Goal: Transaction & Acquisition: Purchase product/service

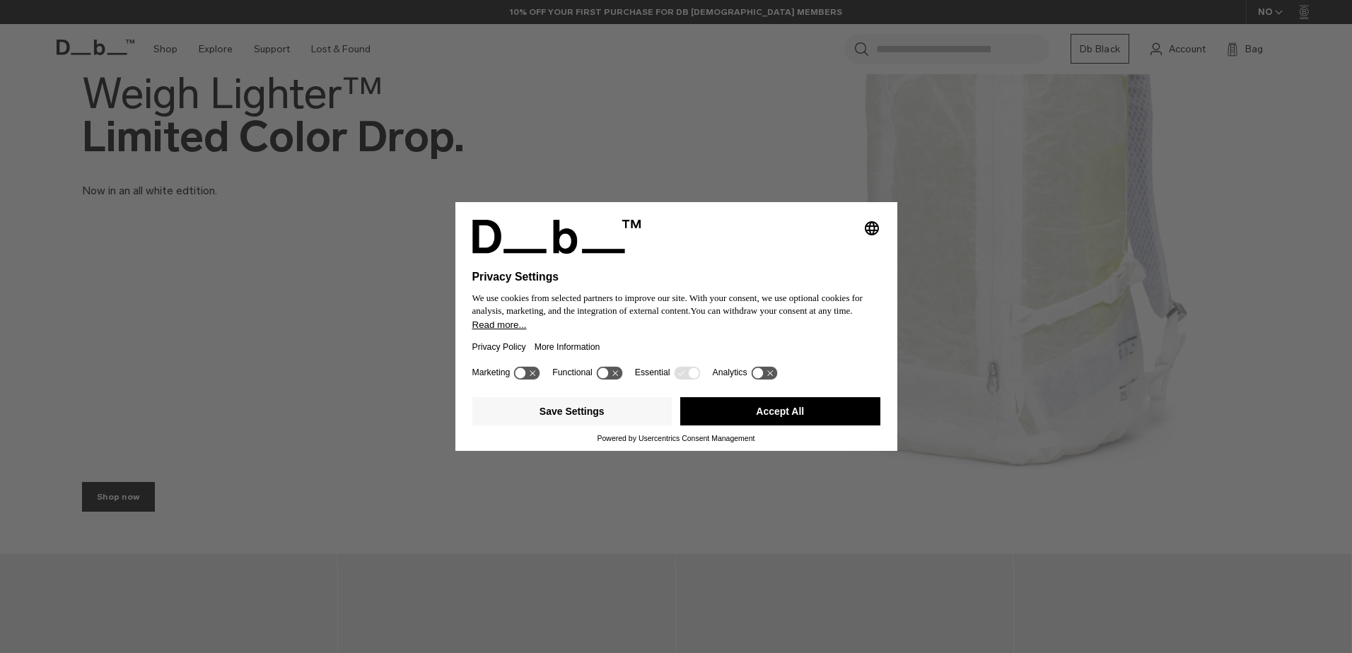
click at [713, 419] on button "Accept All" at bounding box center [780, 411] width 200 height 28
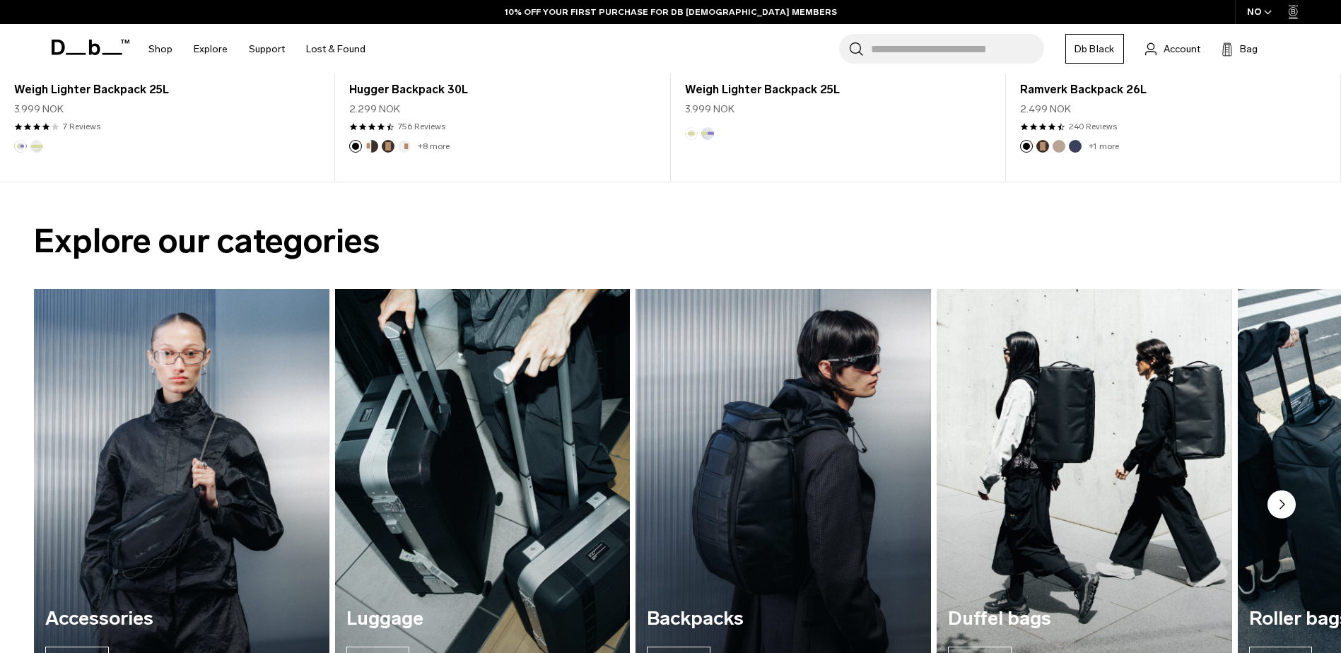
scroll to position [1343, 0]
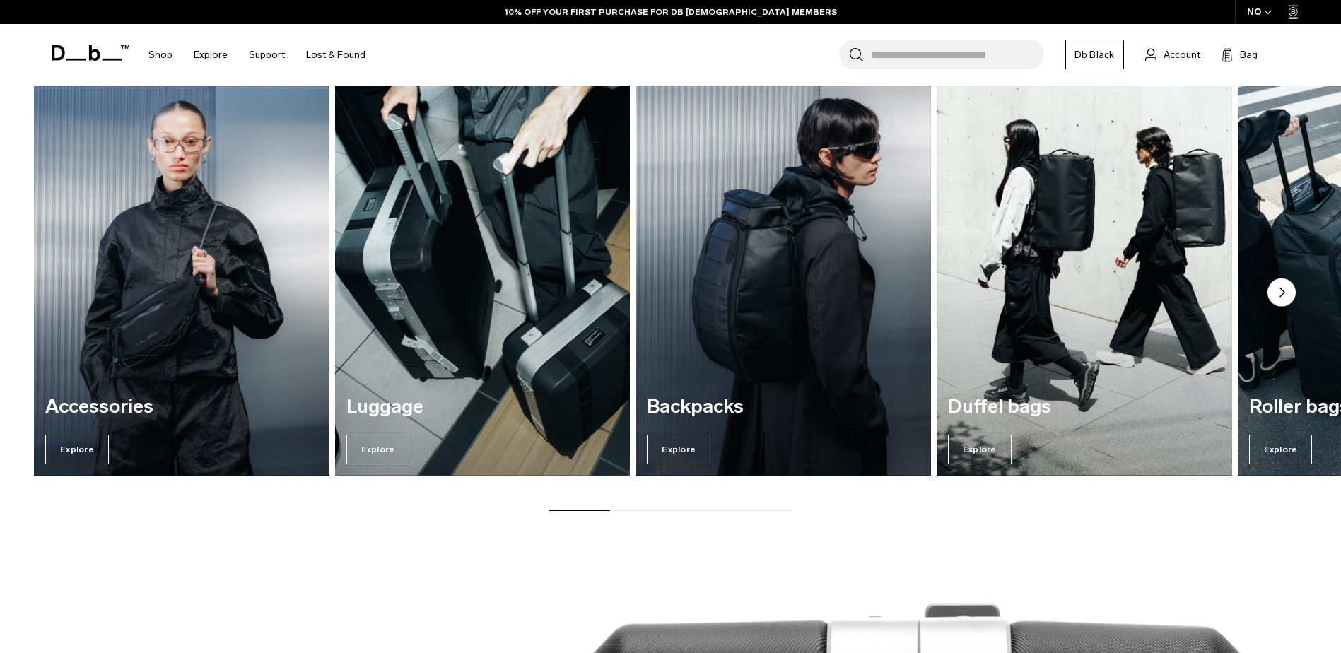
click at [1287, 293] on circle "Next slide" at bounding box center [1282, 292] width 28 height 28
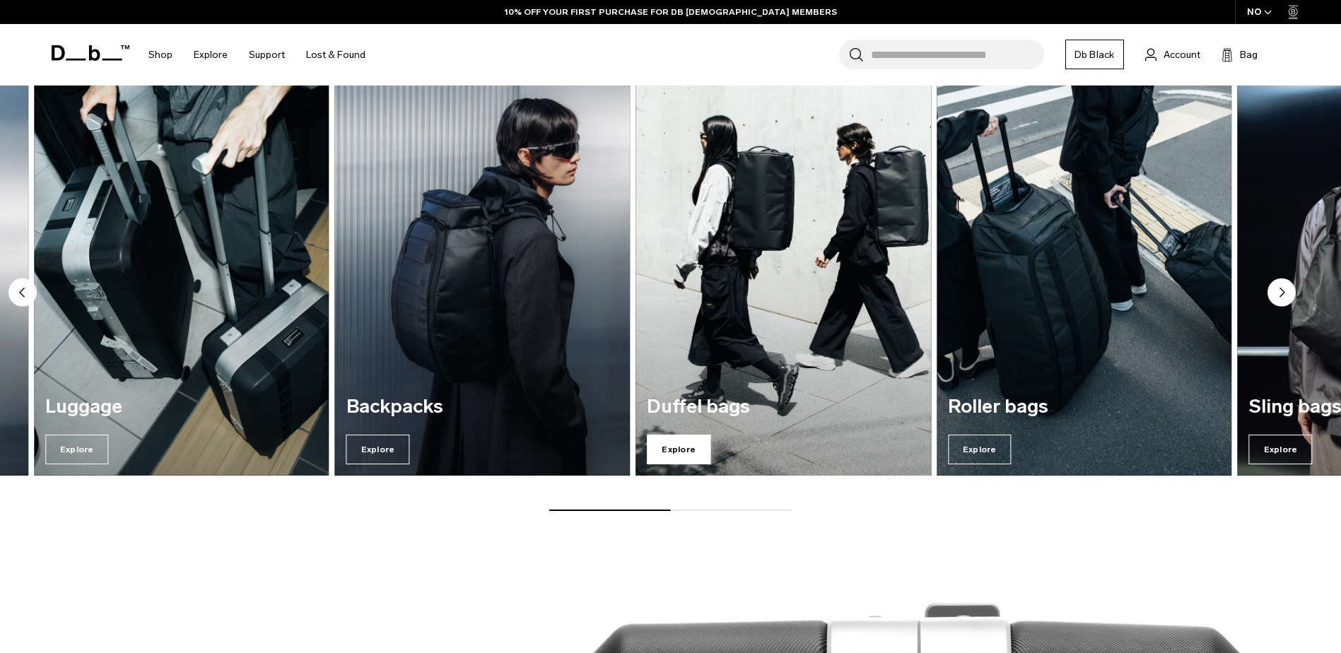
click at [659, 446] on span "Explore" at bounding box center [679, 450] width 64 height 30
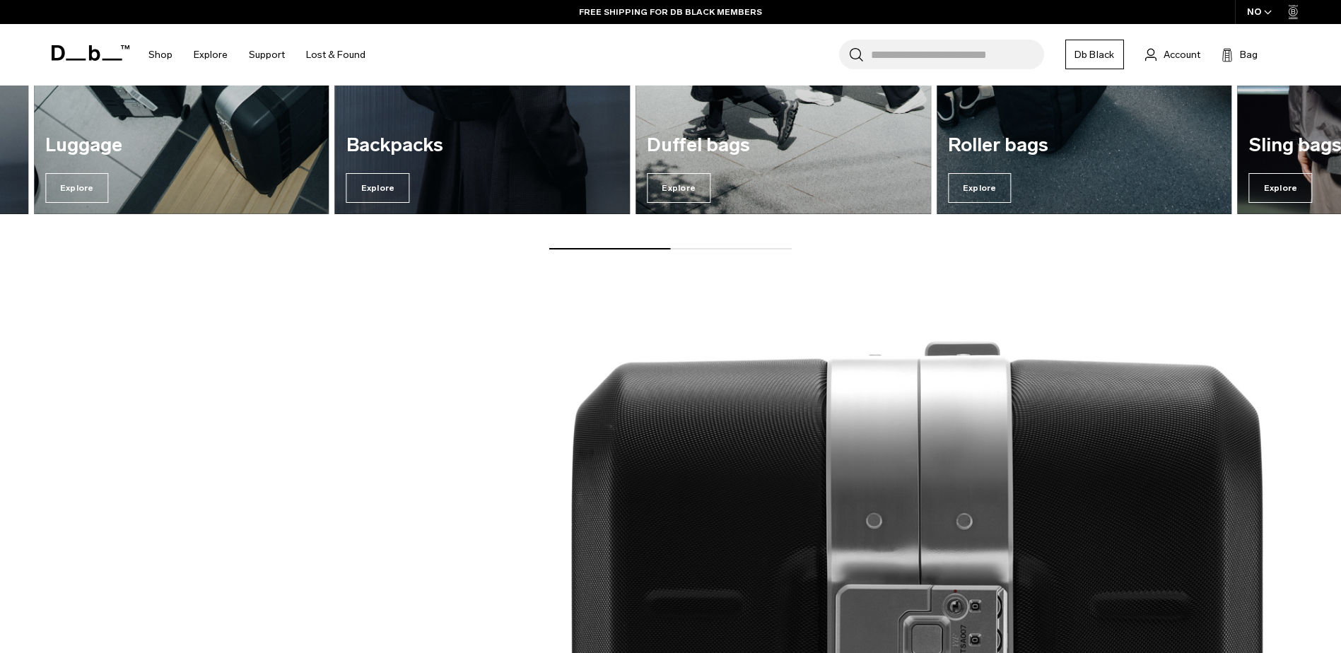
scroll to position [1414, 0]
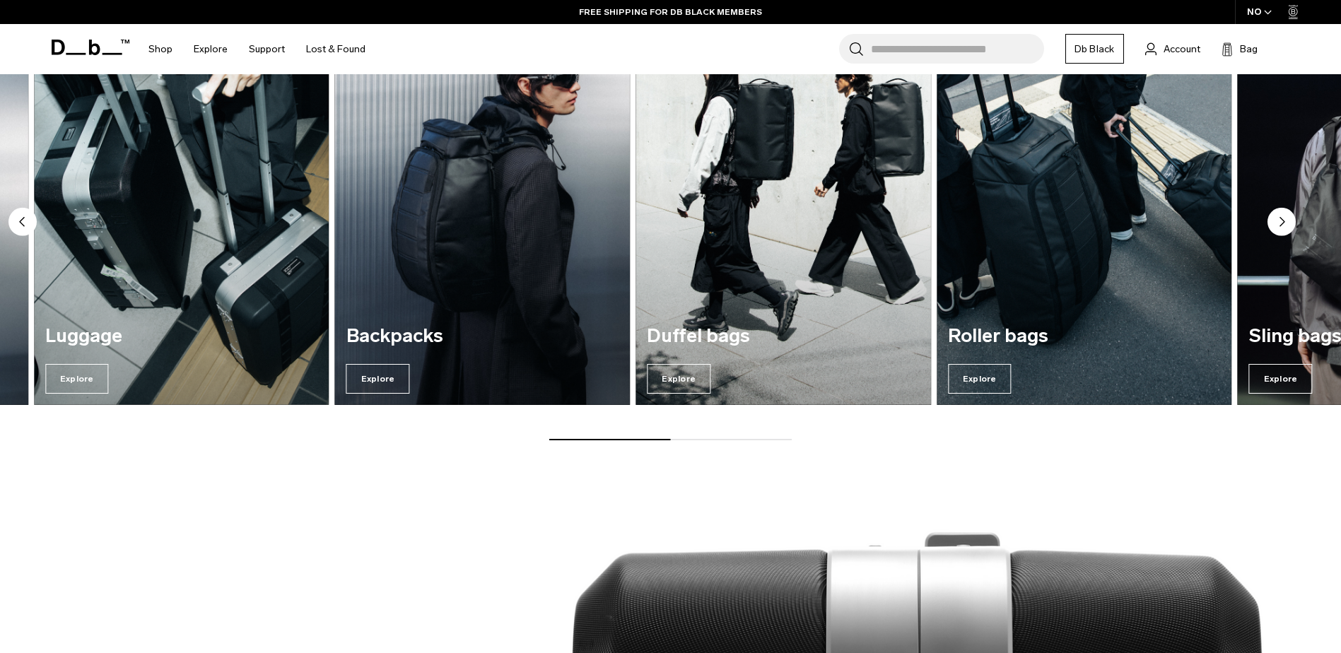
click at [1288, 222] on circle "Next slide" at bounding box center [1282, 221] width 28 height 28
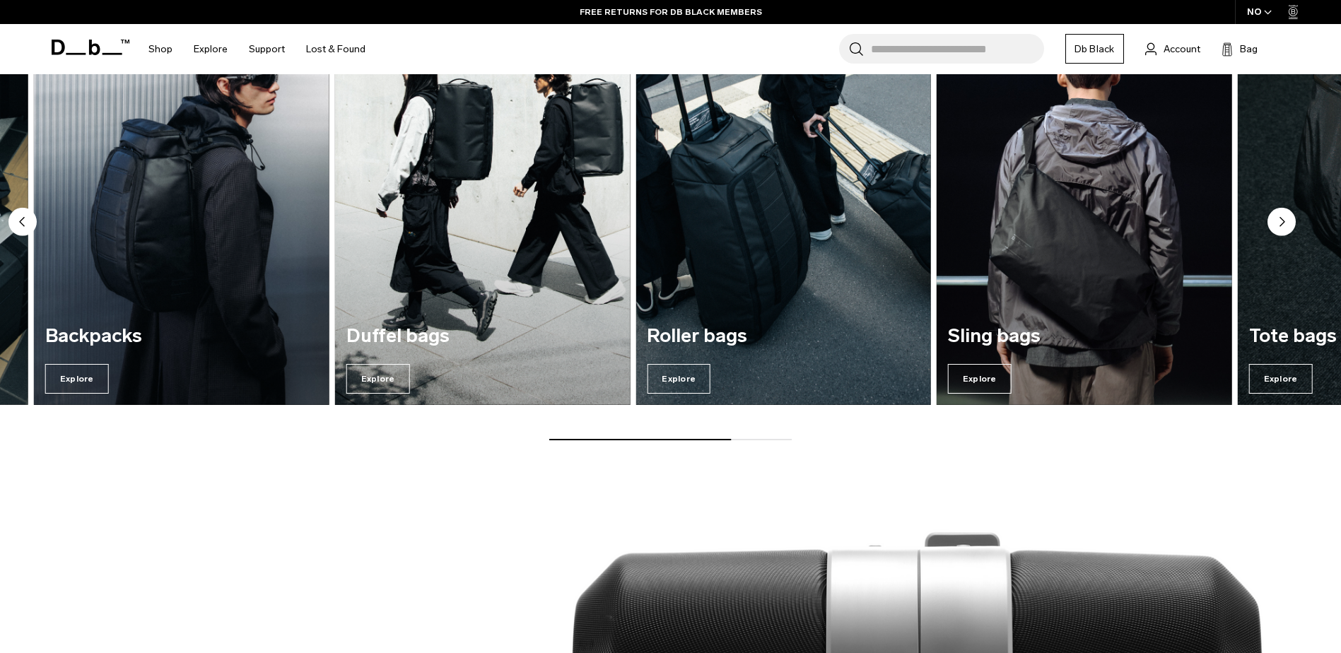
click at [1285, 222] on circle "Next slide" at bounding box center [1282, 221] width 28 height 28
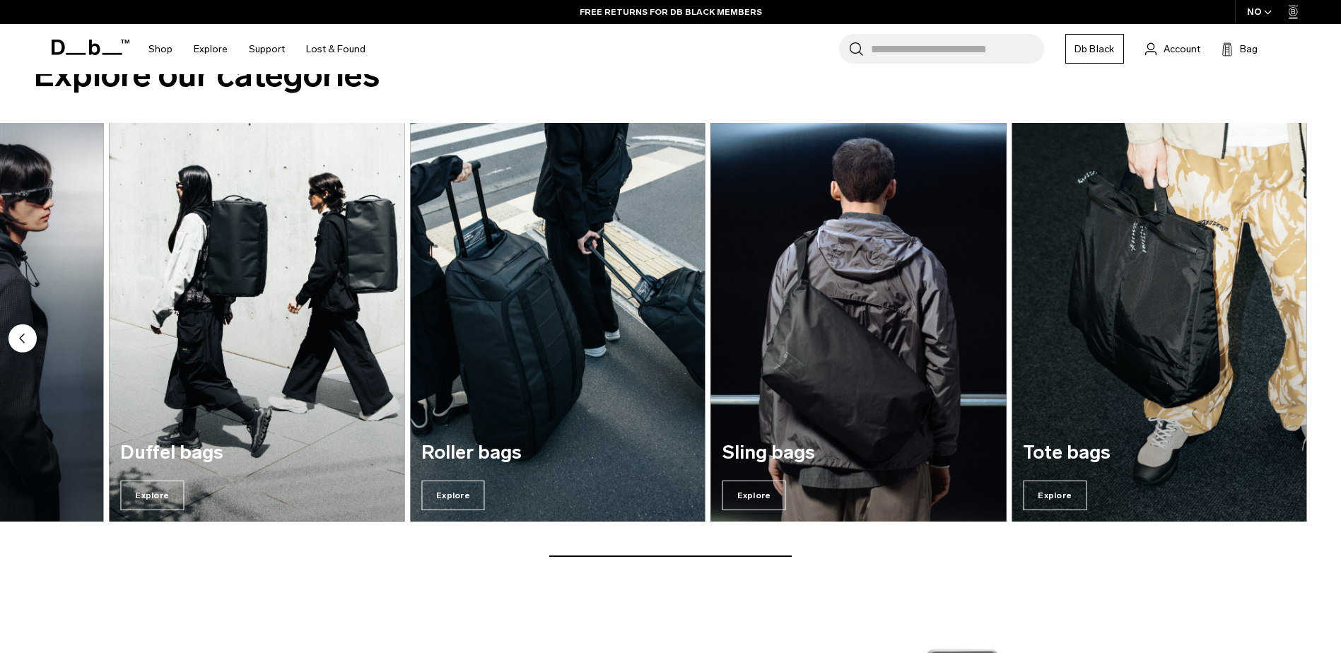
scroll to position [1272, 0]
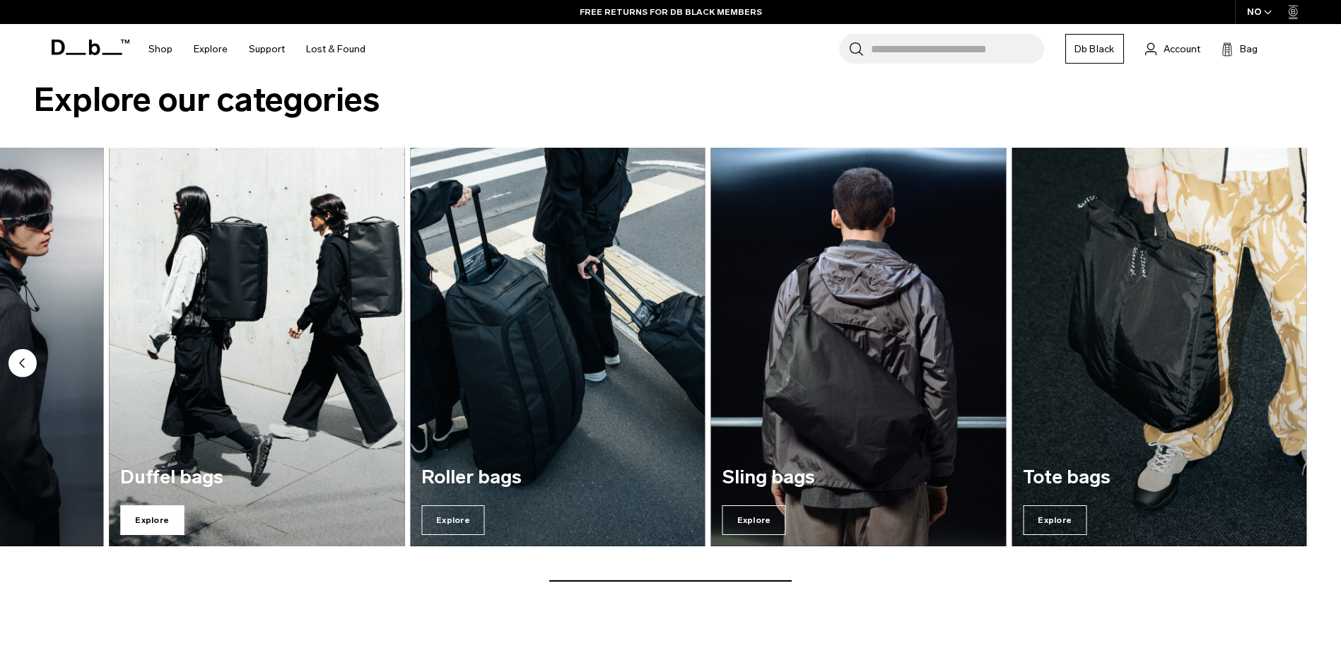
click at [152, 520] on span "Explore" at bounding box center [152, 520] width 64 height 30
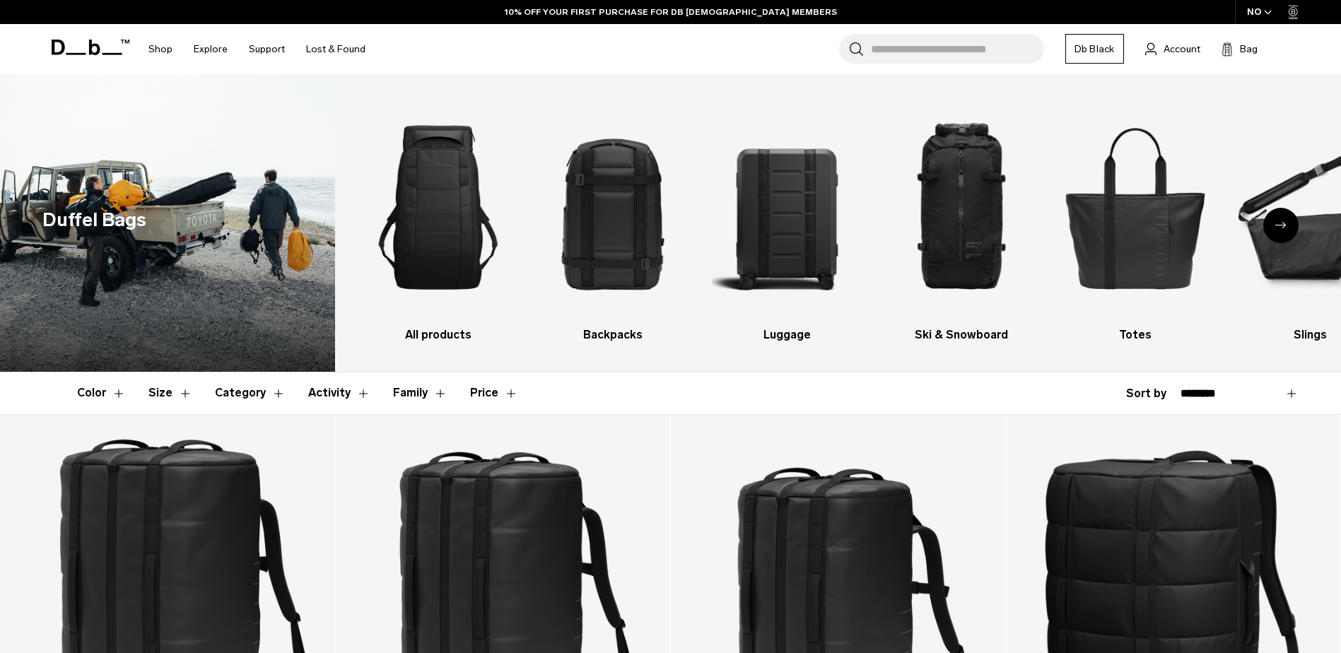
click at [1284, 222] on icon "Next slide" at bounding box center [1280, 225] width 11 height 6
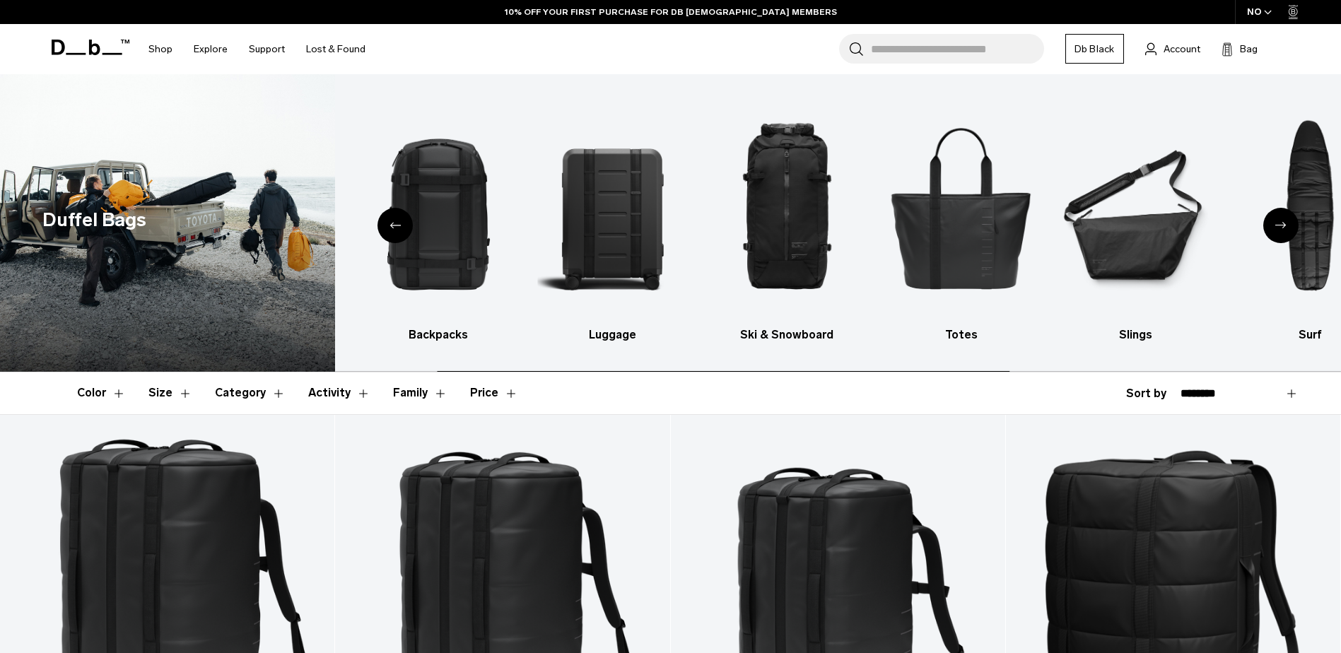
click at [1284, 222] on icon "Next slide" at bounding box center [1280, 225] width 11 height 6
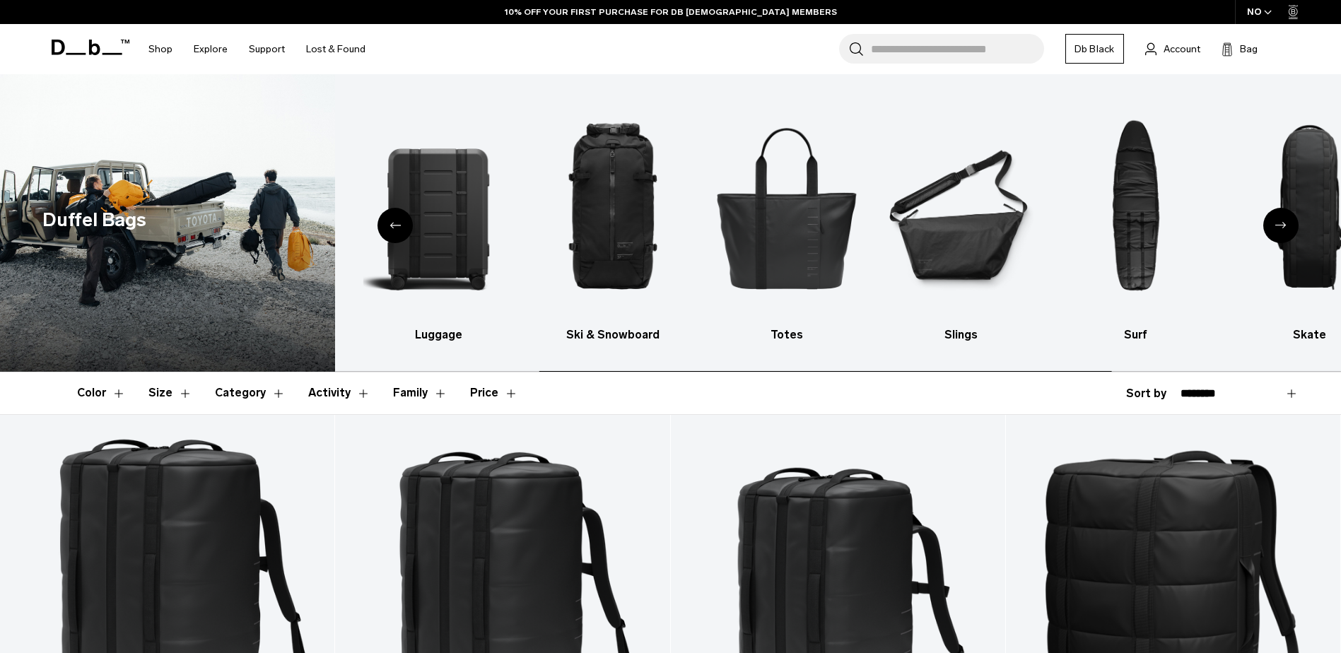
click at [1284, 222] on icon "Next slide" at bounding box center [1280, 225] width 11 height 6
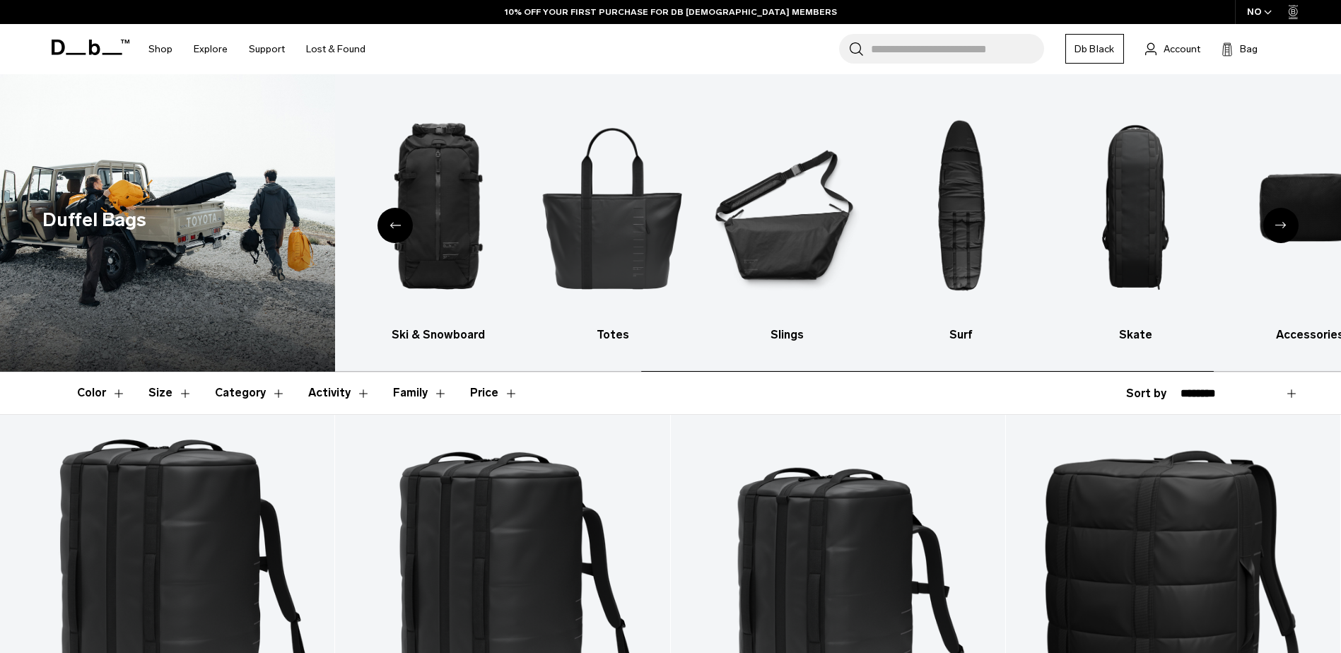
click at [1284, 222] on icon "Next slide" at bounding box center [1280, 225] width 11 height 6
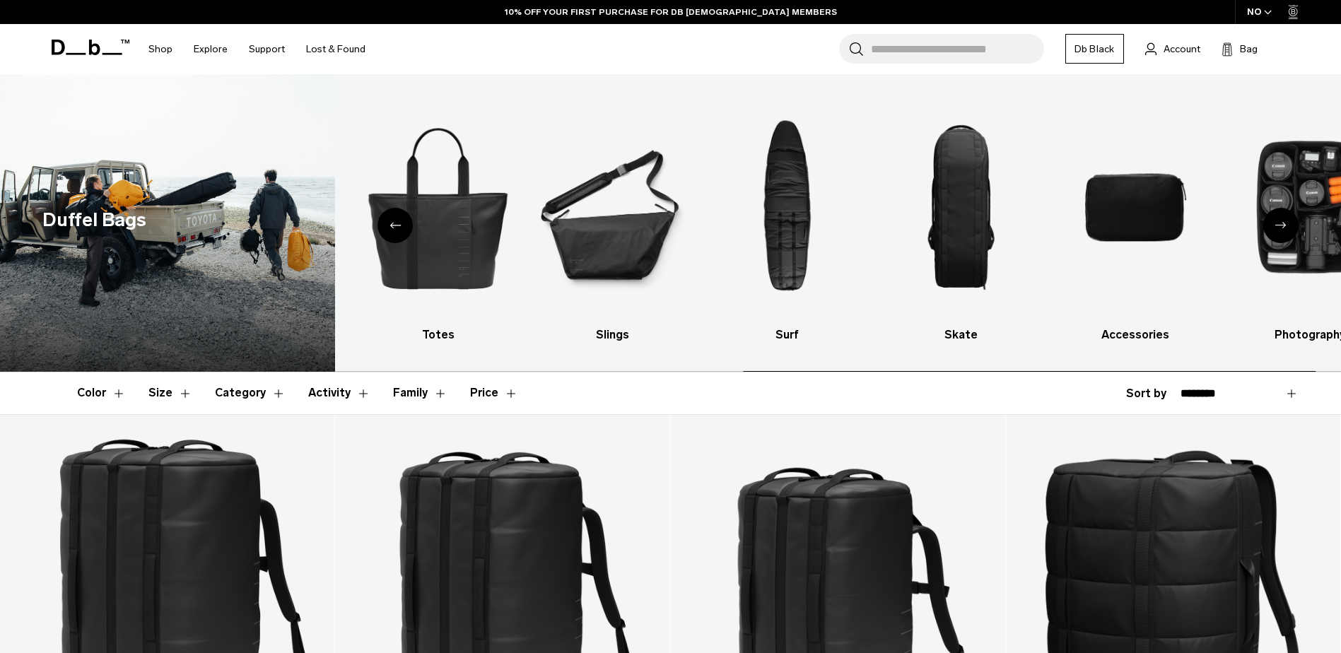
click at [1284, 222] on icon "Next slide" at bounding box center [1280, 225] width 11 height 6
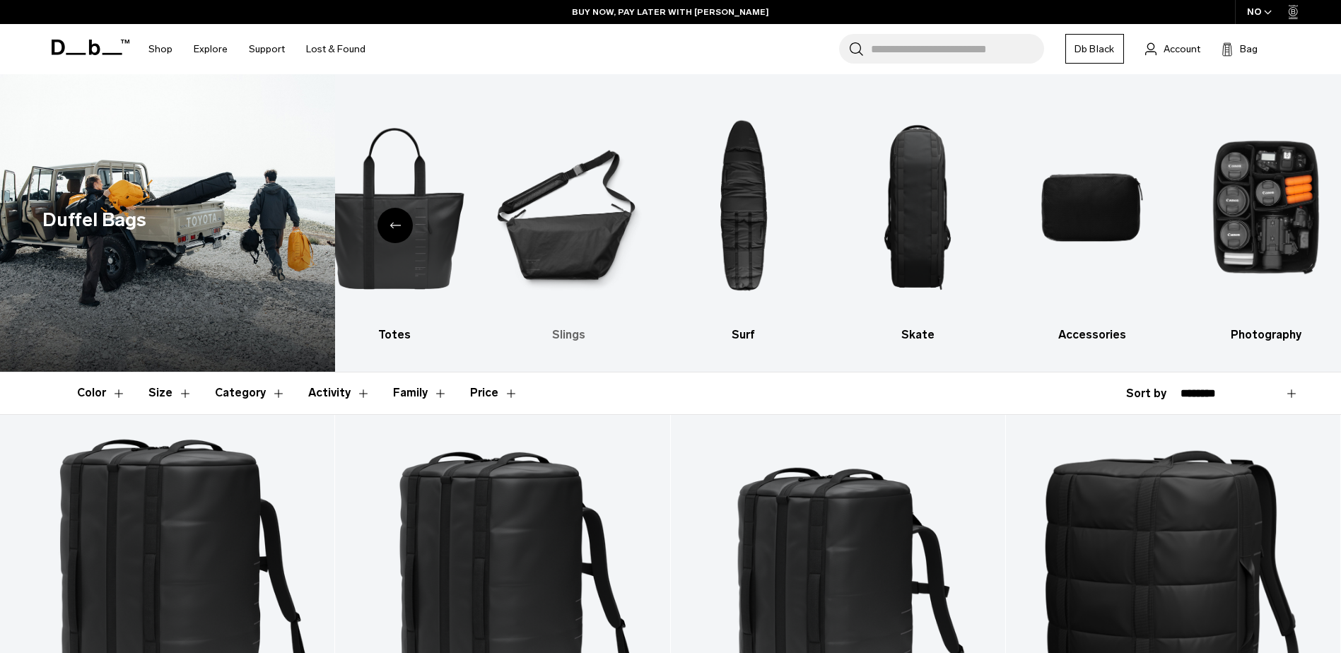
click at [563, 337] on h3 "Slings" at bounding box center [569, 335] width 150 height 17
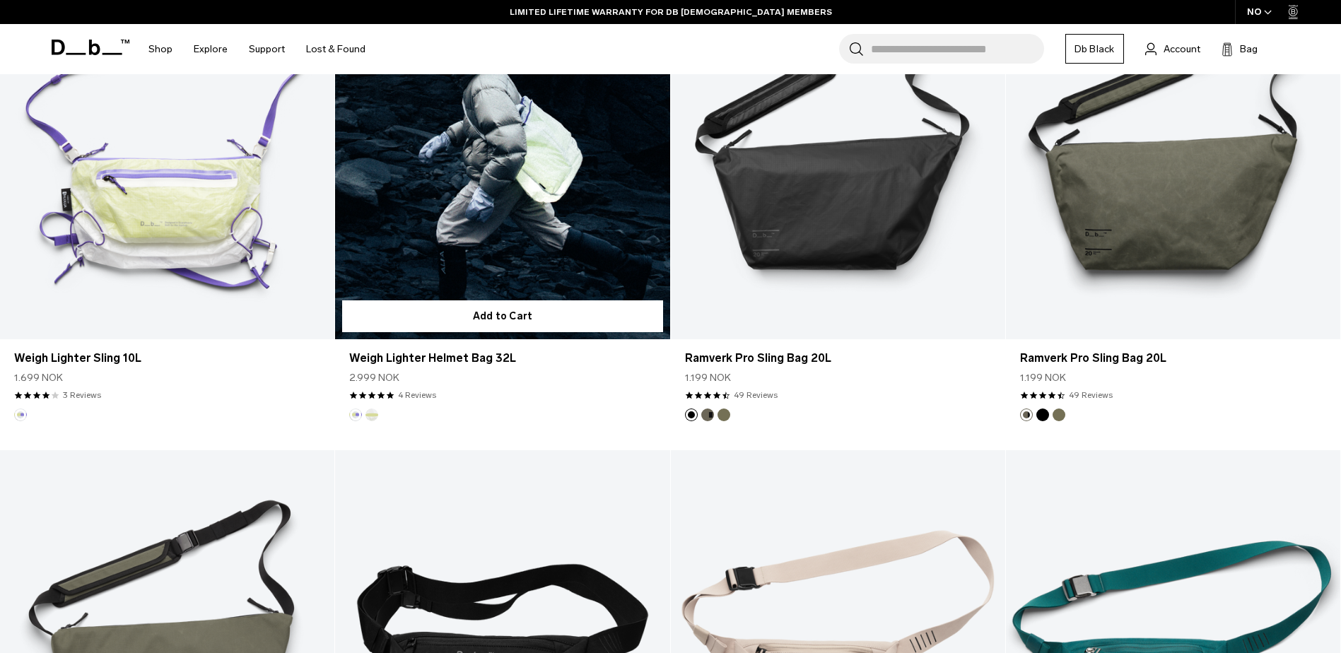
scroll to position [778, 0]
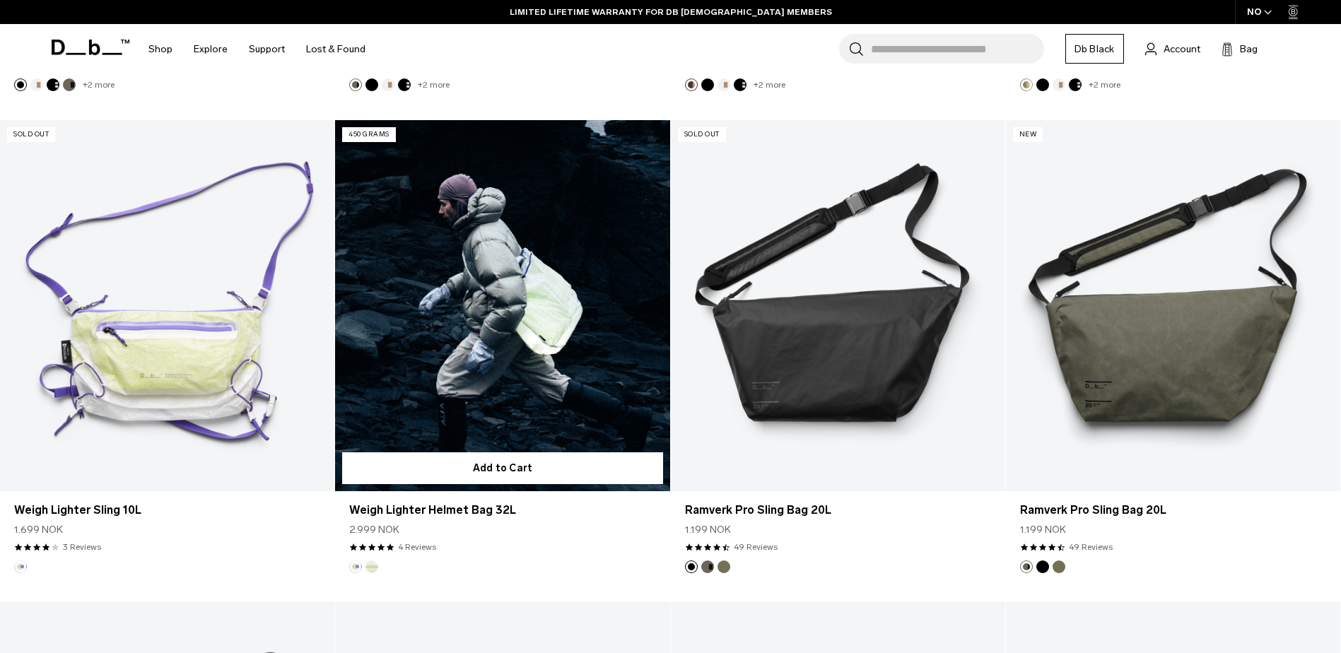
click at [375, 570] on button "Diffusion" at bounding box center [371, 567] width 13 height 13
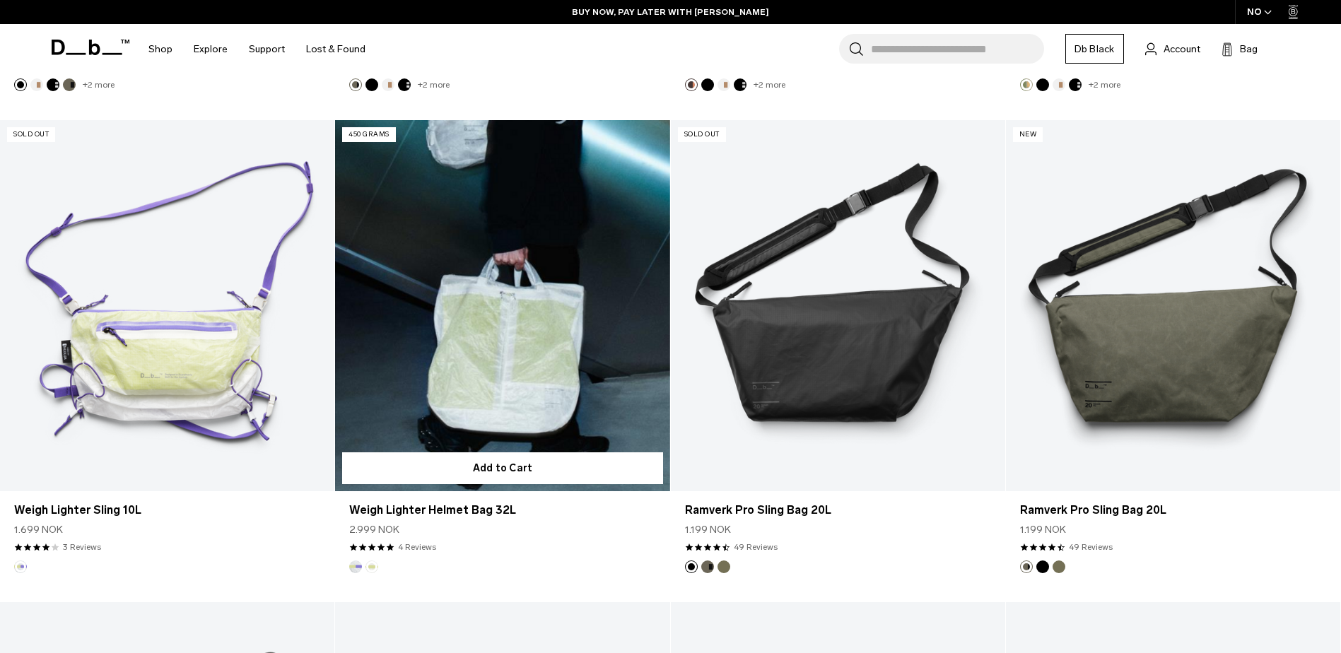
click at [355, 567] on button "Aurora" at bounding box center [355, 567] width 13 height 13
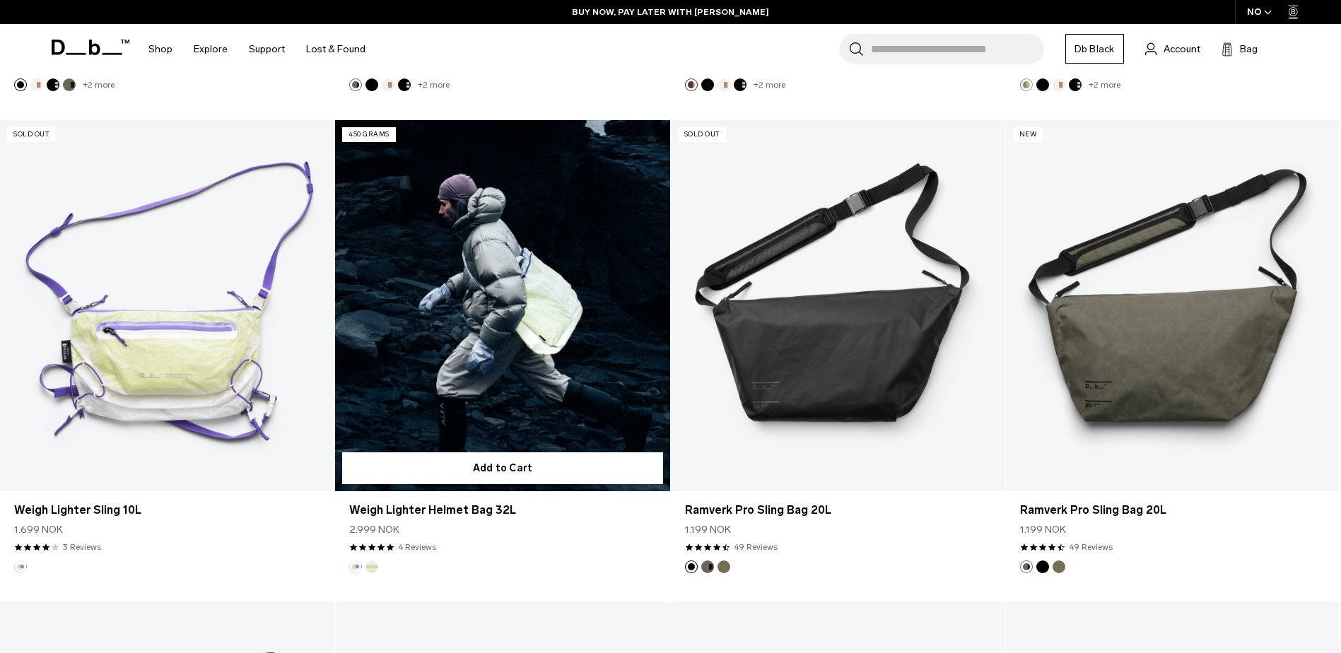
click at [374, 561] on button "Diffusion" at bounding box center [371, 567] width 13 height 13
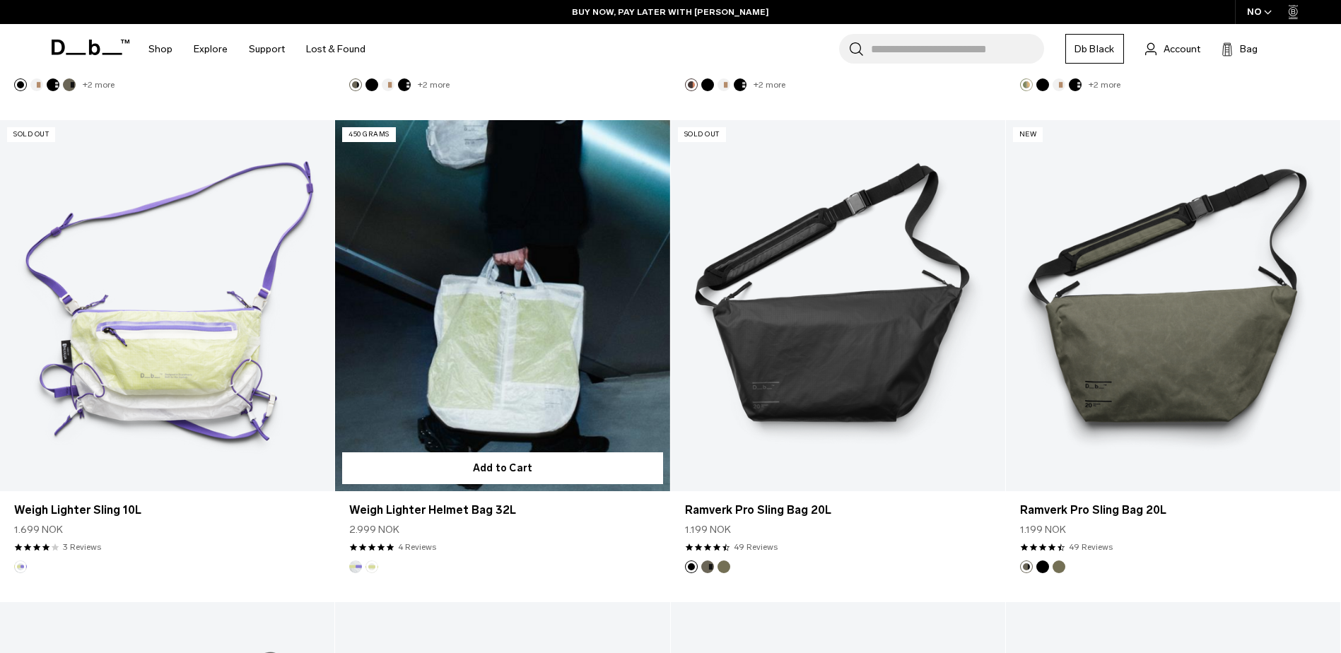
click at [562, 430] on link "Weigh Lighter Helmet Bag 32L Diffusion" at bounding box center [502, 306] width 334 height 372
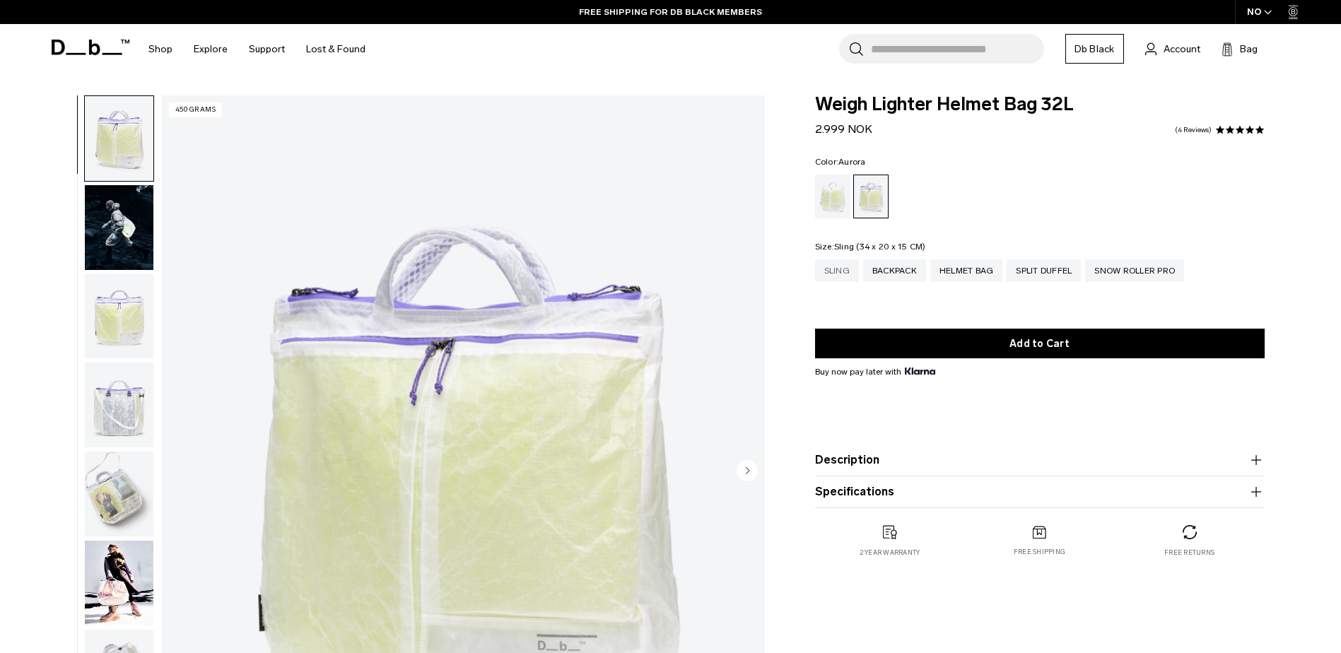
click at [830, 270] on div "Sling" at bounding box center [837, 270] width 44 height 23
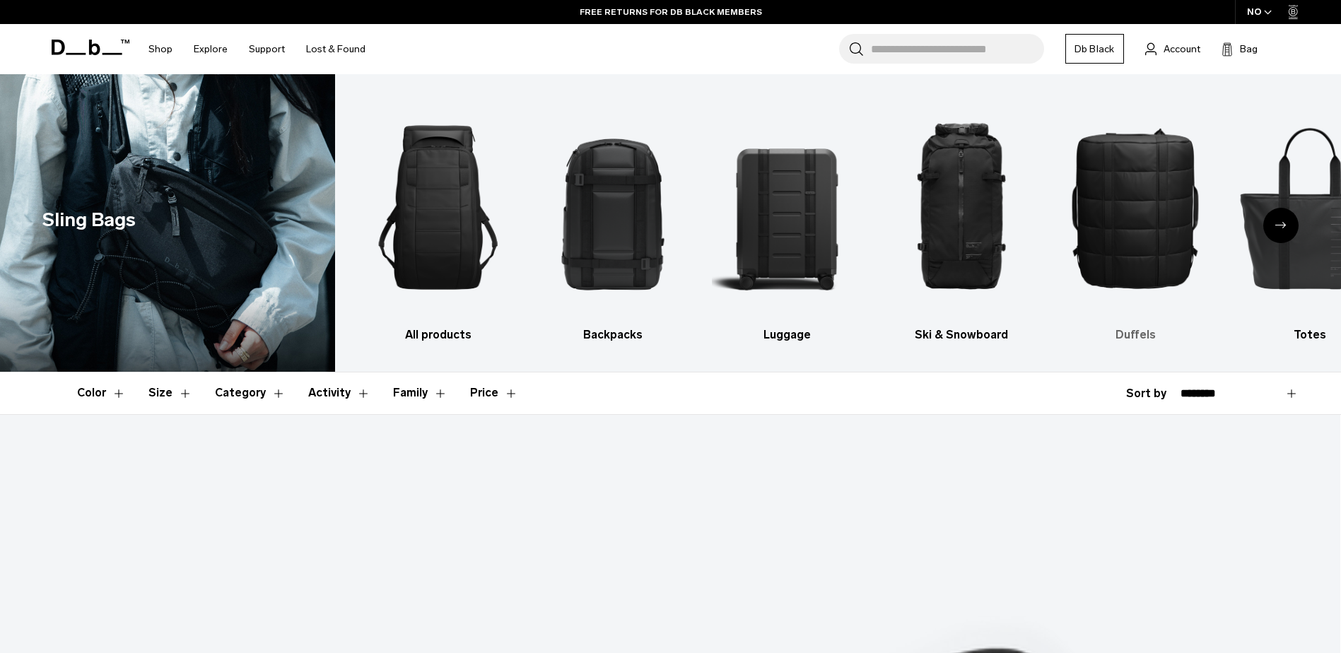
click at [1116, 320] on link "Duffels" at bounding box center [1136, 219] width 150 height 248
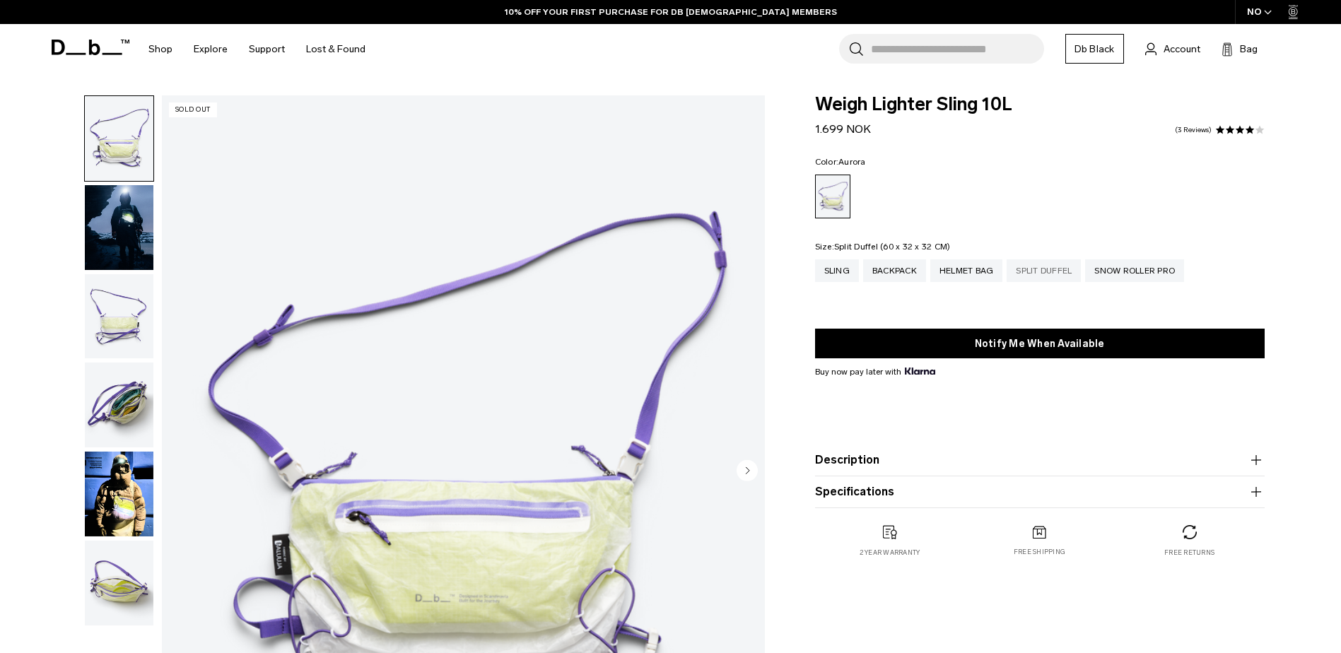
click at [1031, 275] on div "Split Duffel" at bounding box center [1044, 270] width 74 height 23
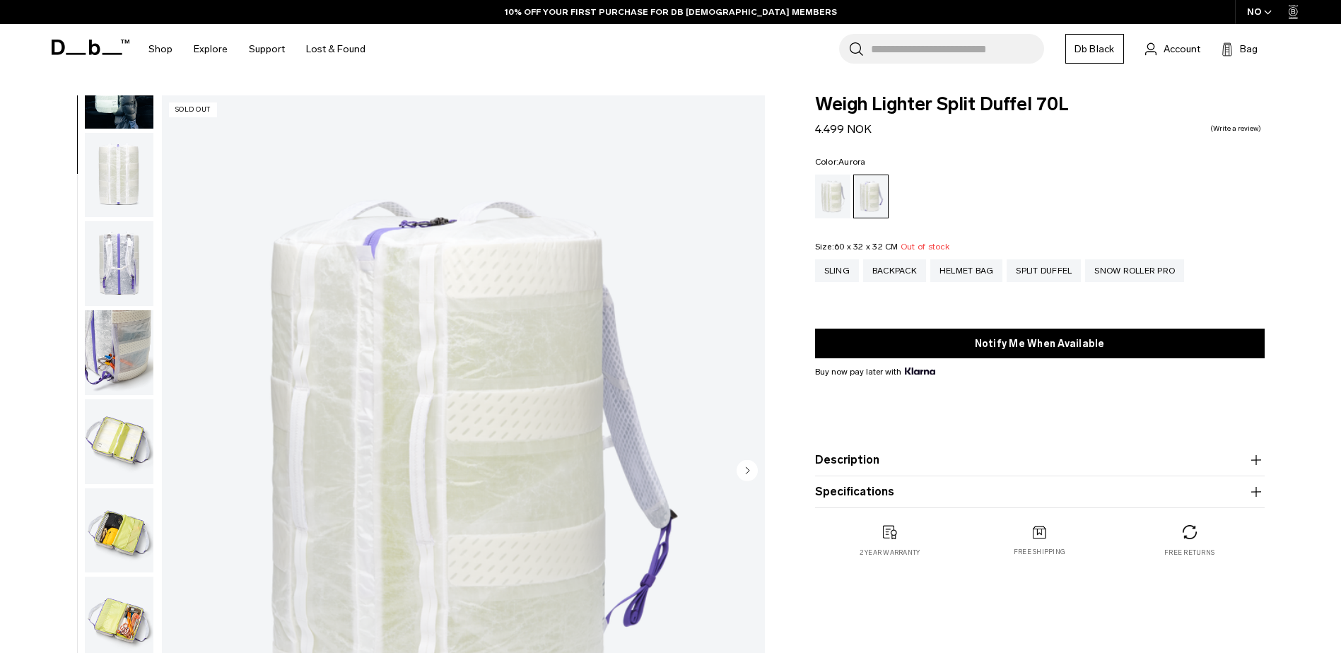
click at [111, 435] on img "button" at bounding box center [119, 441] width 69 height 85
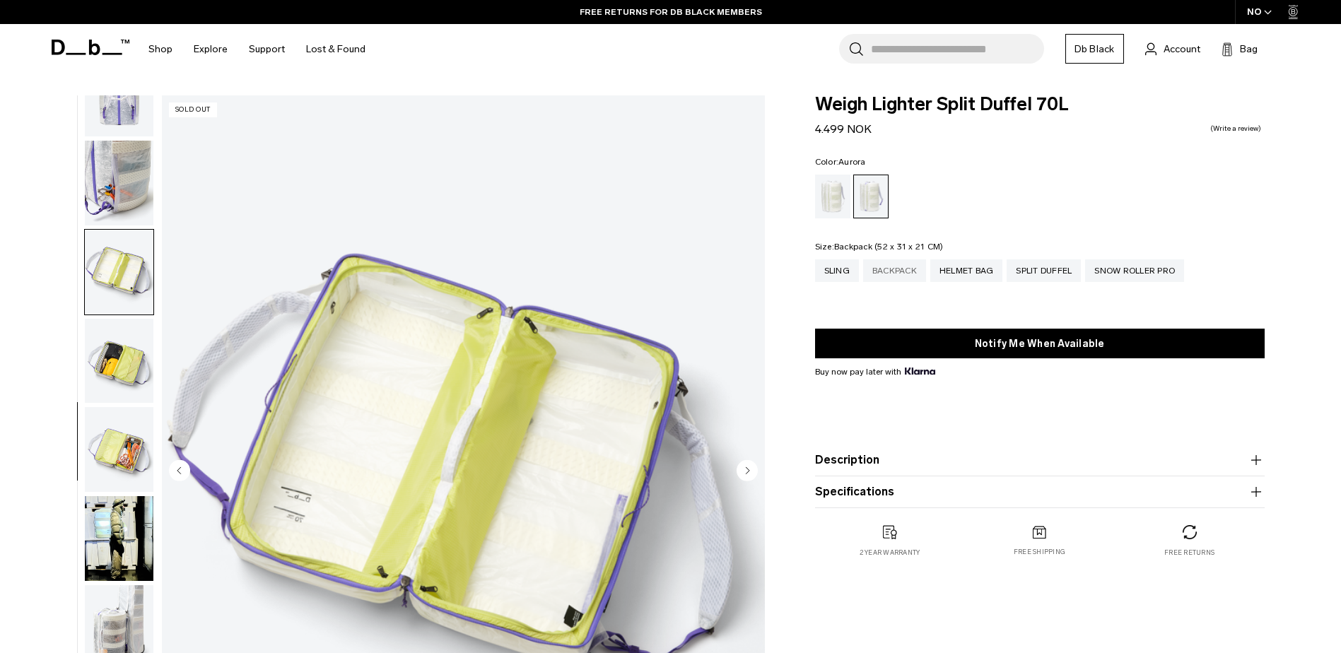
click at [912, 269] on div "Backpack" at bounding box center [894, 270] width 63 height 23
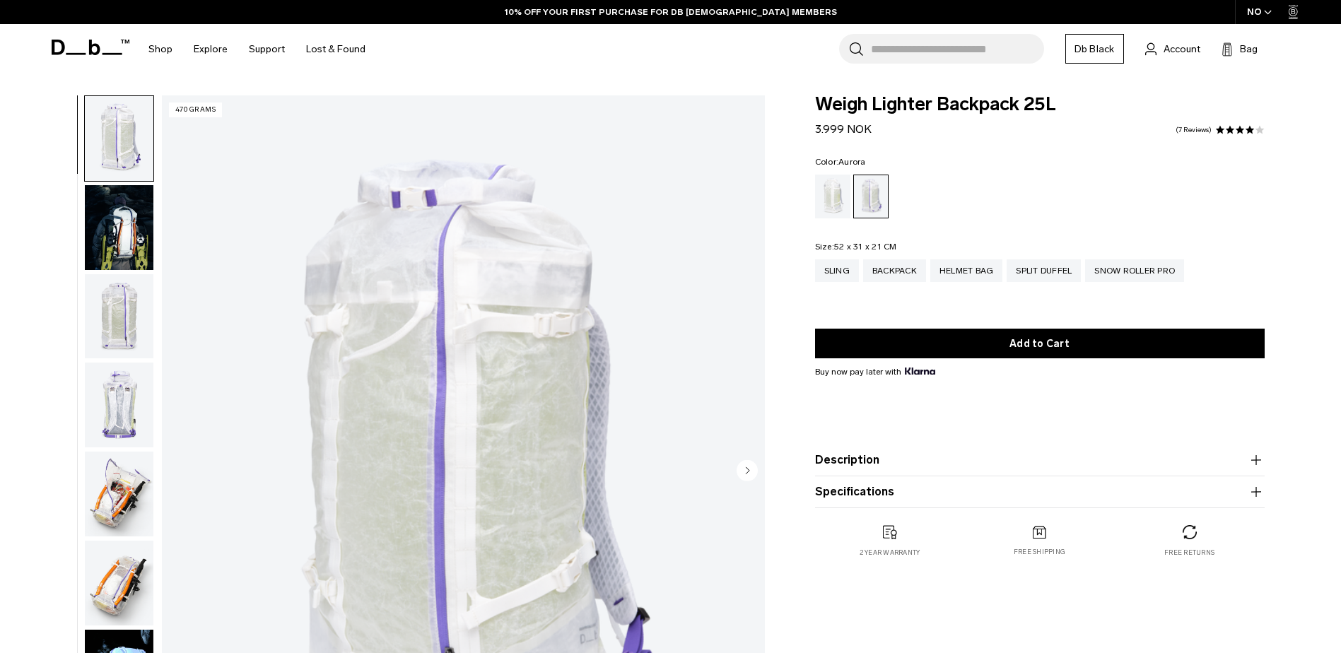
click at [899, 452] on product-accordion "Description Crafted from translucent ALUULA Graflyte™ with an unparalleled stre…" at bounding box center [1040, 461] width 450 height 32
click at [893, 458] on button "Description" at bounding box center [1040, 460] width 450 height 17
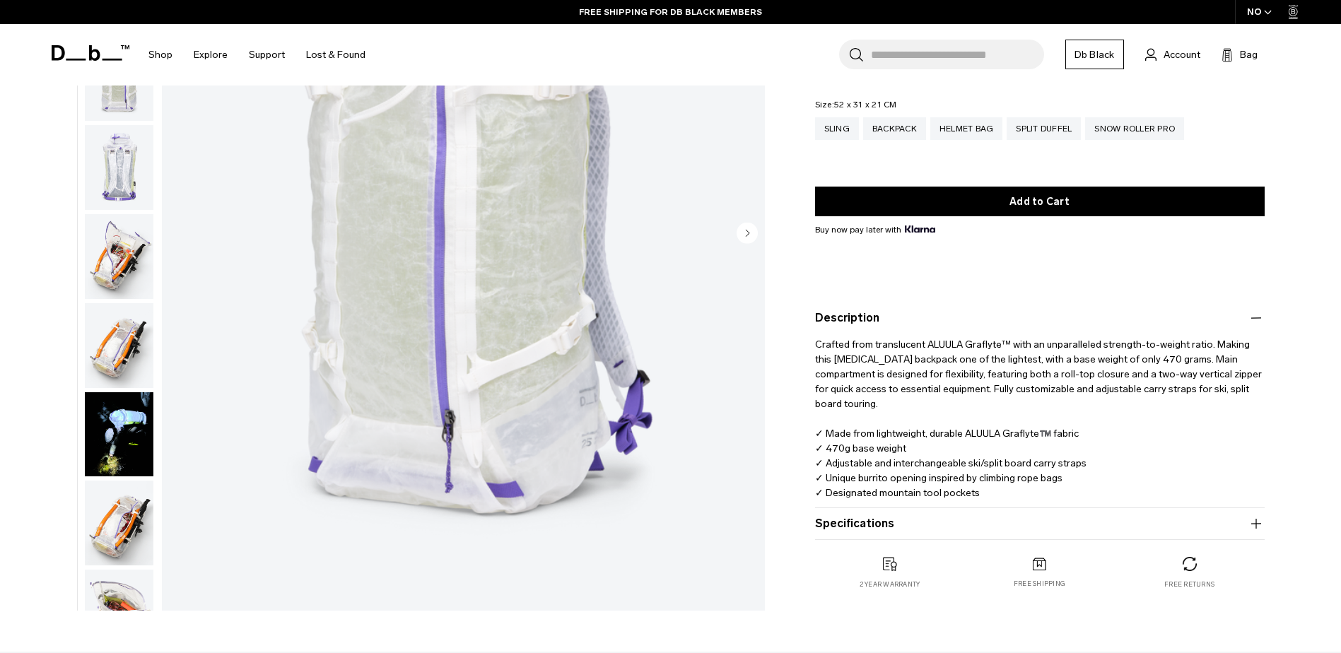
scroll to position [141, 0]
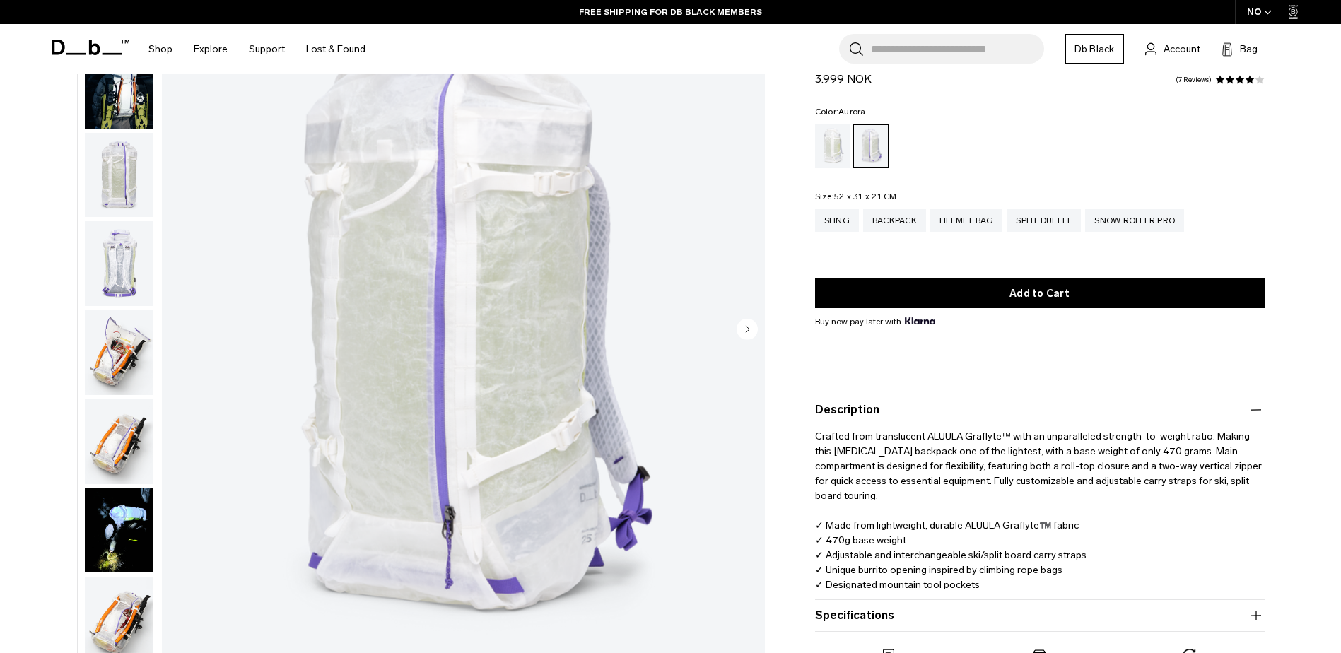
click at [884, 416] on button "Description" at bounding box center [1040, 410] width 450 height 17
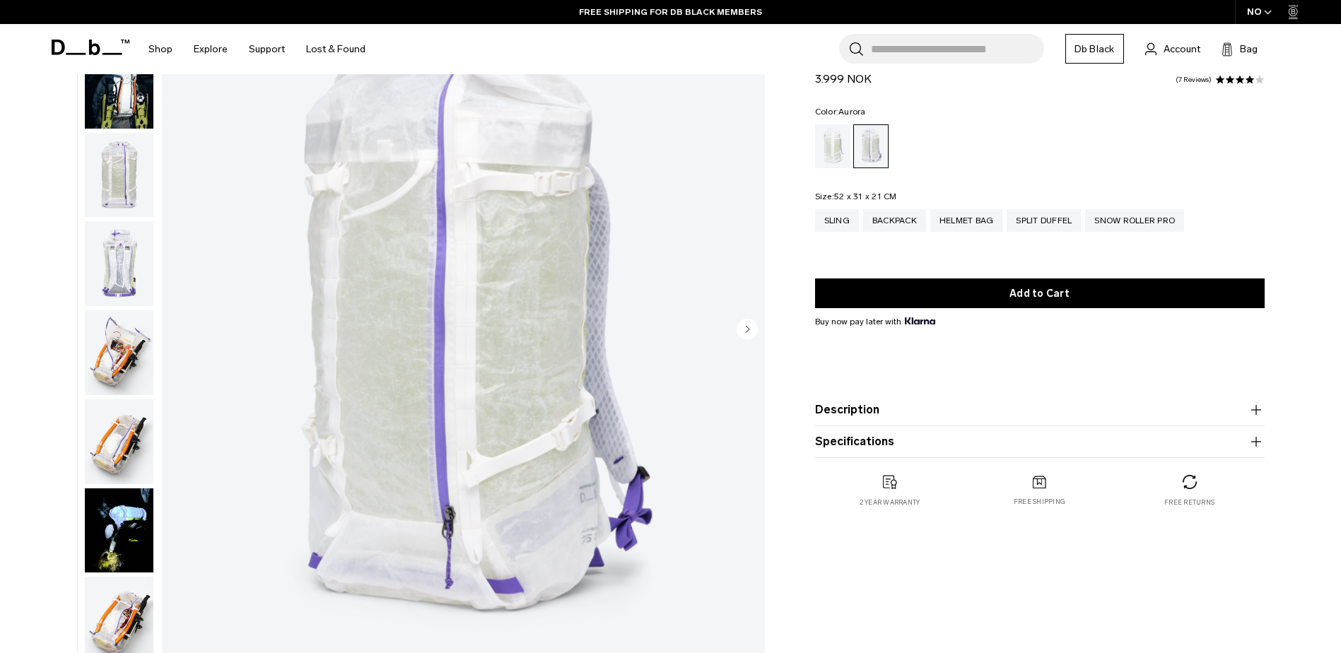
click at [884, 442] on button "Specifications" at bounding box center [1040, 441] width 450 height 17
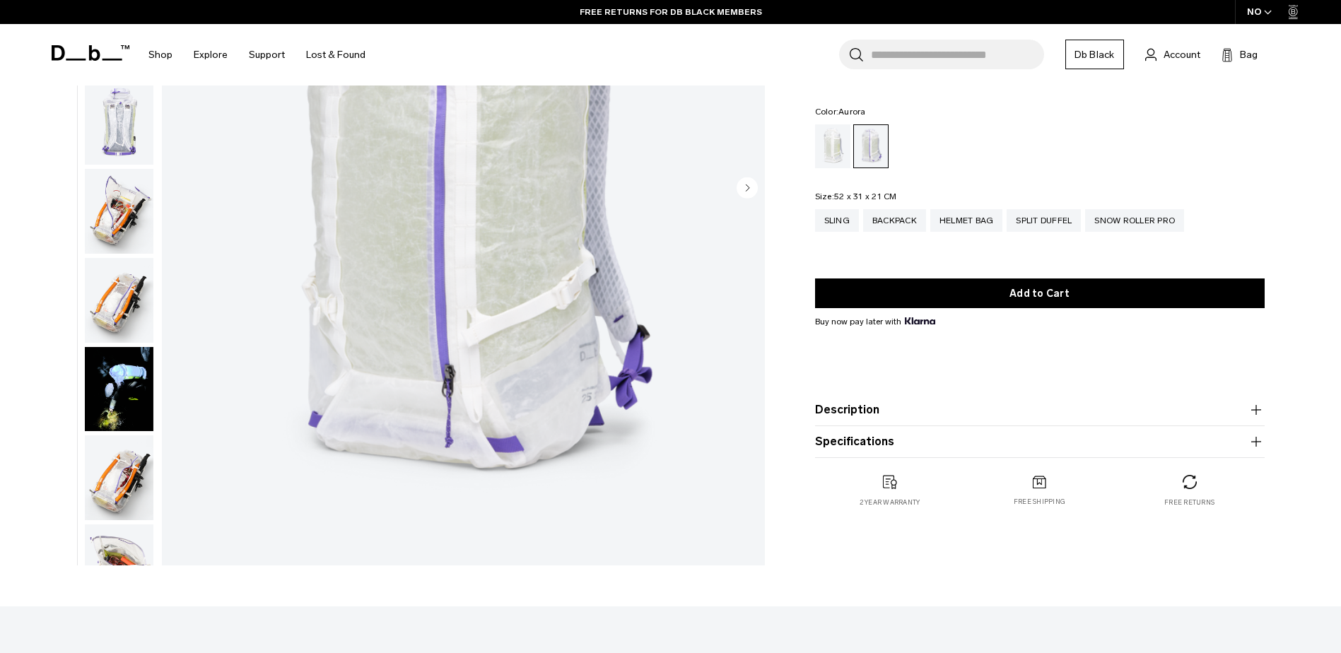
scroll to position [0, 0]
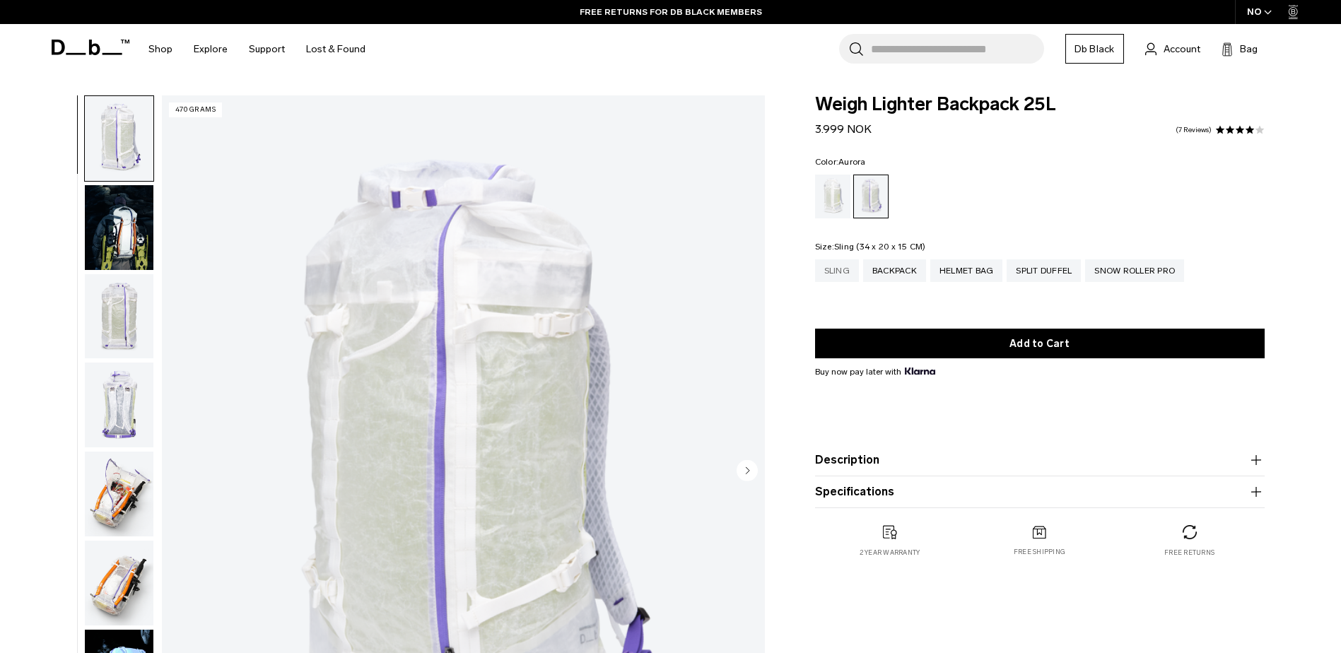
click at [838, 267] on div "Sling" at bounding box center [837, 270] width 44 height 23
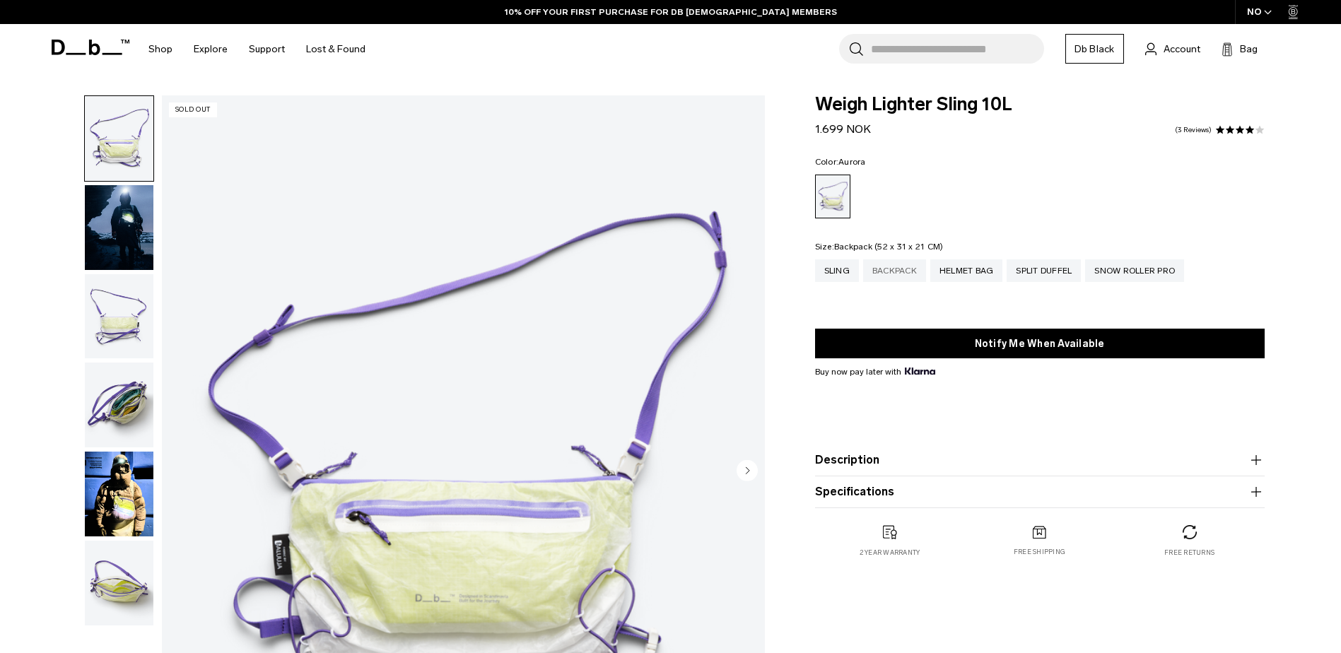
click at [901, 276] on div "Backpack" at bounding box center [894, 270] width 63 height 23
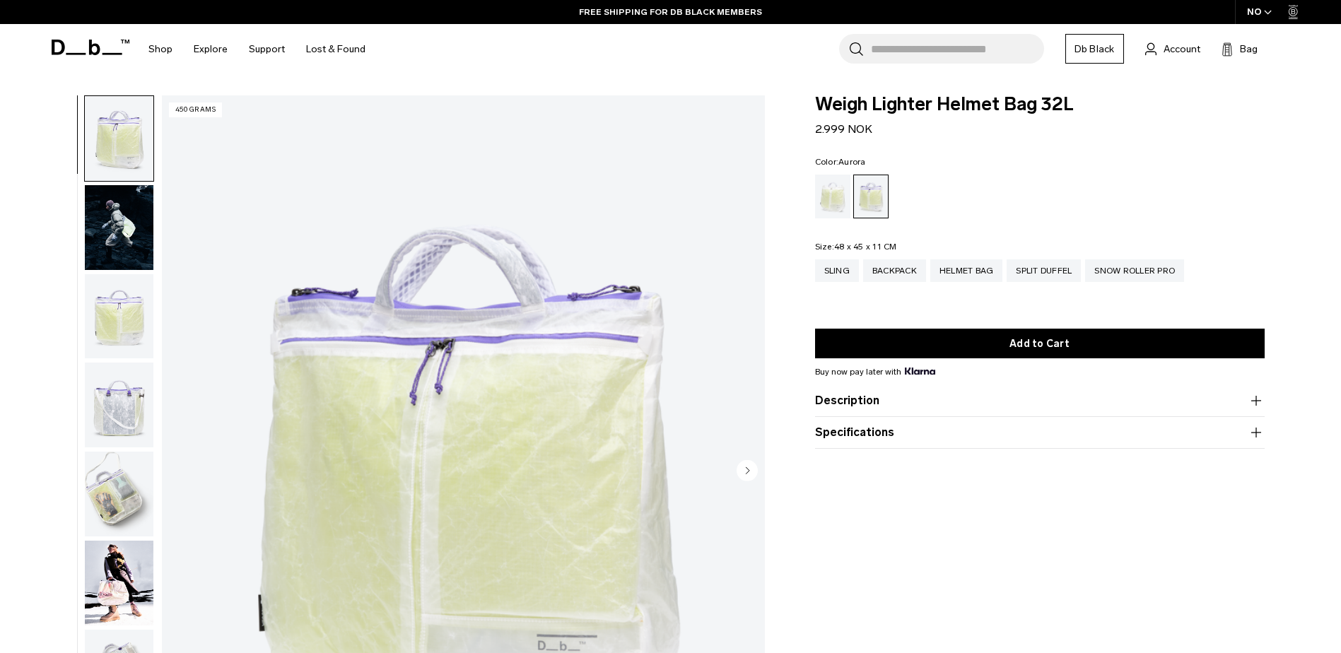
click at [127, 230] on img "button" at bounding box center [119, 227] width 69 height 85
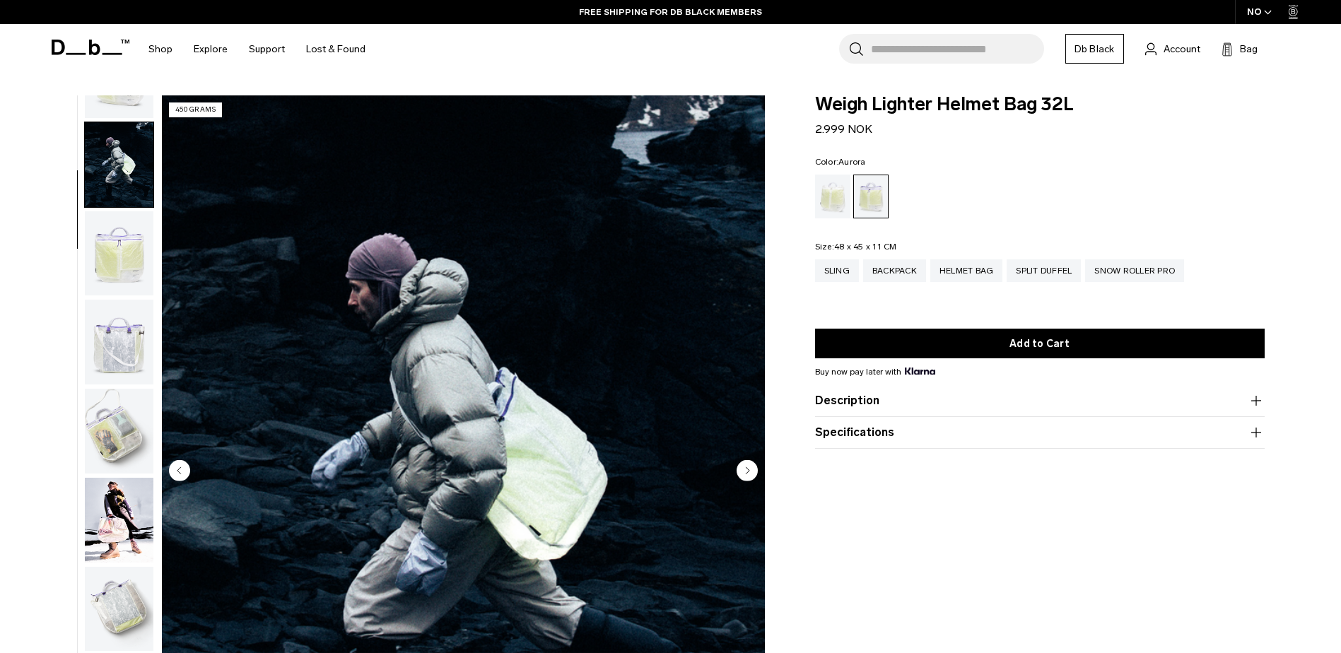
scroll to position [89, 0]
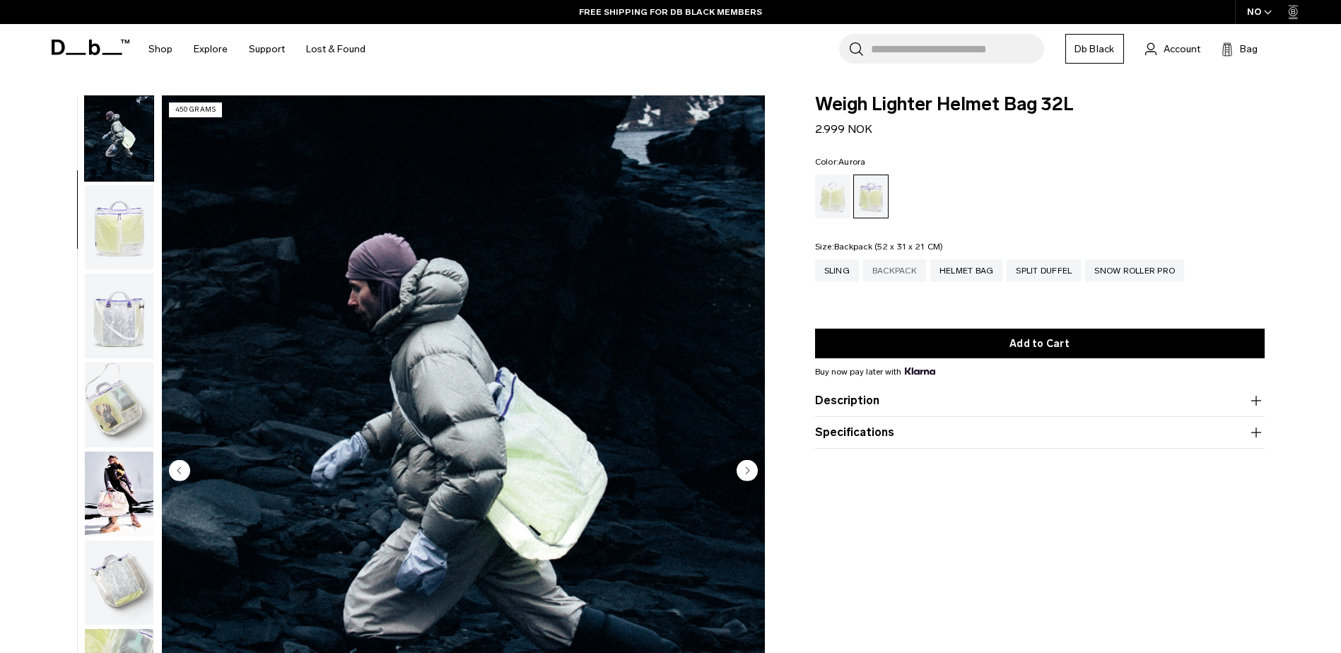
click at [898, 276] on div "Backpack" at bounding box center [894, 270] width 63 height 23
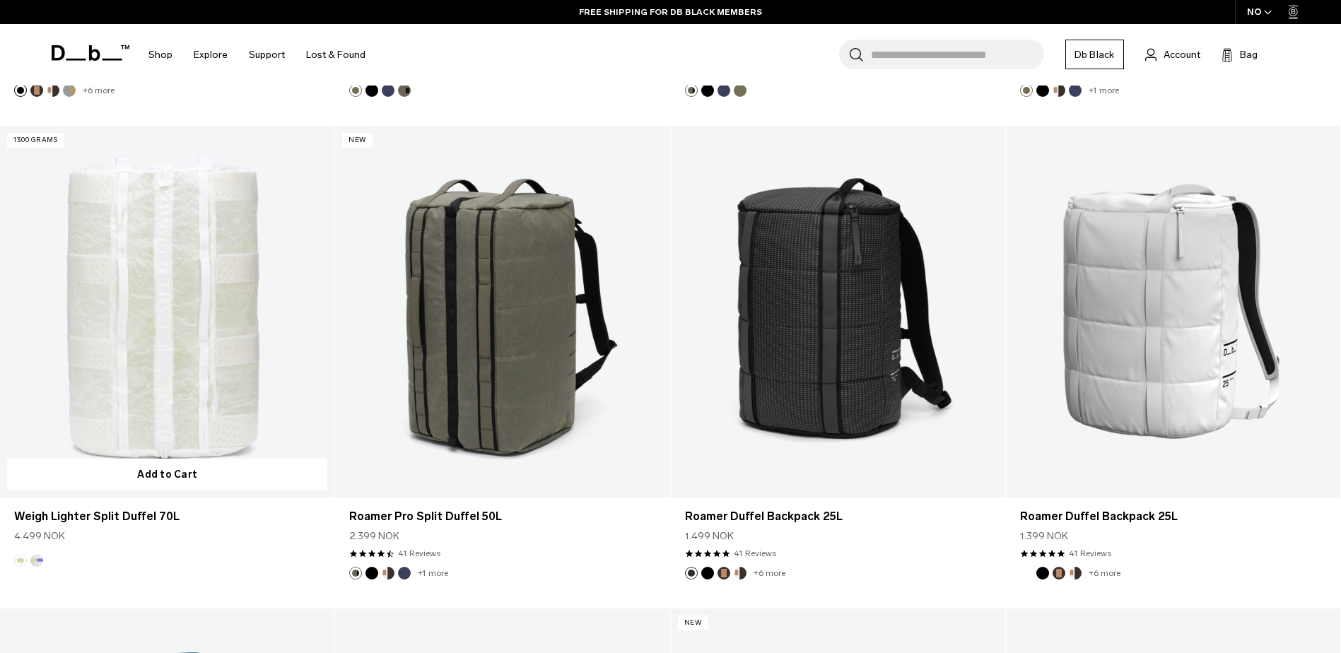
scroll to position [2686, 0]
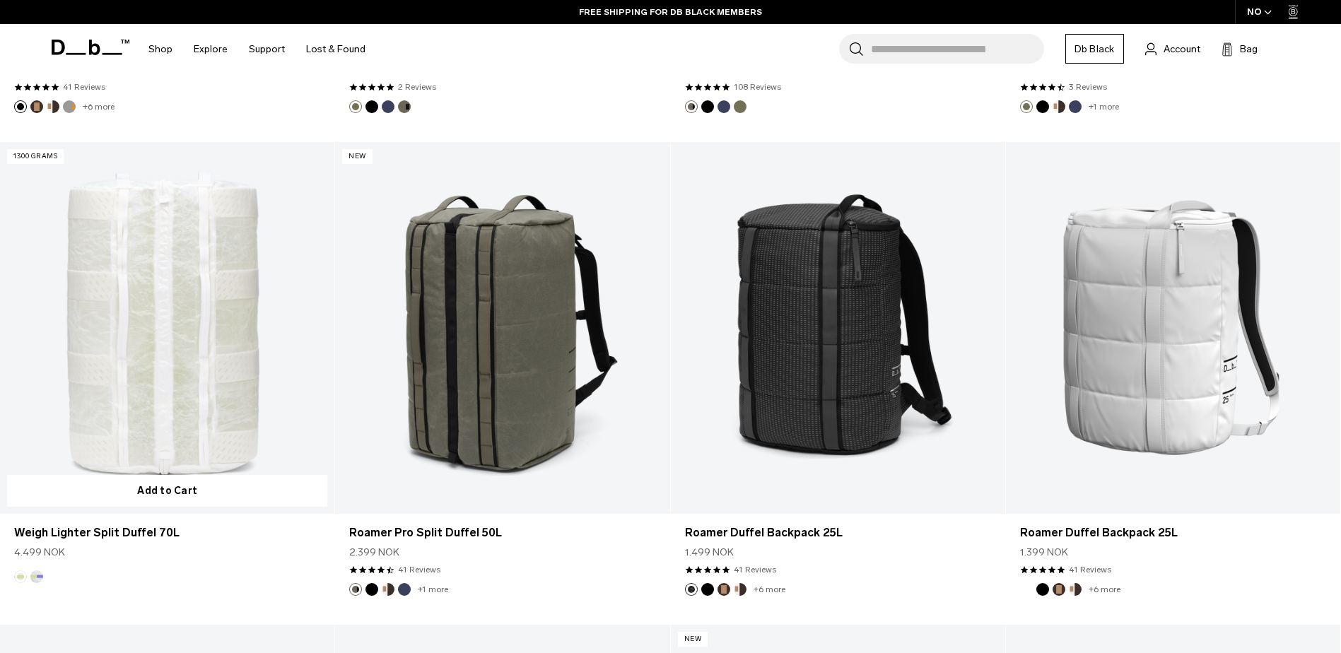
click at [228, 334] on link "Weigh Lighter Split Duffel 70L" at bounding box center [167, 328] width 334 height 372
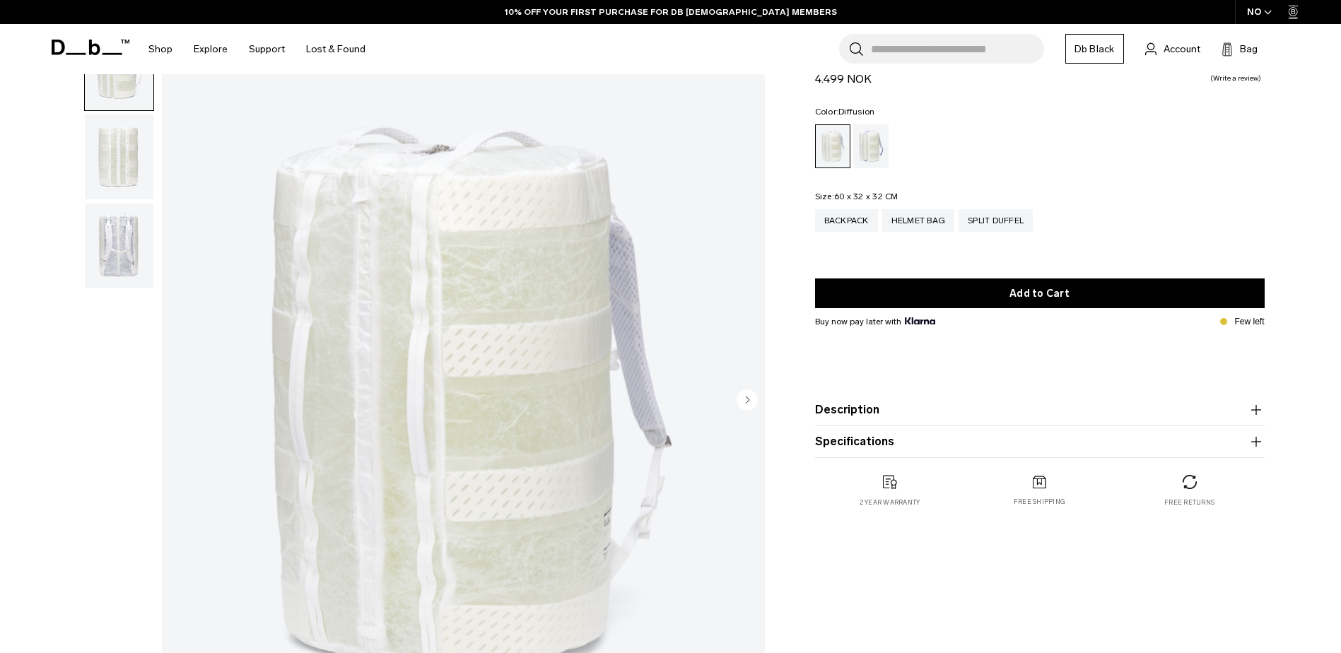
click at [118, 259] on img "button" at bounding box center [119, 246] width 69 height 85
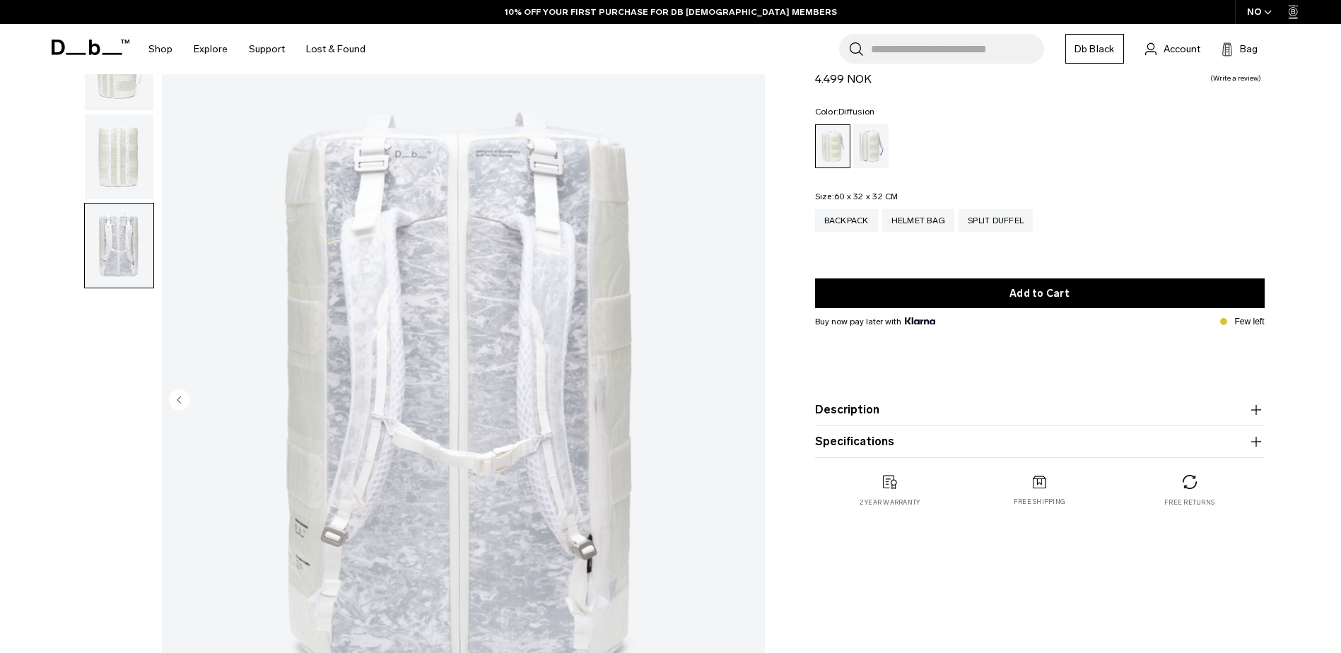
click at [125, 212] on img "button" at bounding box center [119, 246] width 69 height 85
click at [119, 194] on img "button" at bounding box center [119, 157] width 69 height 85
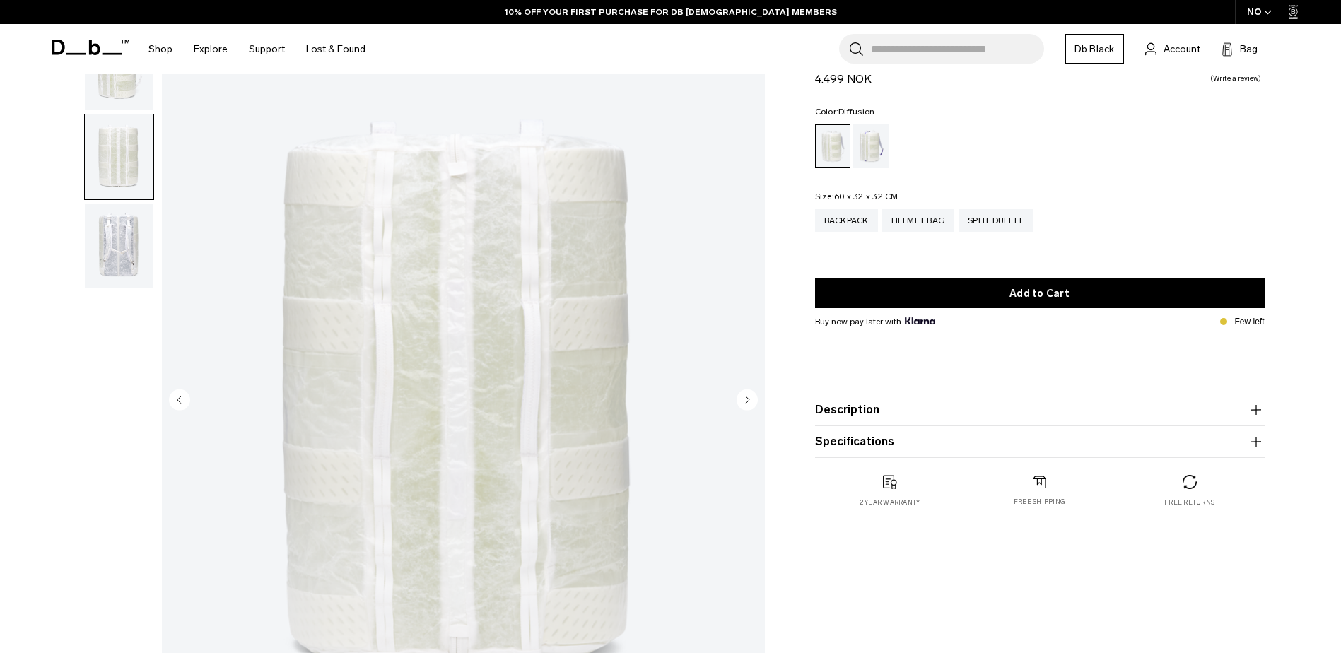
click at [117, 230] on img "button" at bounding box center [119, 246] width 69 height 85
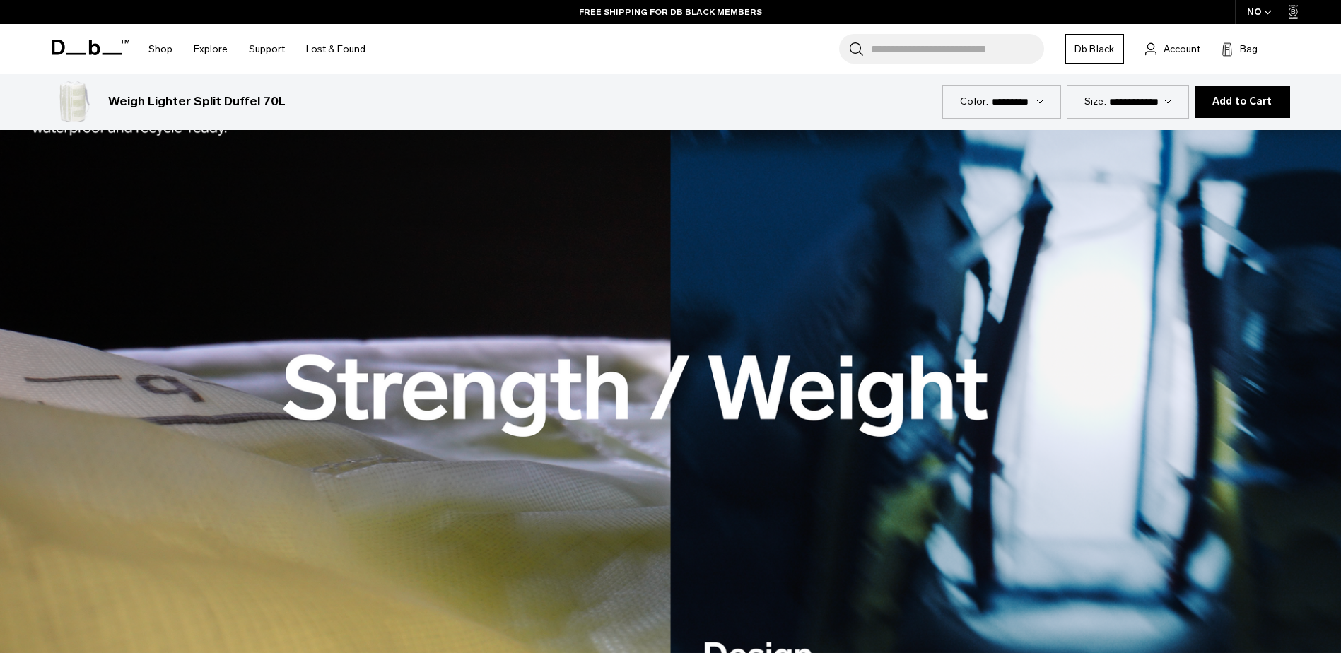
scroll to position [2050, 0]
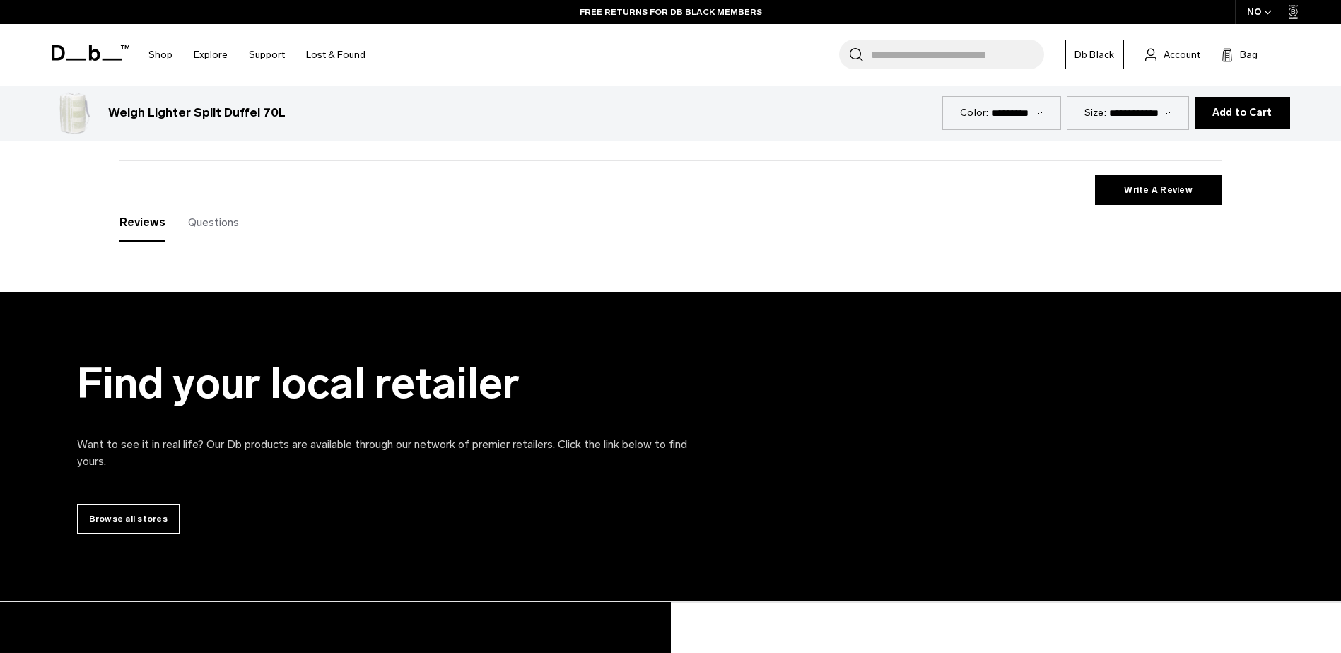
drag, startPoint x: 448, startPoint y: 512, endPoint x: 454, endPoint y: 477, distance: 35.1
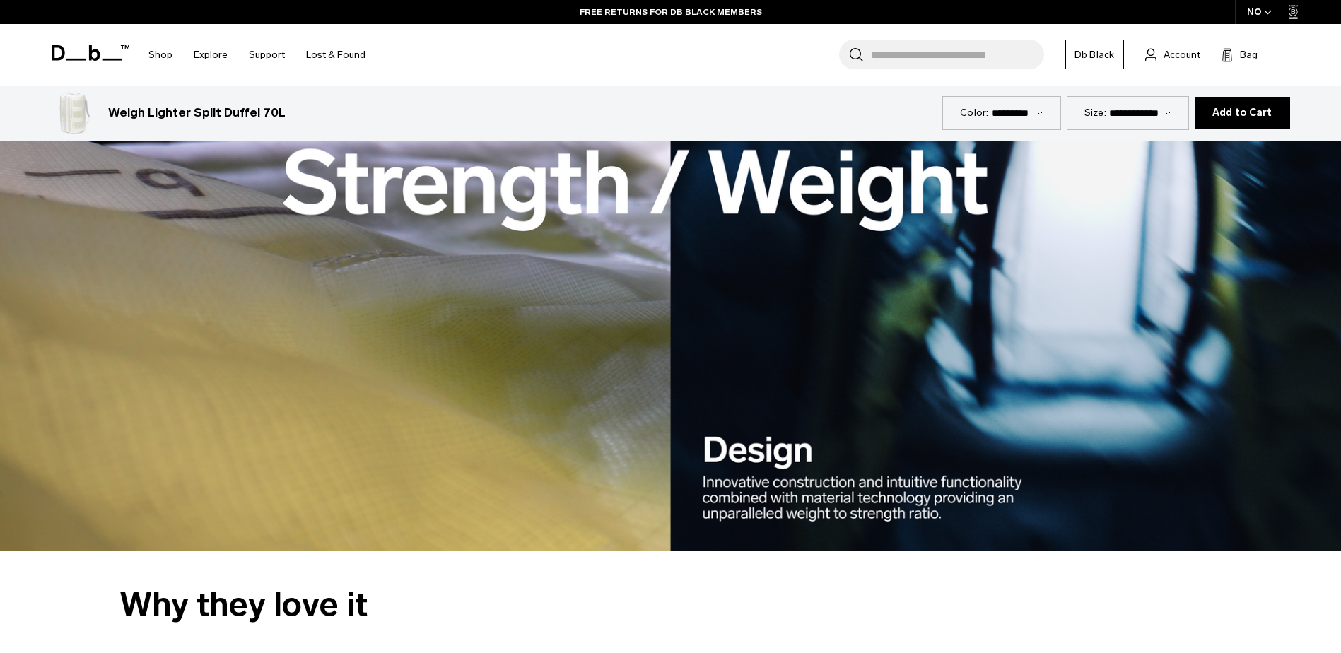
scroll to position [0, 0]
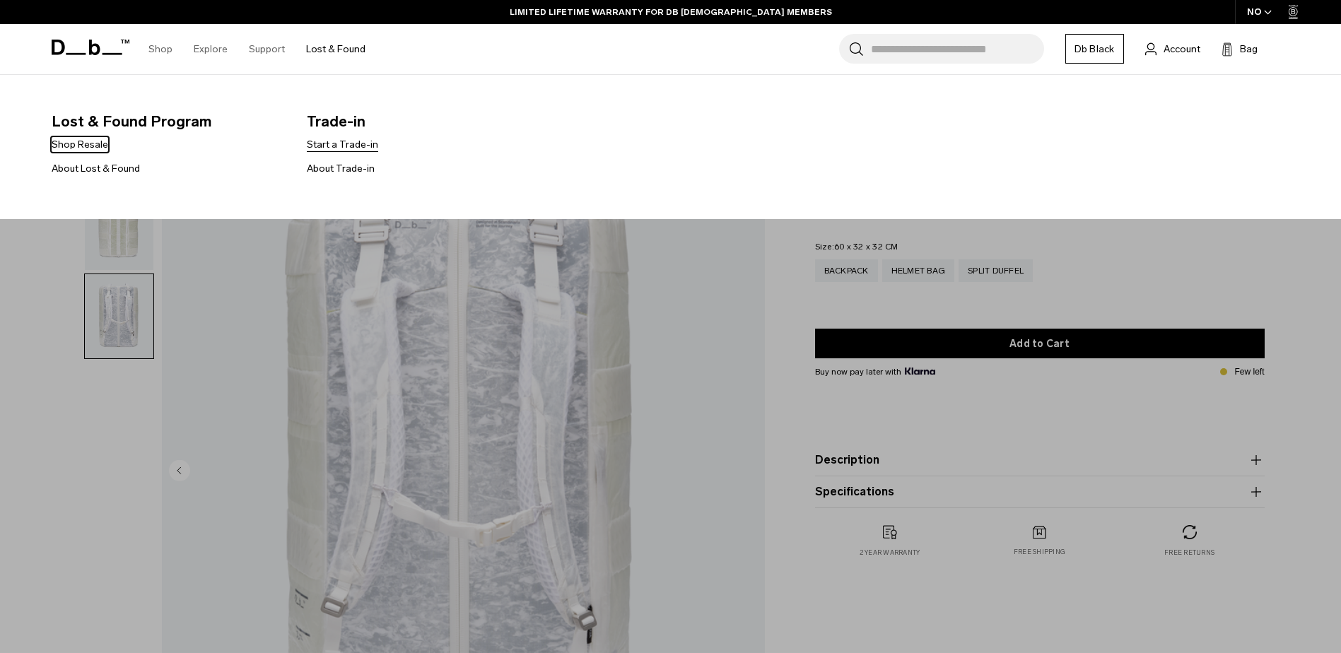
click at [340, 139] on link "Start a Trade-in" at bounding box center [342, 144] width 71 height 15
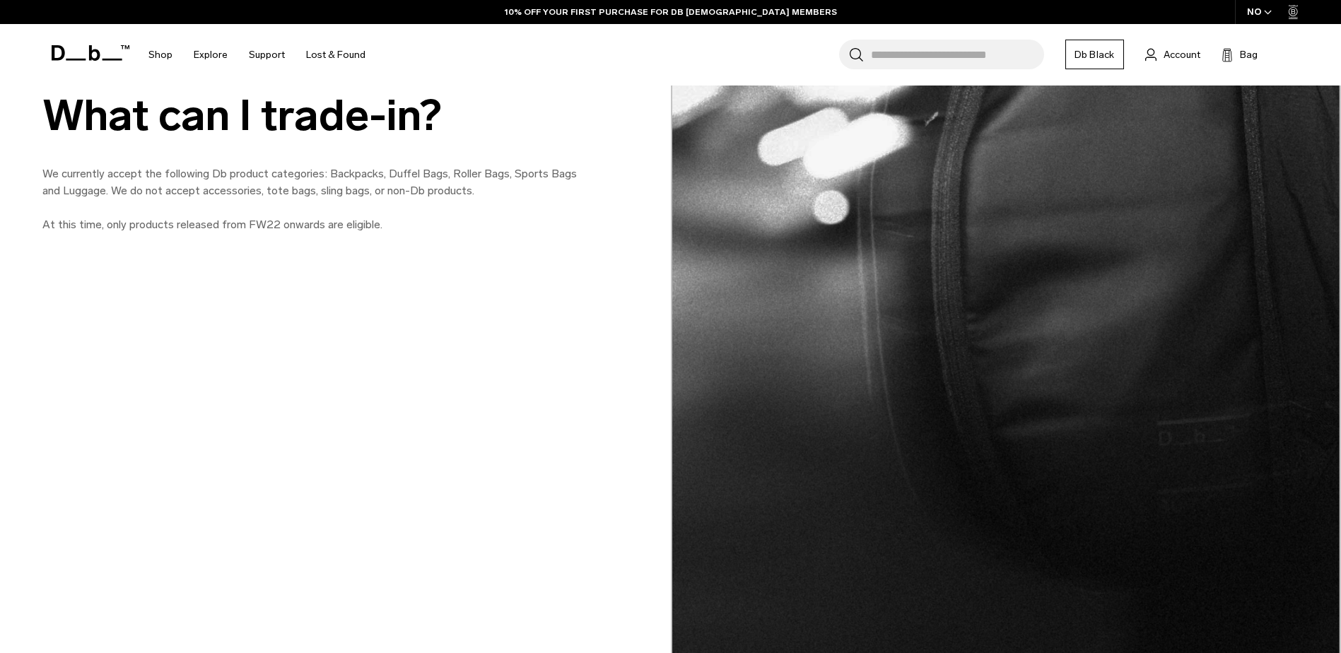
scroll to position [1838, 0]
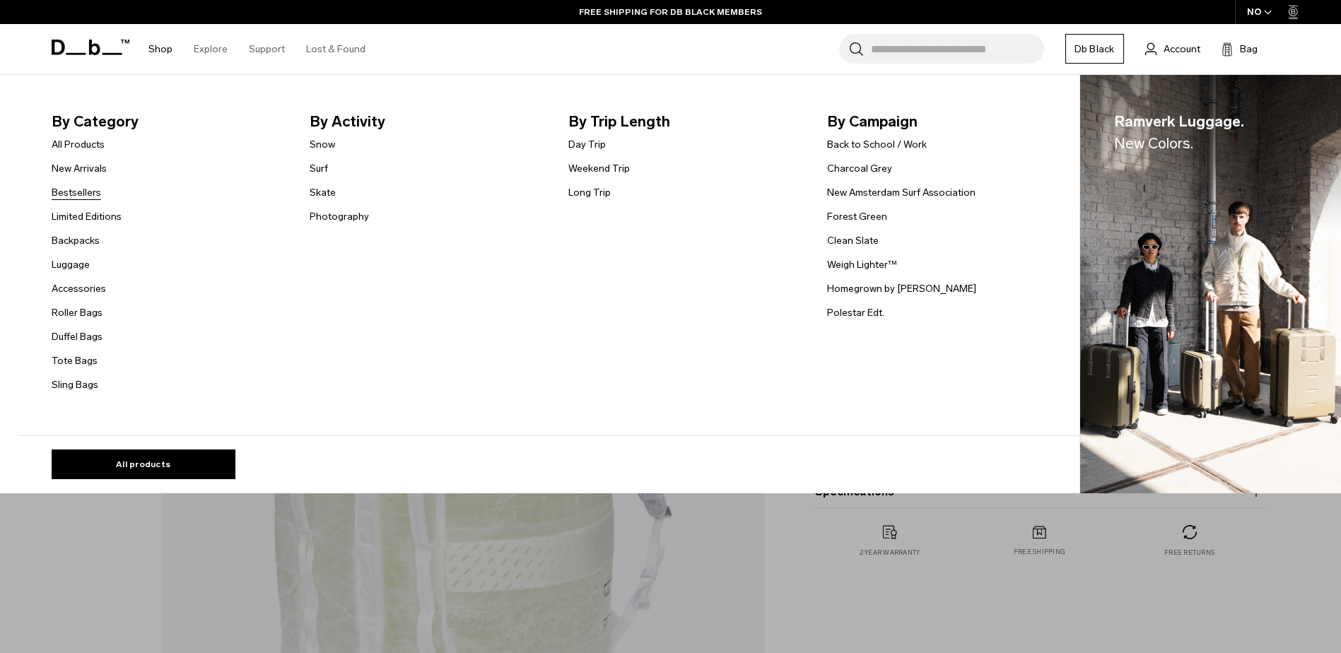
click at [66, 194] on link "Bestsellers" at bounding box center [76, 192] width 49 height 15
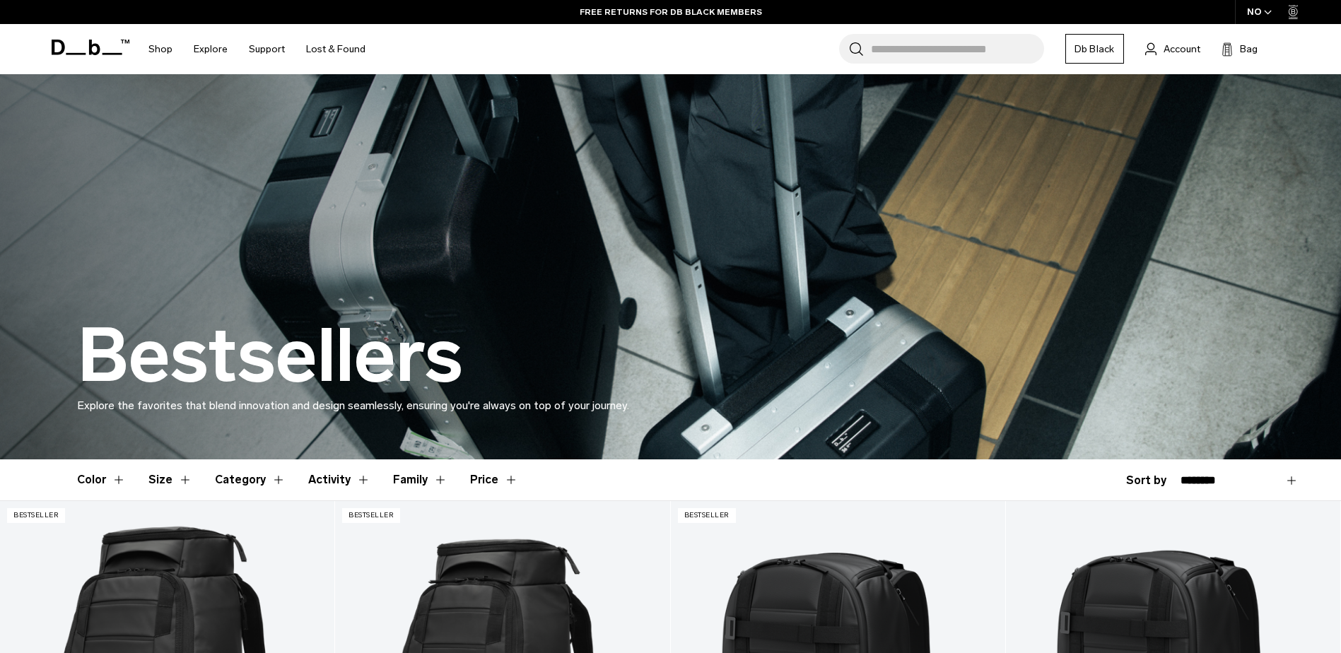
click at [99, 49] on icon at bounding box center [93, 48] width 11 height 16
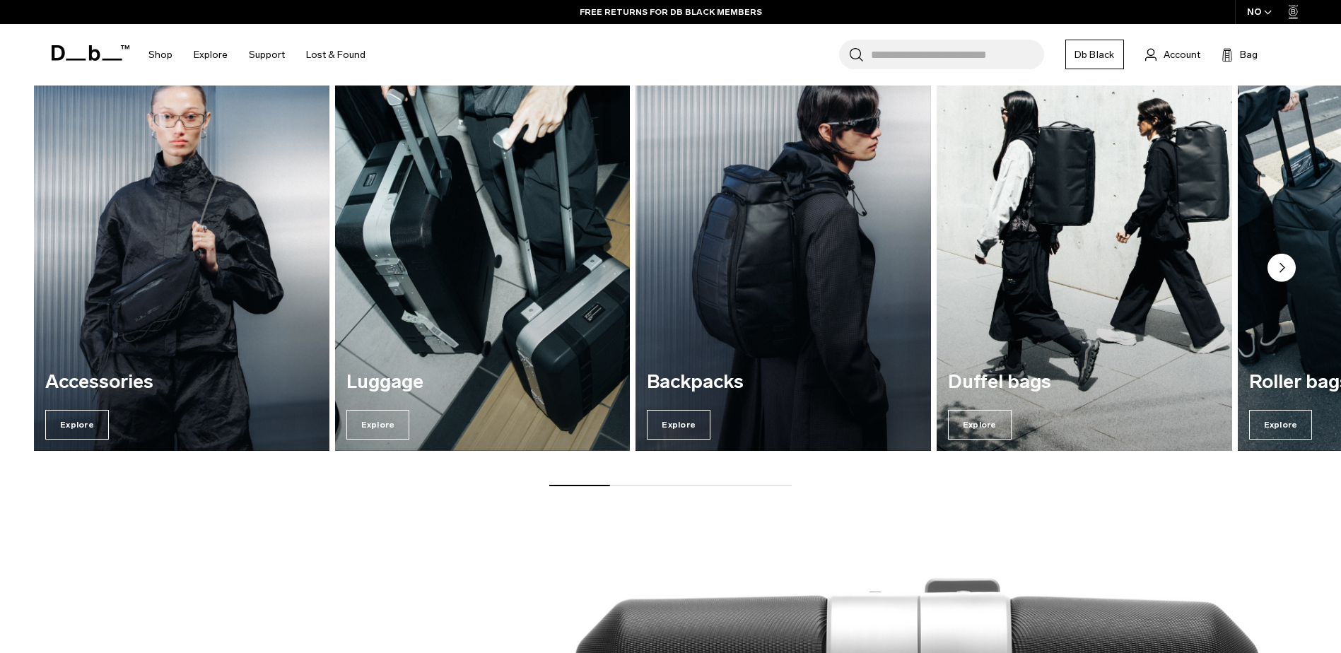
scroll to position [1343, 0]
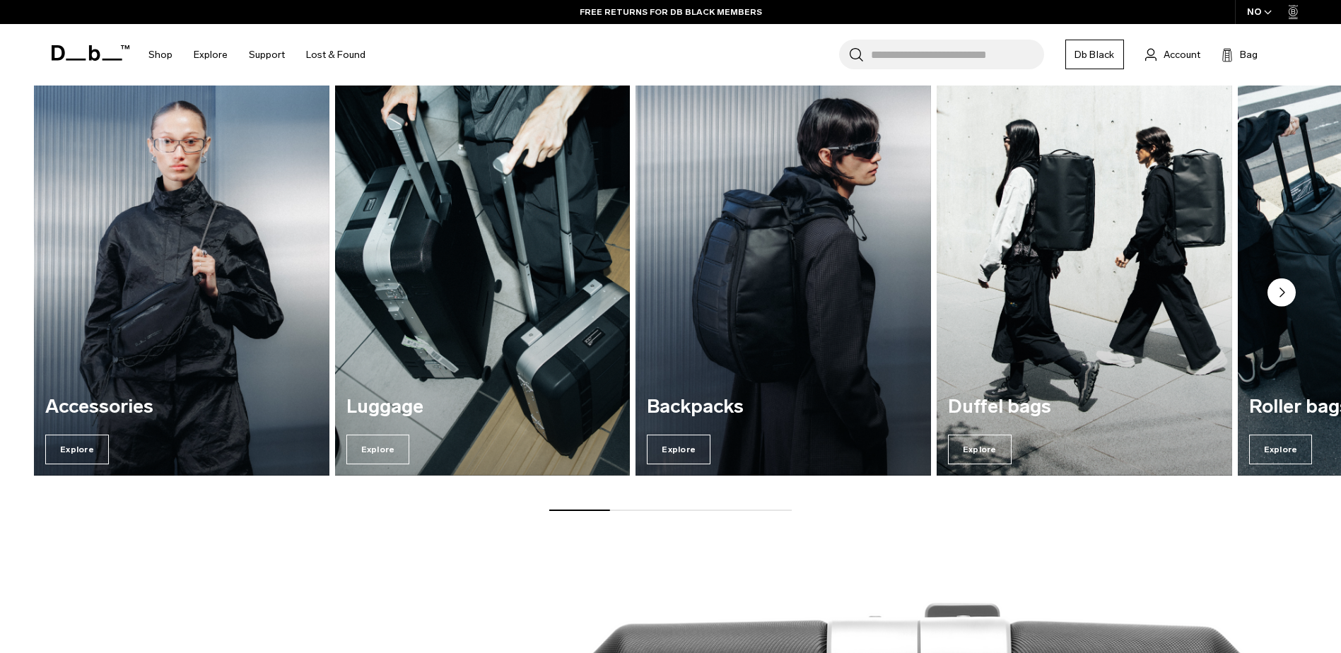
click at [1284, 291] on circle "Next slide" at bounding box center [1282, 292] width 28 height 28
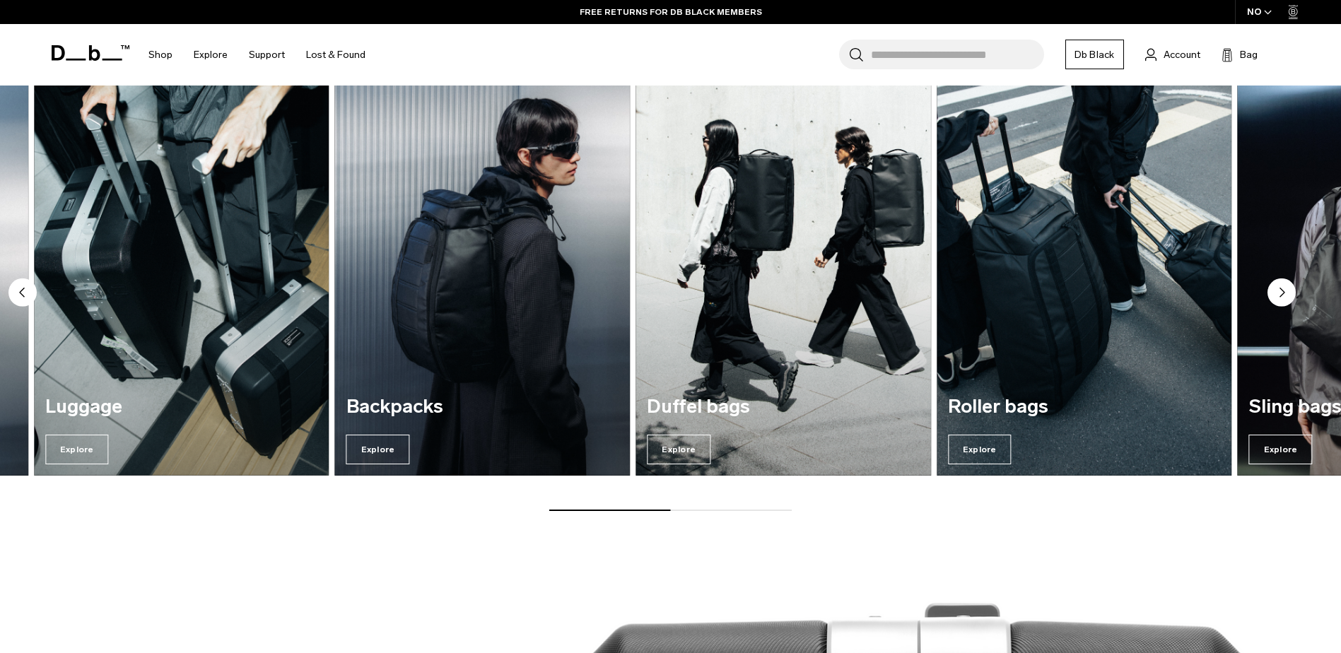
click at [1284, 291] on circle "Next slide" at bounding box center [1282, 292] width 28 height 28
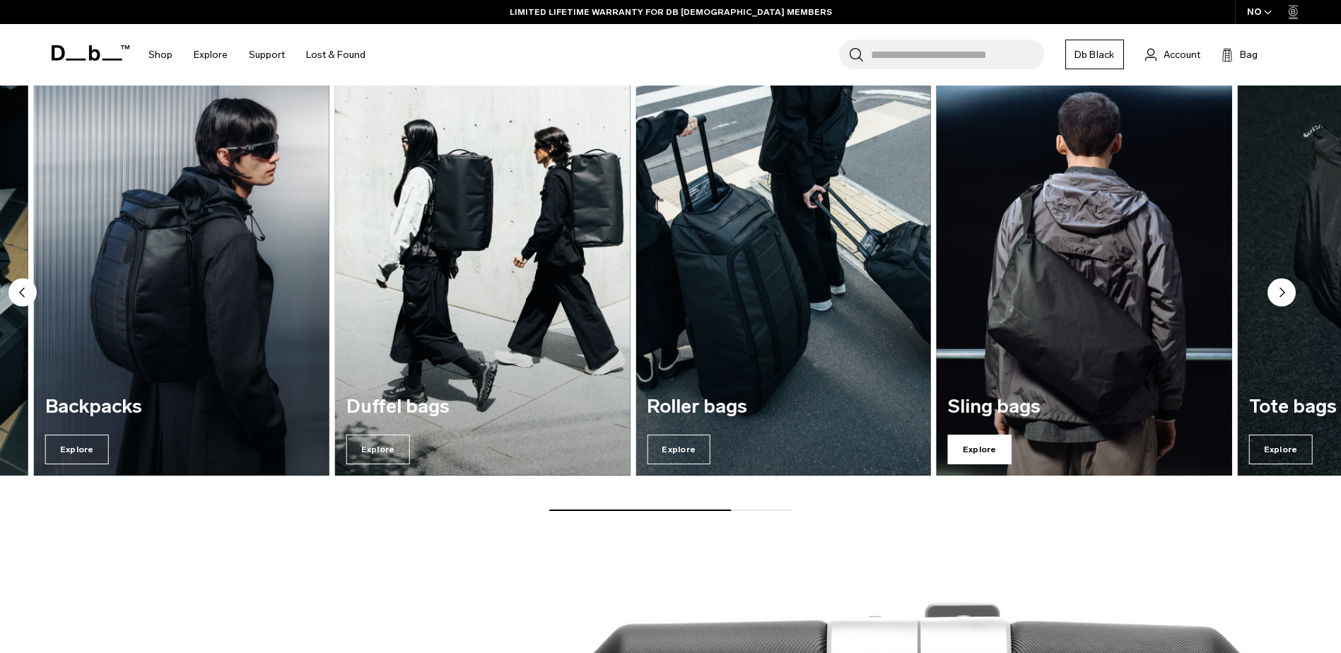
click at [979, 442] on span "Explore" at bounding box center [980, 450] width 64 height 30
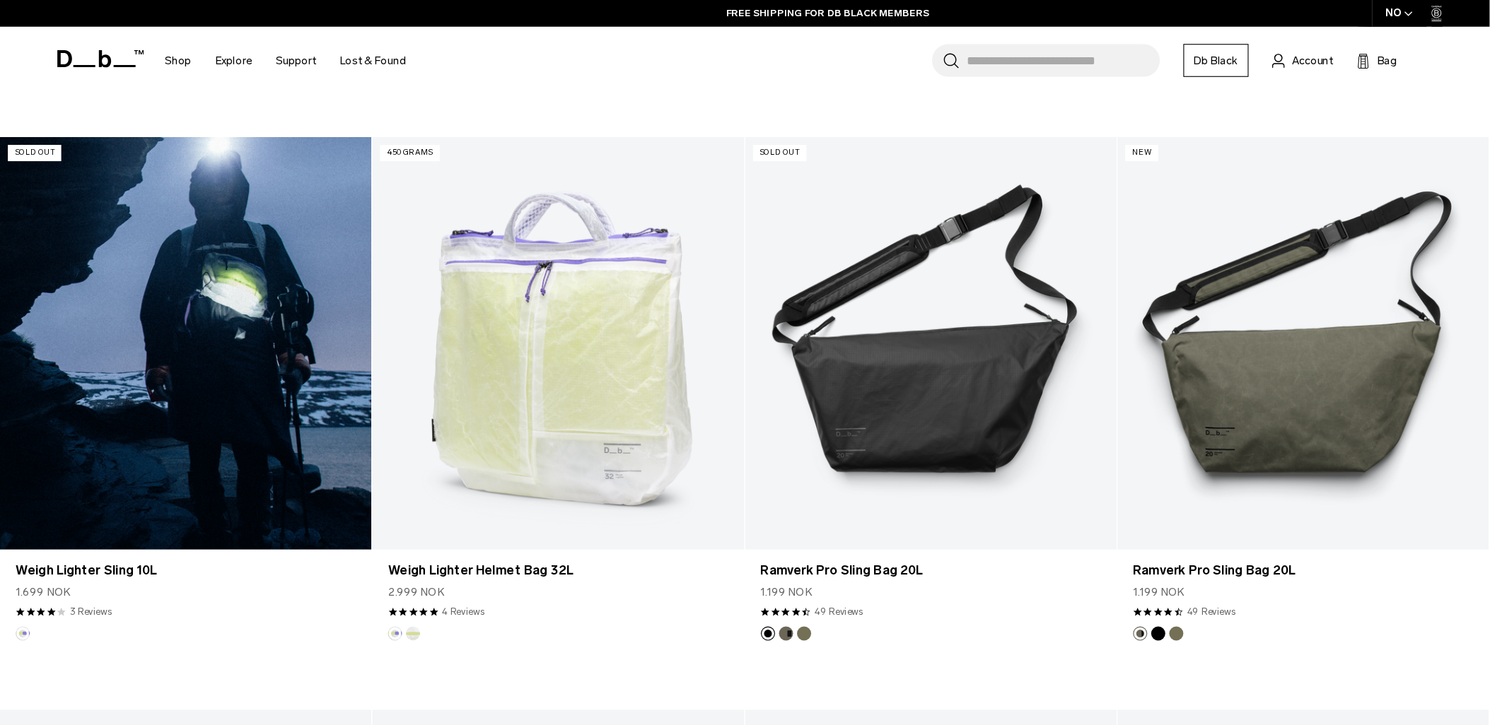
scroll to position [888, 0]
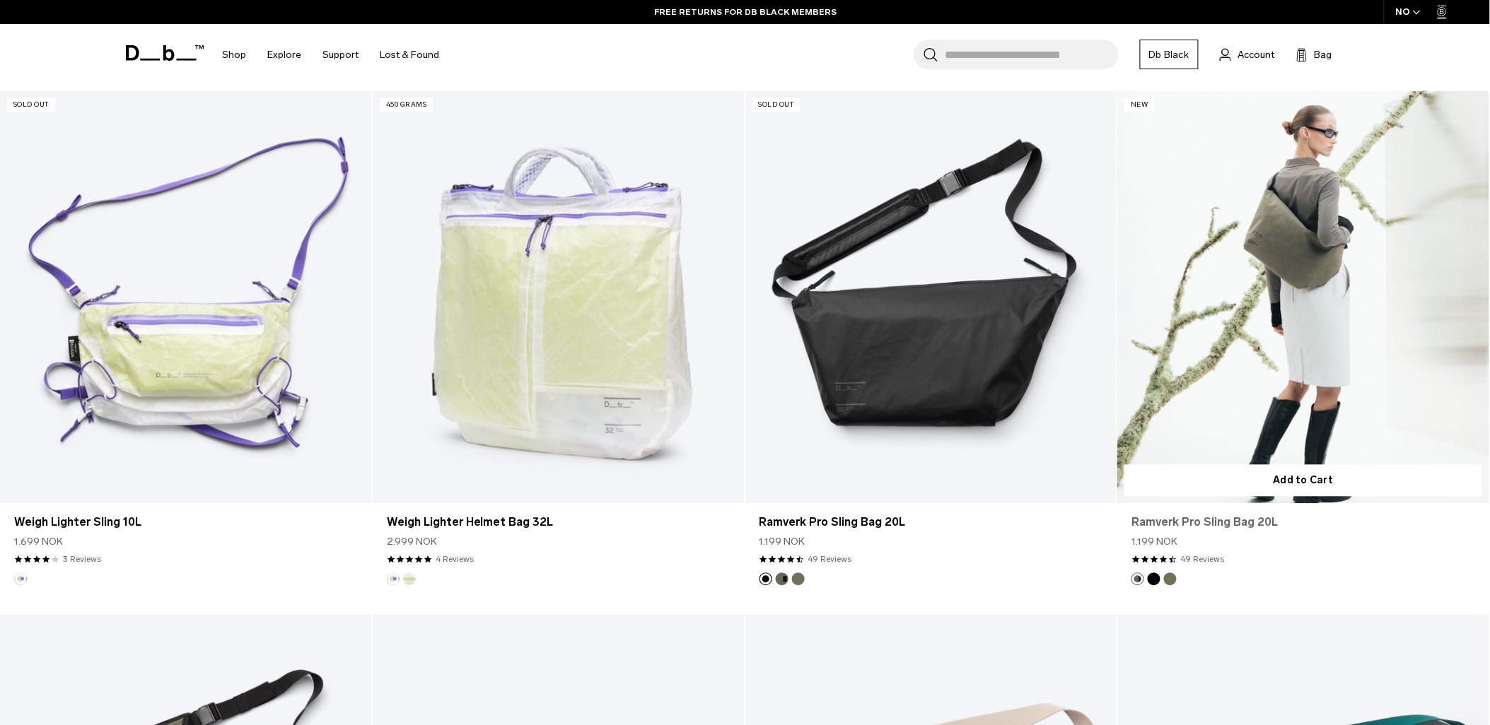
click at [1184, 526] on link "Ramverk Pro Sling Bag 20L" at bounding box center [1303, 523] width 344 height 17
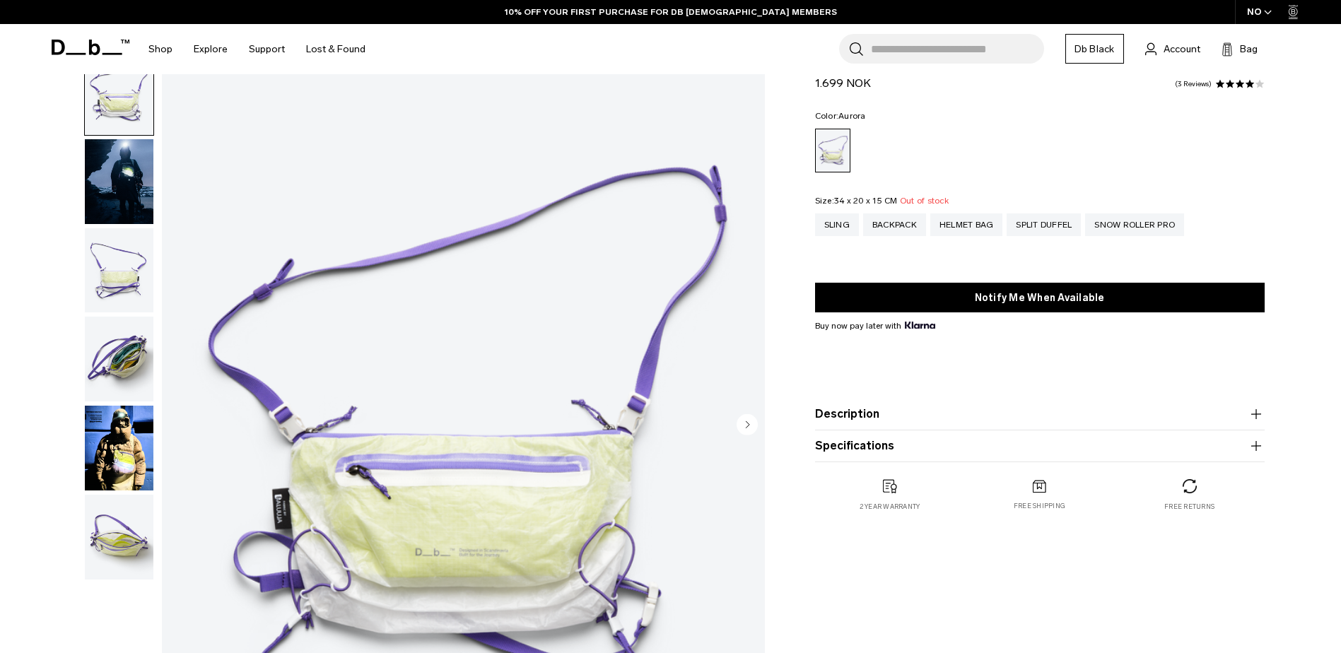
scroll to position [71, 0]
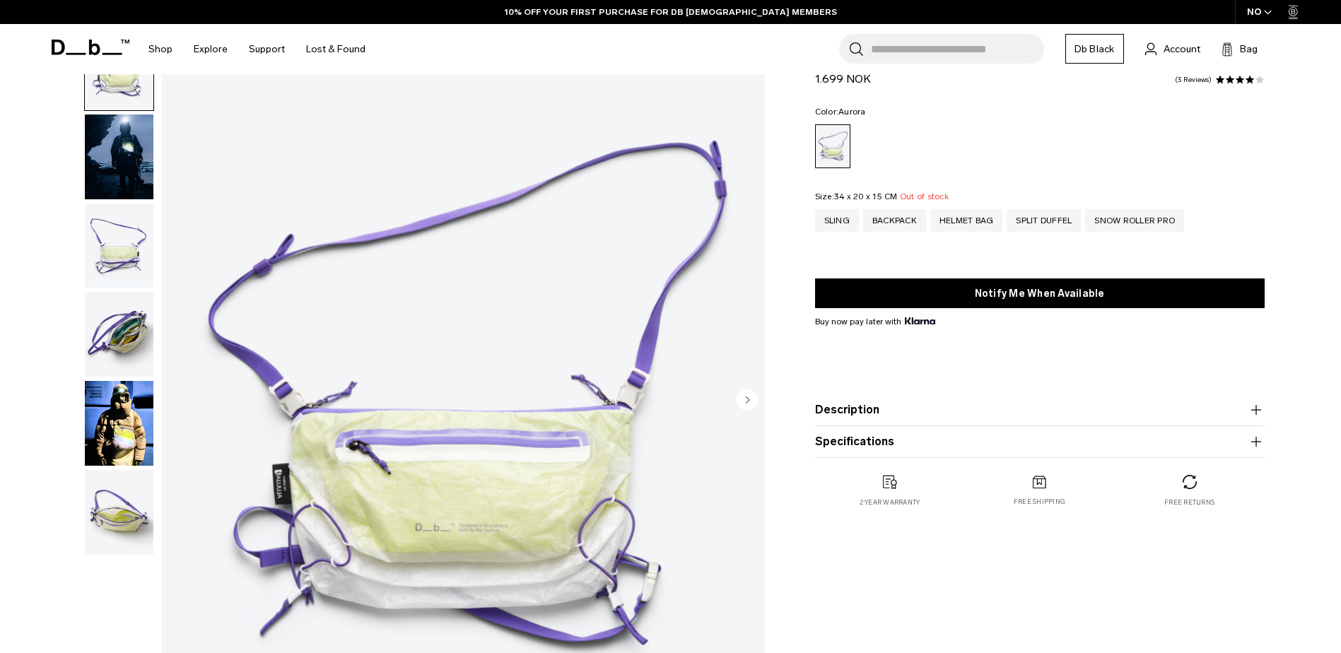
click at [151, 339] on img "button" at bounding box center [119, 334] width 69 height 85
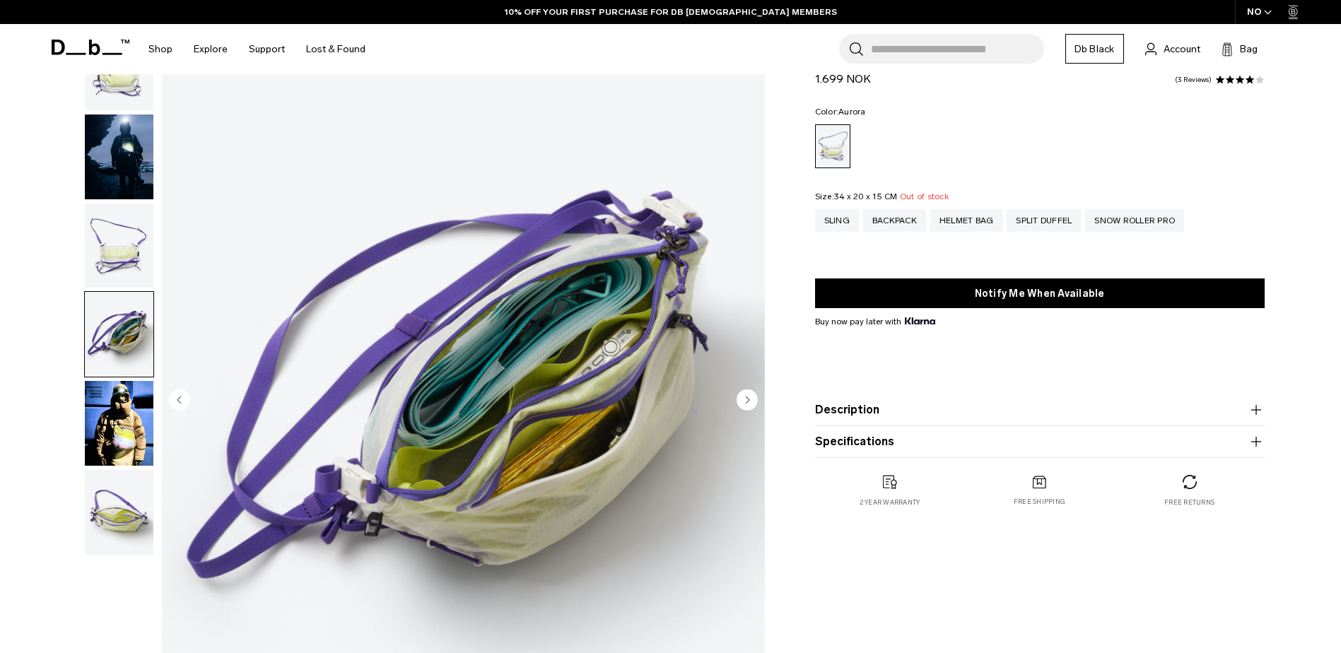
click at [121, 425] on img "button" at bounding box center [119, 423] width 69 height 85
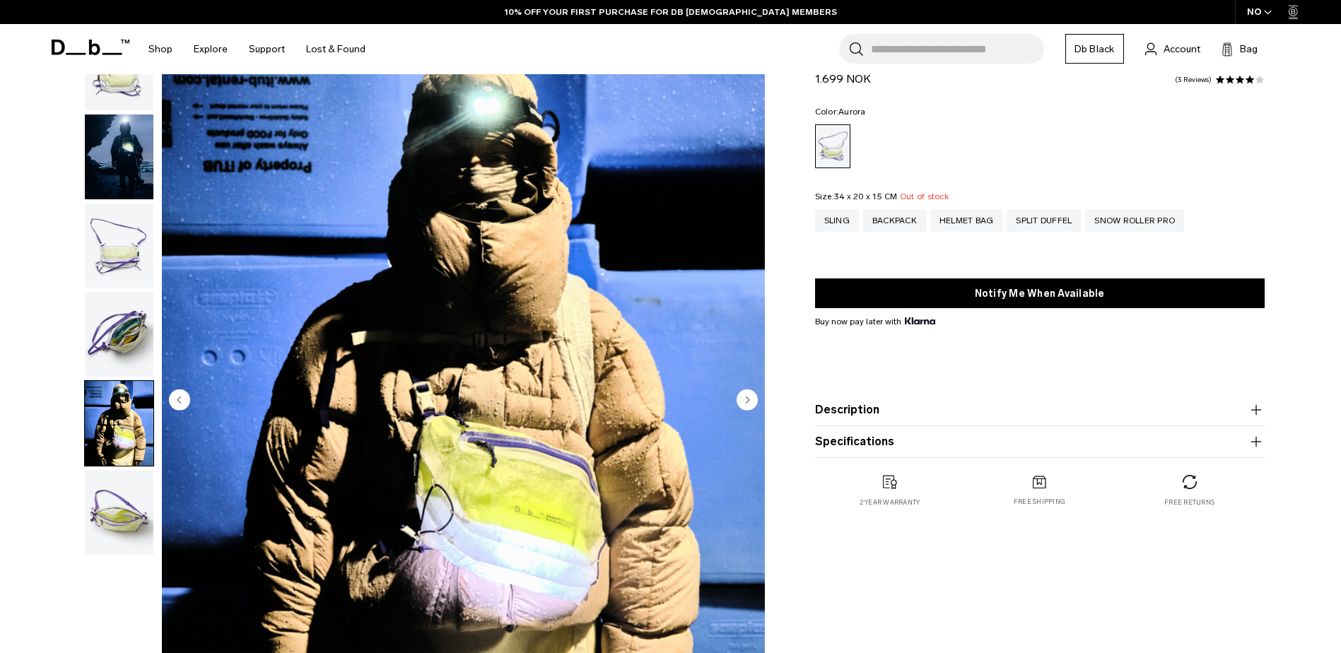
click at [120, 501] on img "button" at bounding box center [119, 512] width 69 height 85
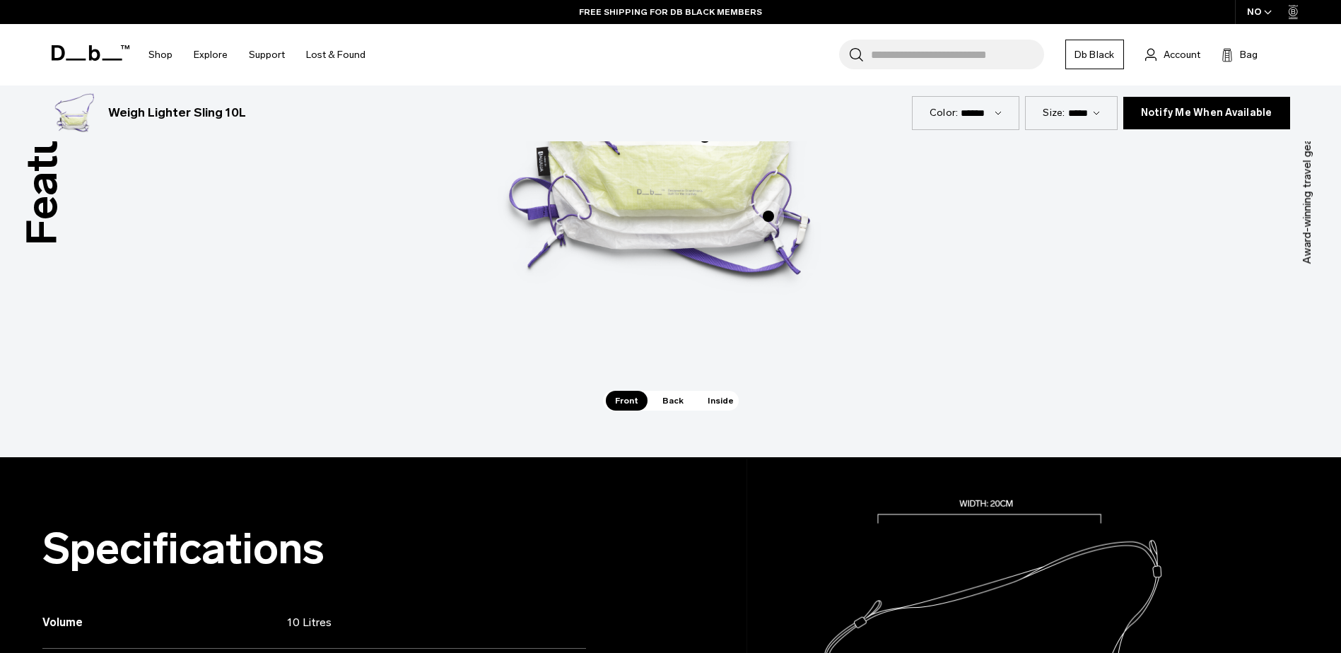
scroll to position [1202, 0]
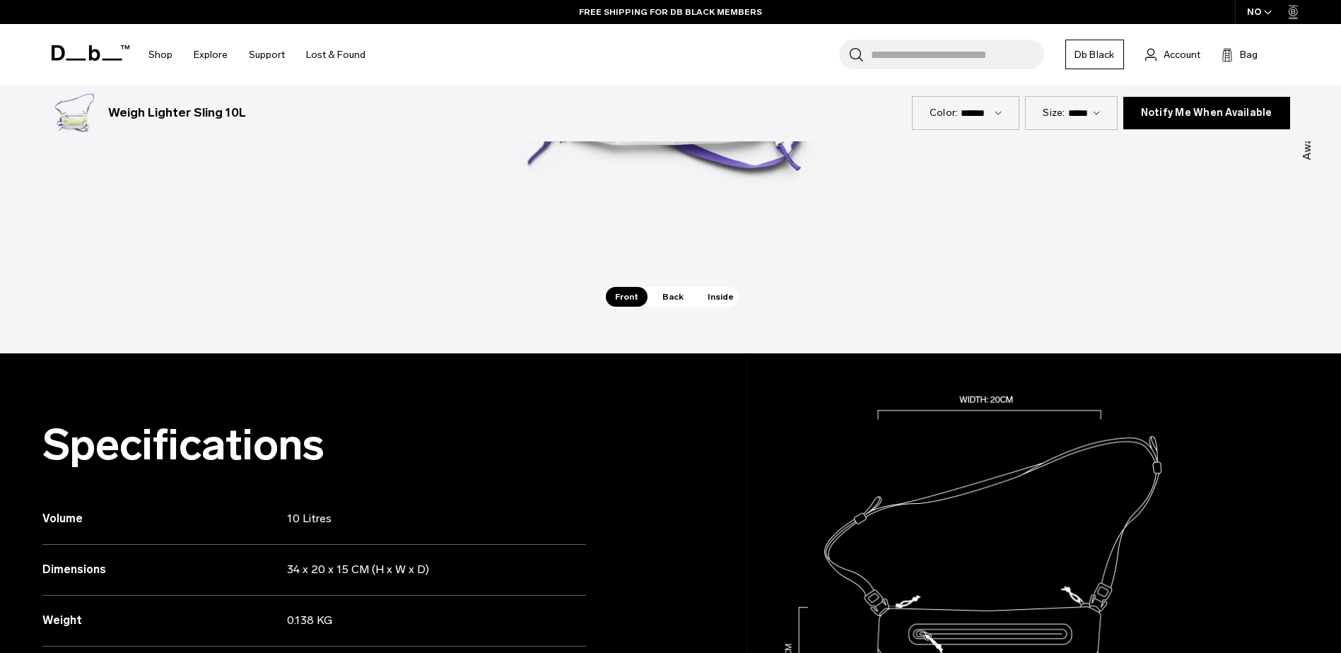
click at [719, 303] on span "Inside" at bounding box center [720, 297] width 45 height 20
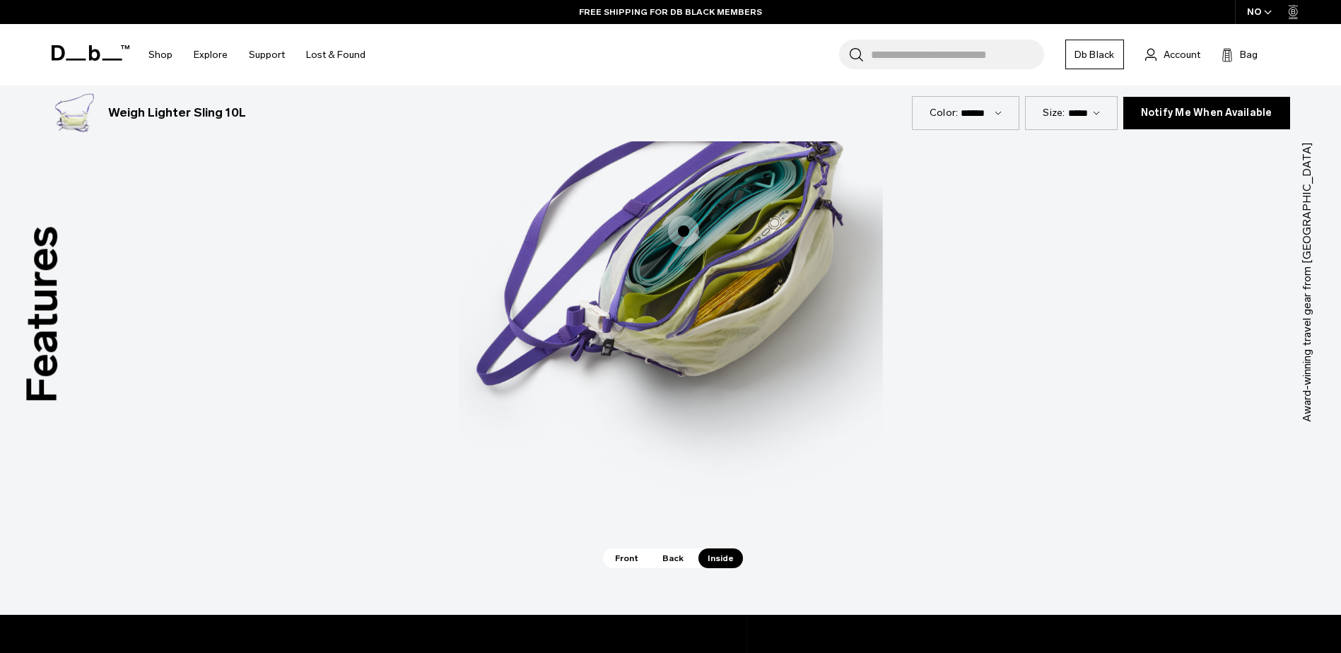
scroll to position [919, 0]
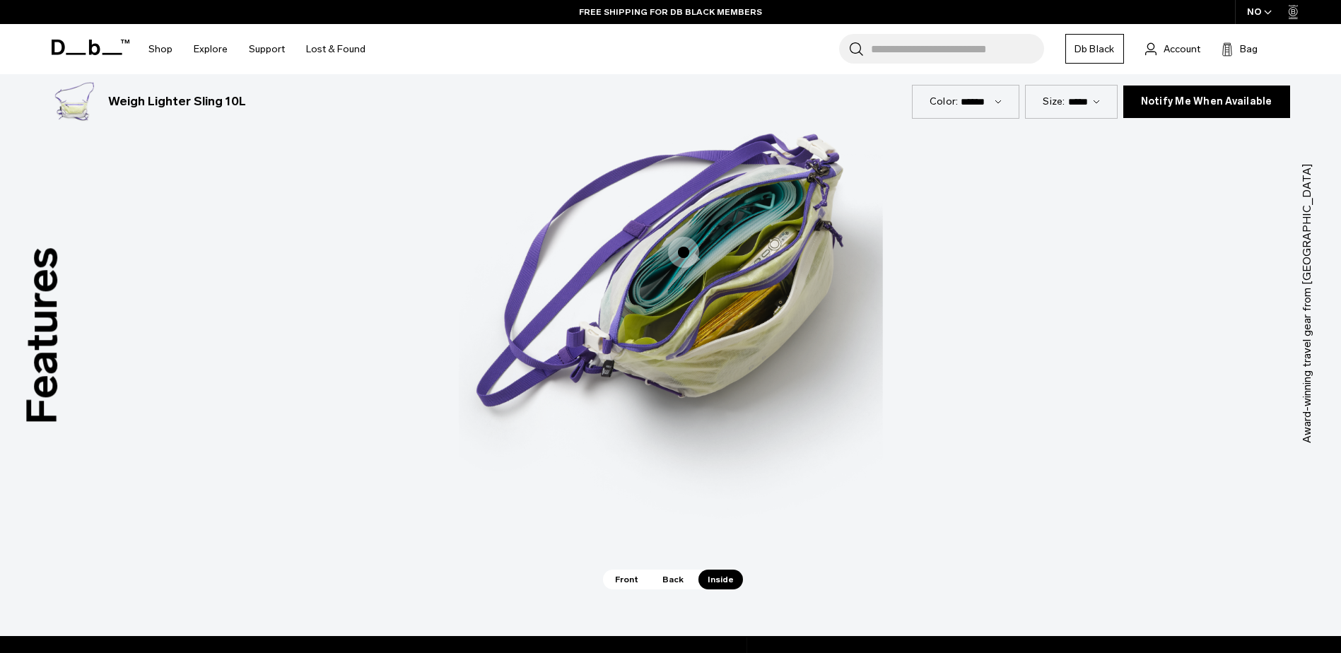
click at [687, 259] on span "3 / 3" at bounding box center [683, 252] width 31 height 31
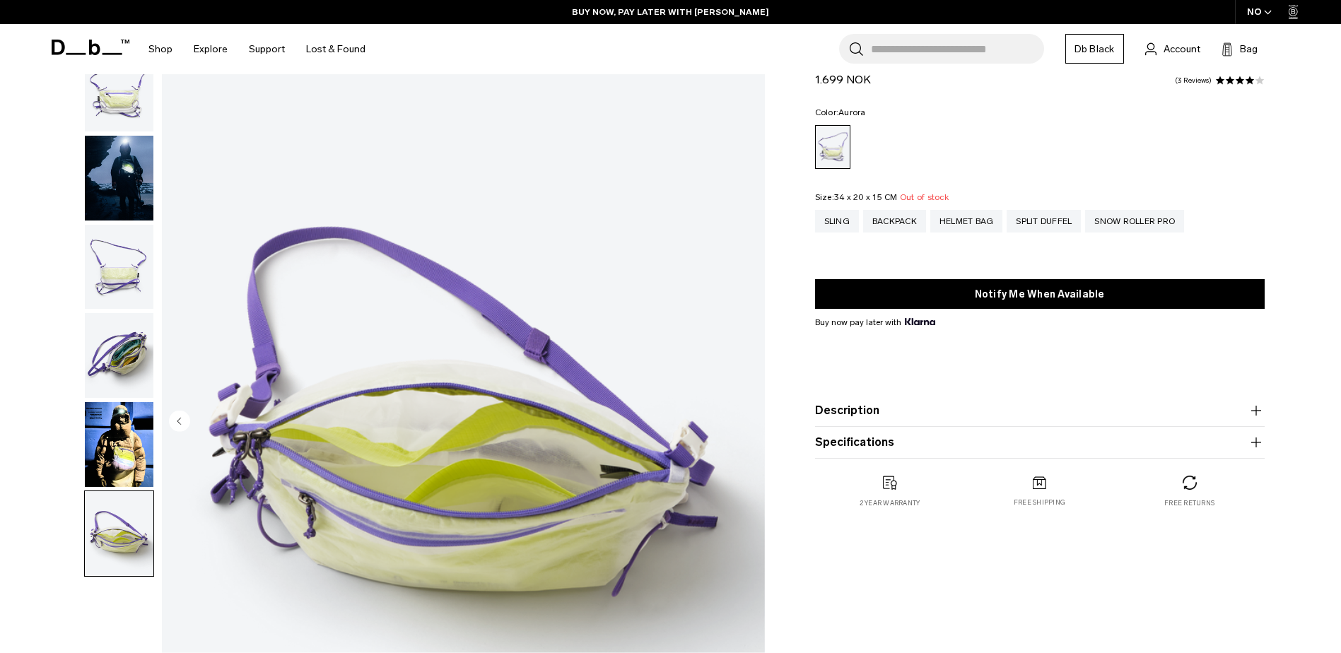
scroll to position [0, 0]
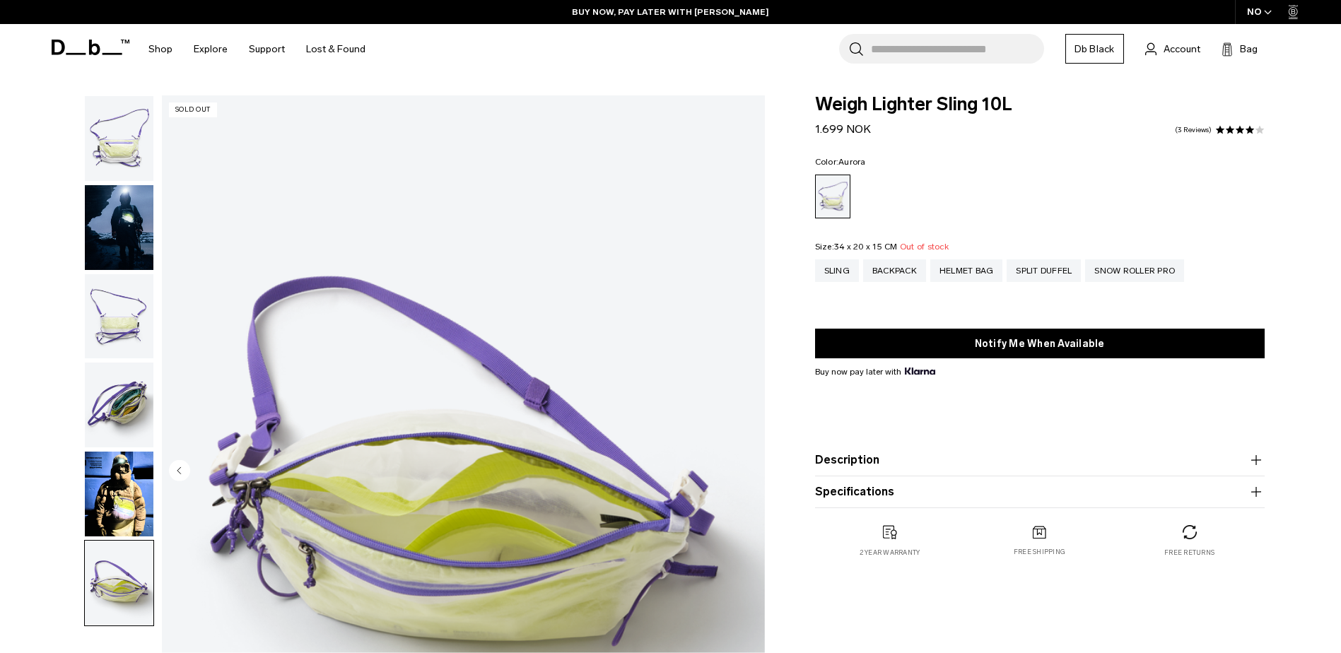
click at [139, 387] on img "button" at bounding box center [119, 405] width 69 height 85
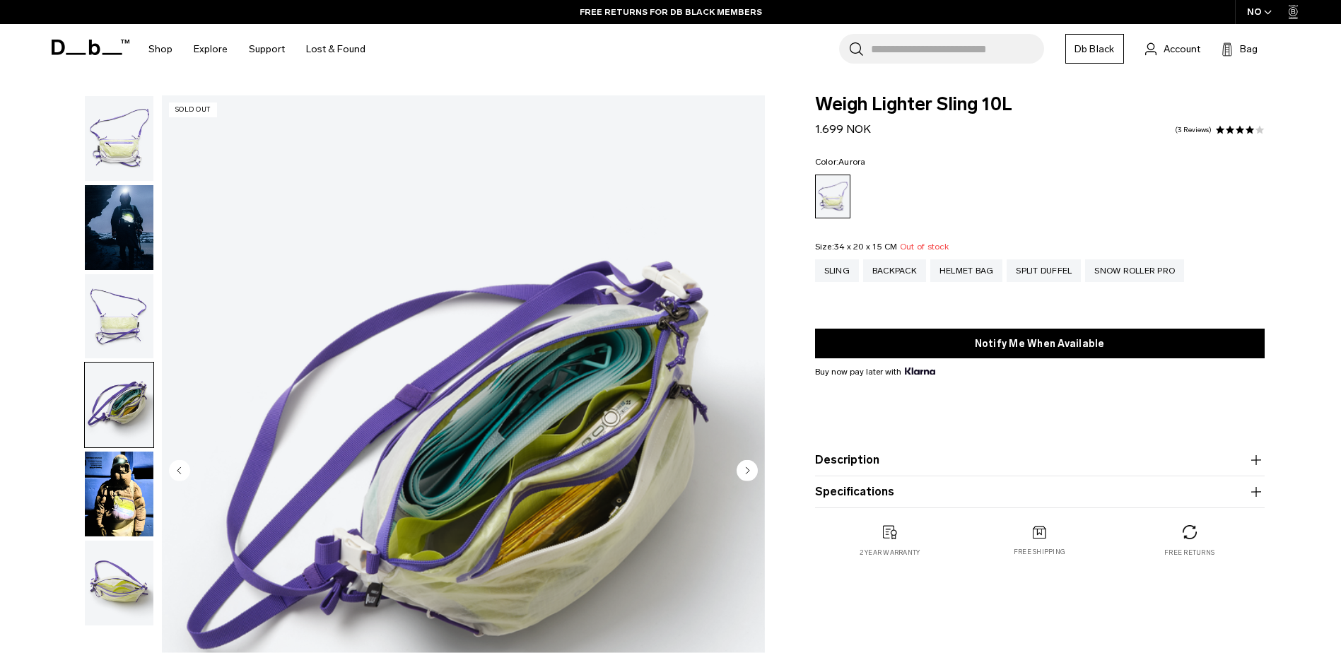
click at [132, 330] on img "button" at bounding box center [119, 316] width 69 height 85
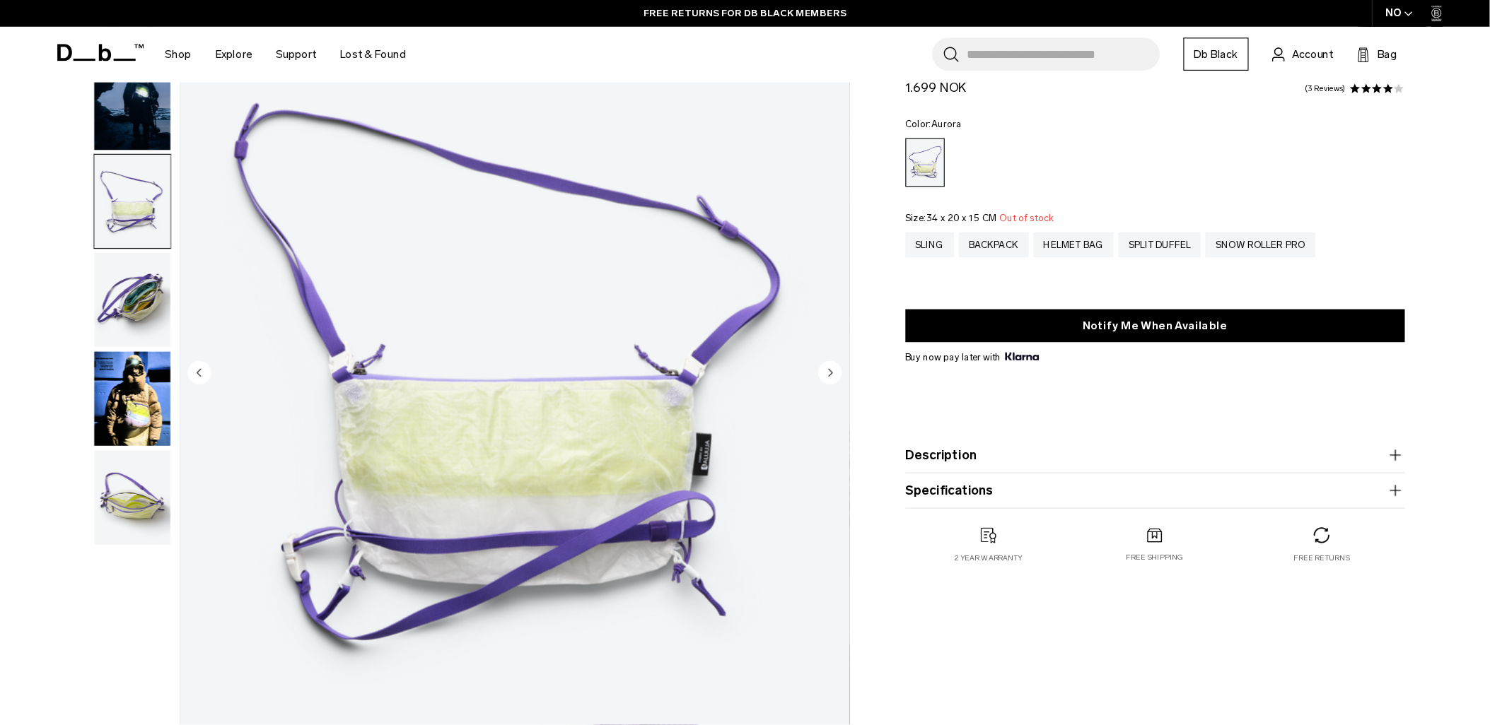
scroll to position [141, 0]
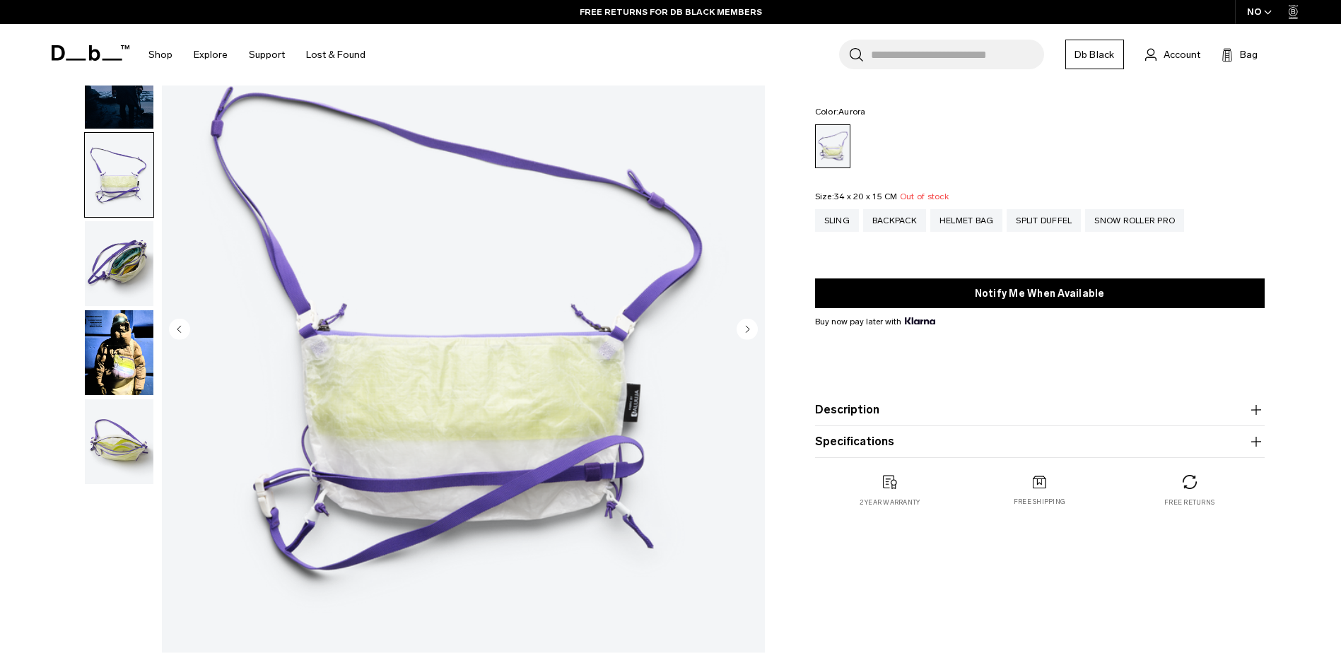
click at [121, 360] on img "button" at bounding box center [119, 352] width 69 height 85
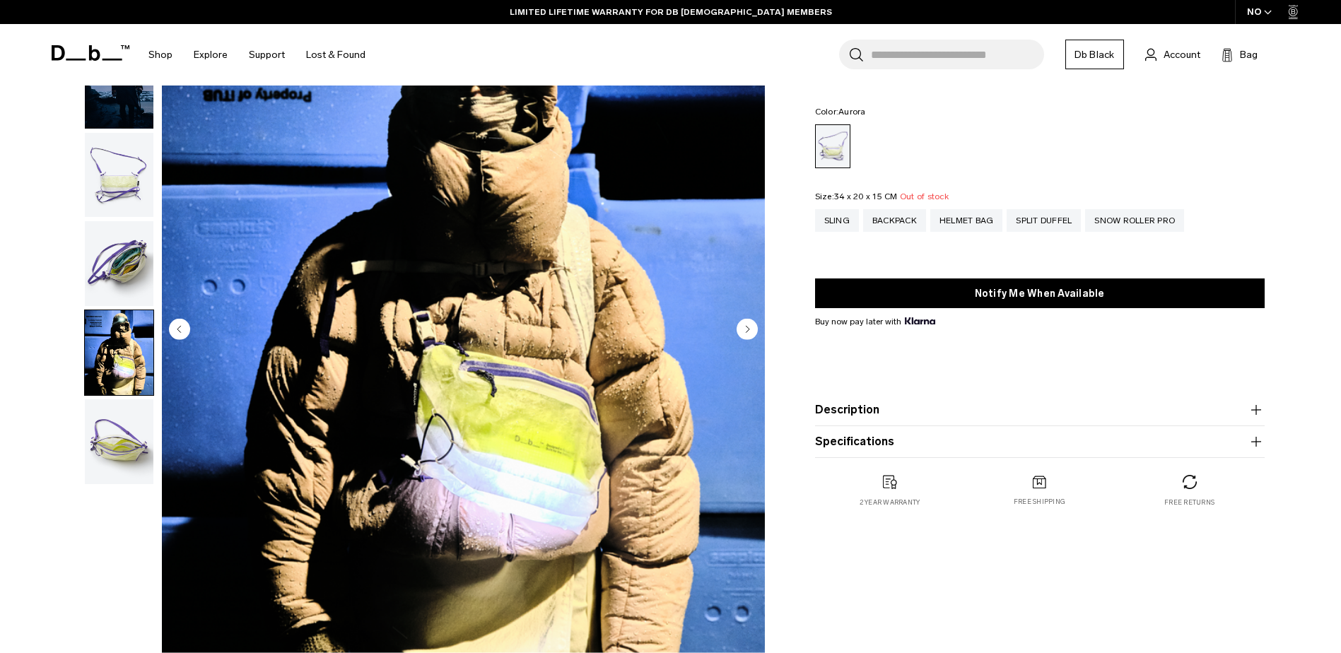
click at [114, 243] on img "button" at bounding box center [119, 263] width 69 height 85
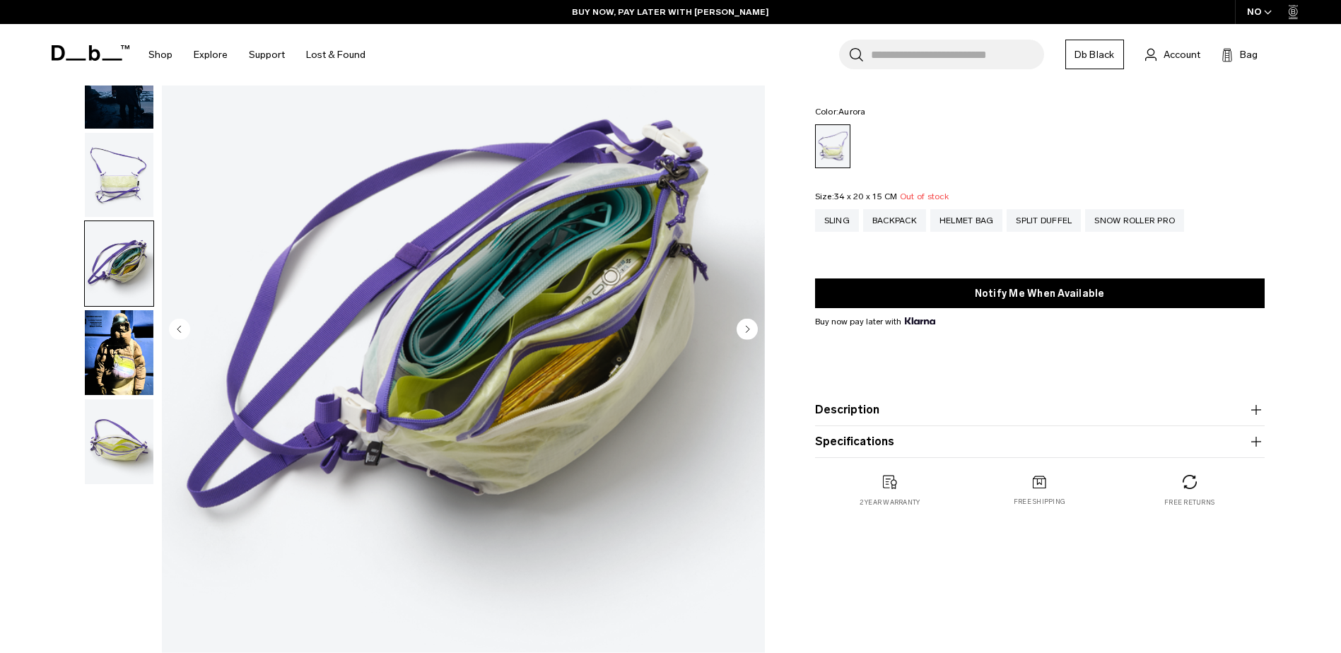
click at [112, 336] on img "button" at bounding box center [119, 352] width 69 height 85
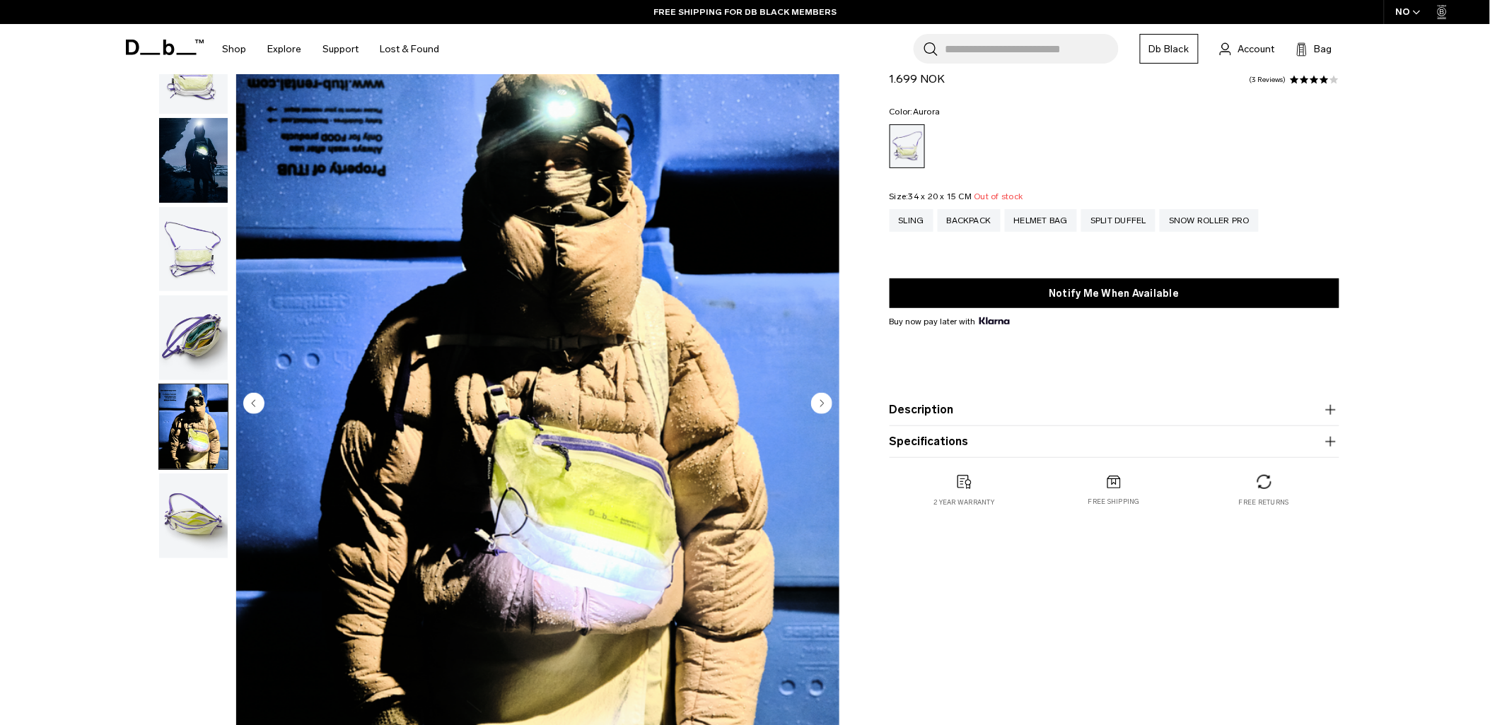
scroll to position [0, 0]
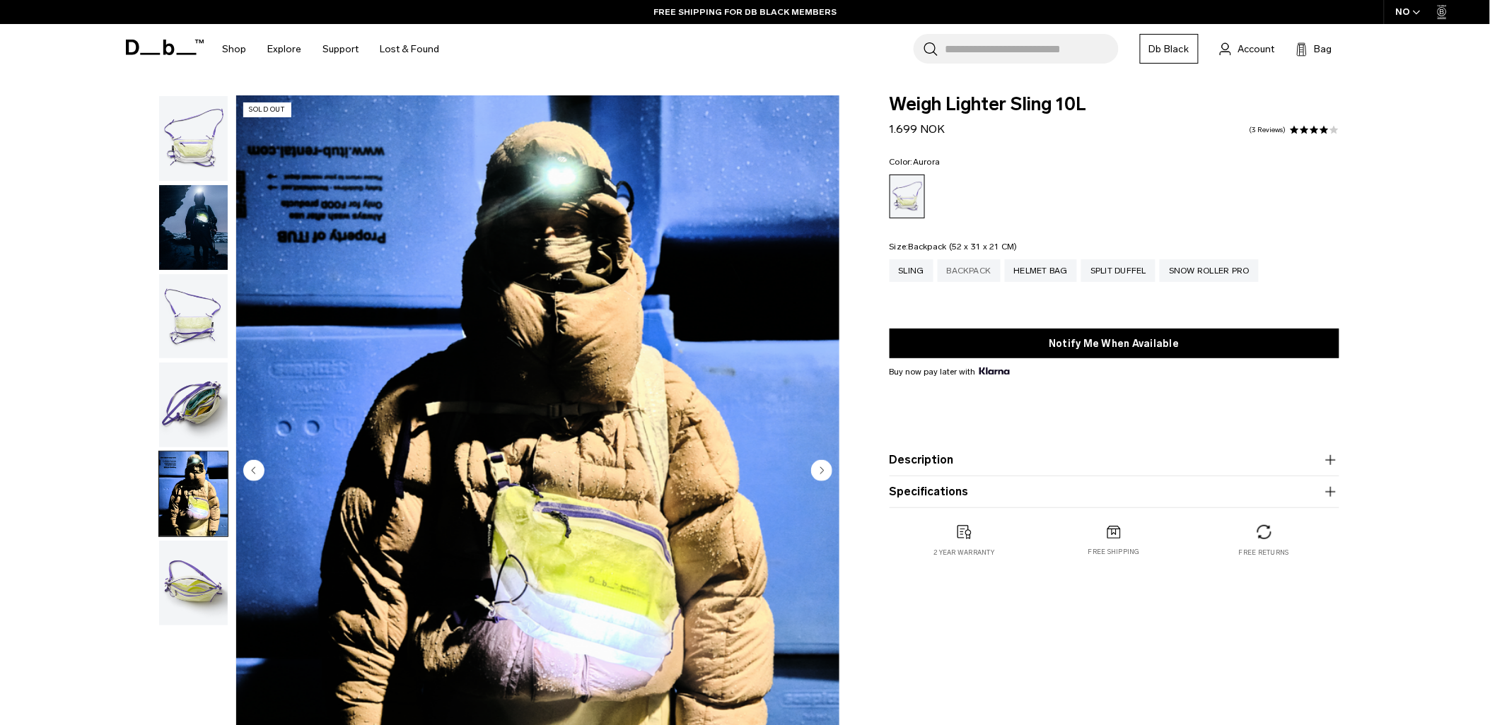
click at [962, 280] on div "Backpack" at bounding box center [968, 270] width 63 height 23
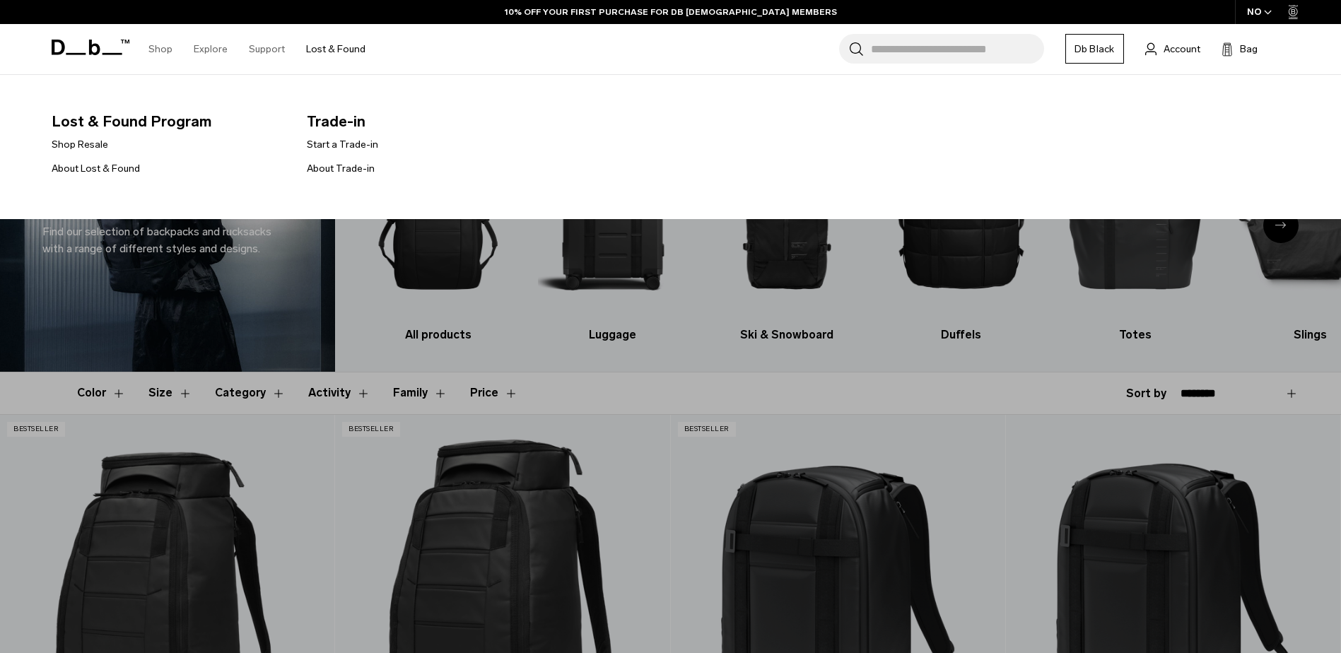
drag, startPoint x: 252, startPoint y: 148, endPoint x: 227, endPoint y: 159, distance: 27.6
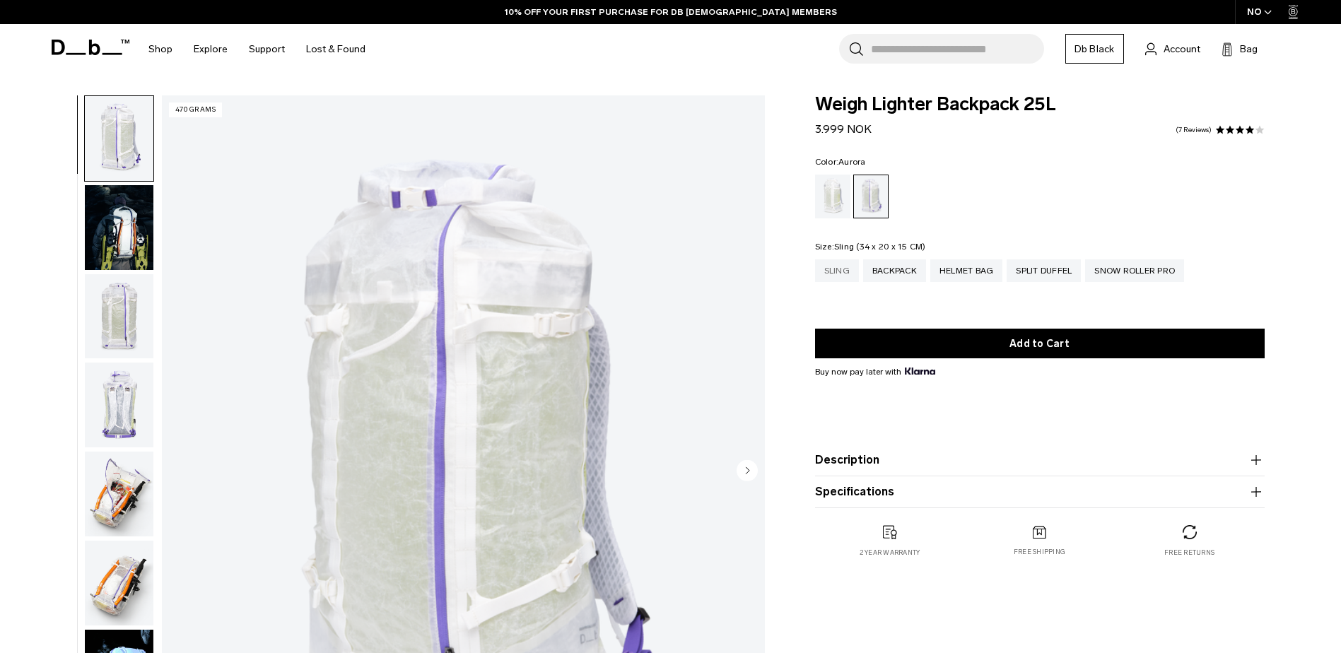
click at [842, 276] on div "Sling" at bounding box center [837, 270] width 44 height 23
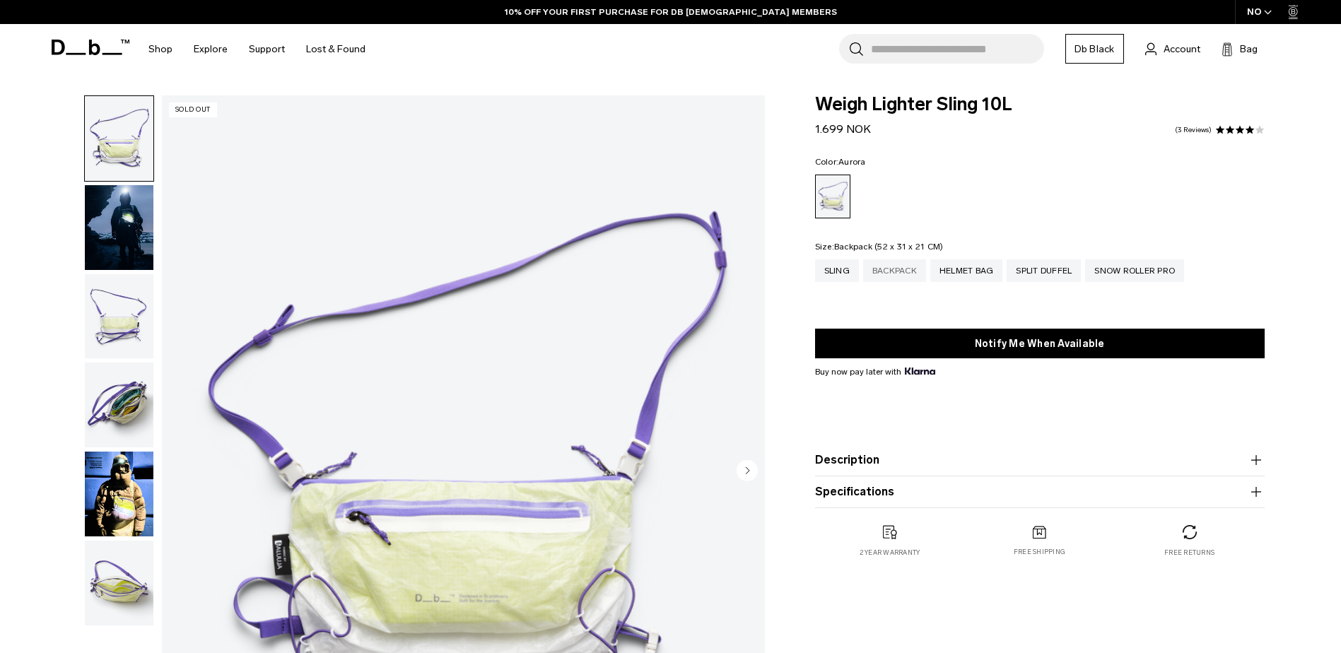
click at [899, 265] on div "Backpack" at bounding box center [894, 270] width 63 height 23
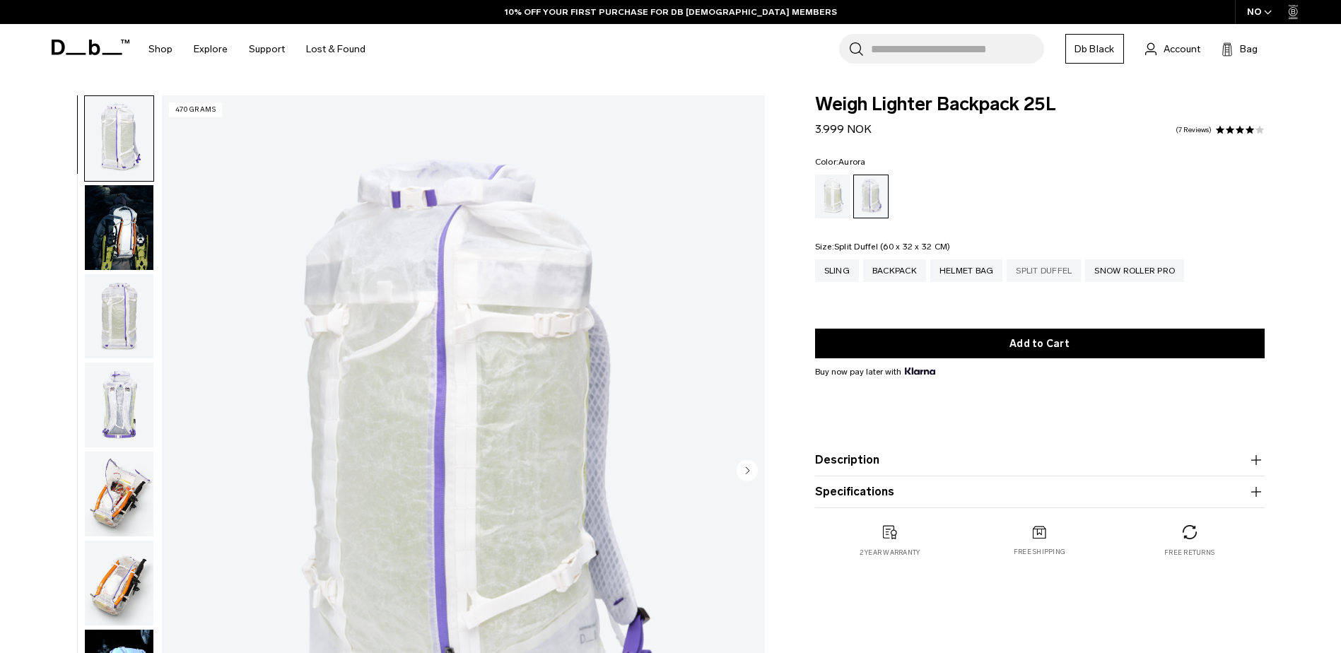
click at [1037, 270] on div "Split Duffel" at bounding box center [1044, 270] width 74 height 23
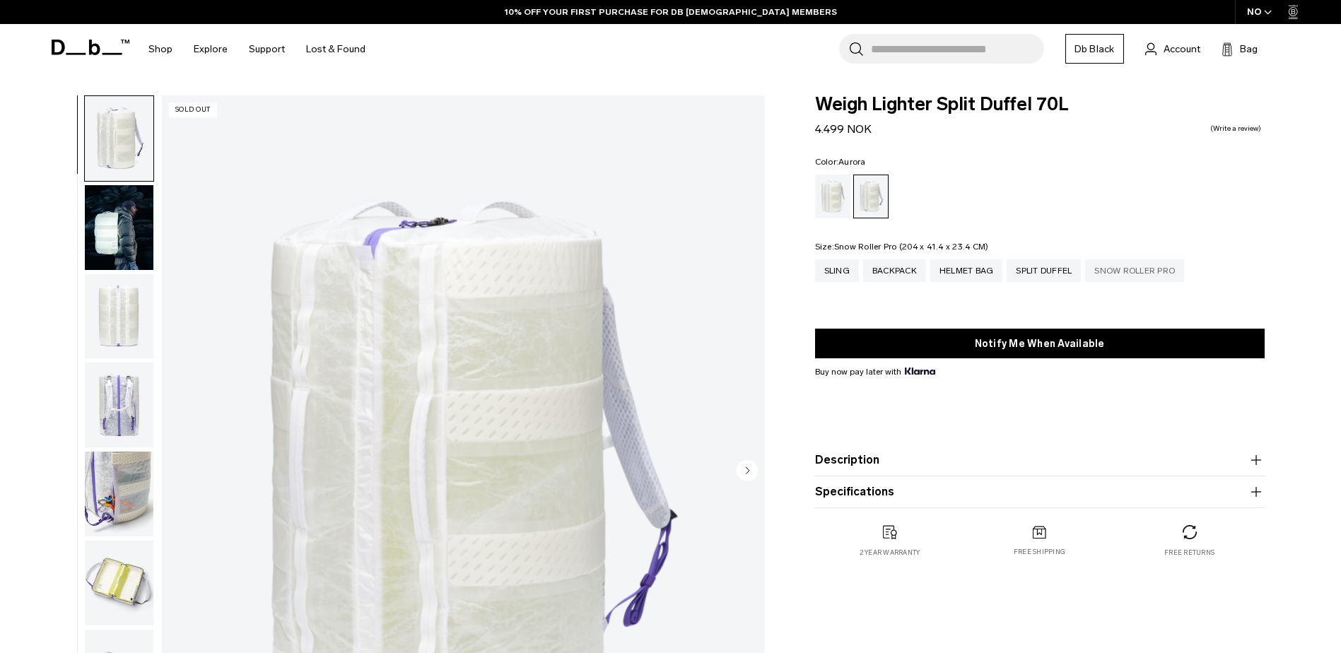
click at [1136, 269] on div "Snow Roller Pro" at bounding box center [1134, 270] width 99 height 23
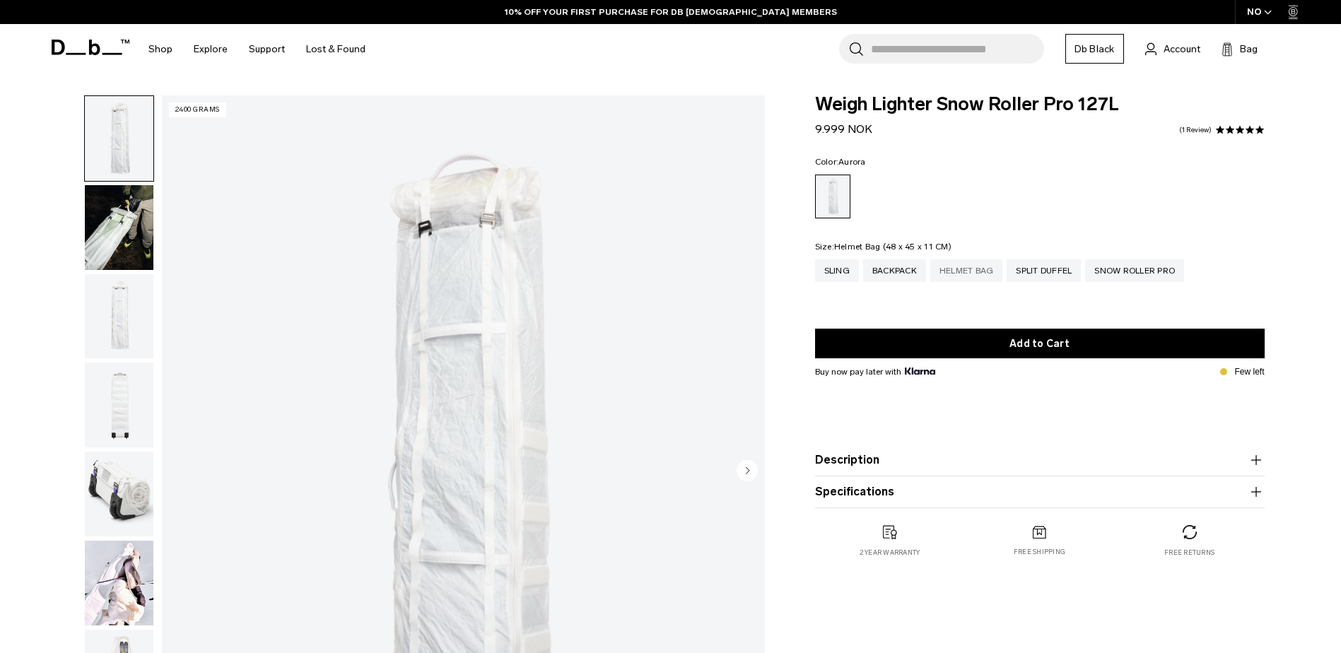
click at [967, 272] on div "Helmet Bag" at bounding box center [966, 270] width 73 height 23
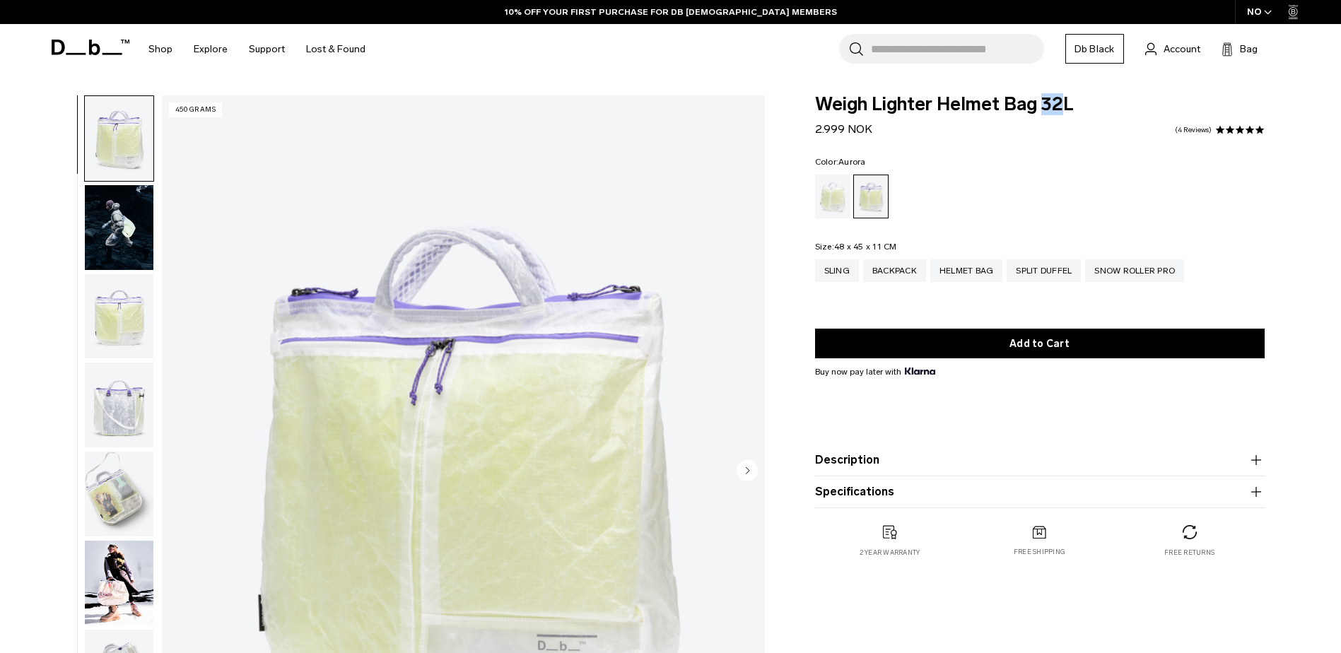
drag, startPoint x: 1043, startPoint y: 105, endPoint x: 1059, endPoint y: 111, distance: 17.2
click at [1059, 111] on span "Weigh Lighter Helmet Bag 32L" at bounding box center [1040, 104] width 450 height 18
click at [902, 276] on div "Backpack" at bounding box center [894, 270] width 63 height 23
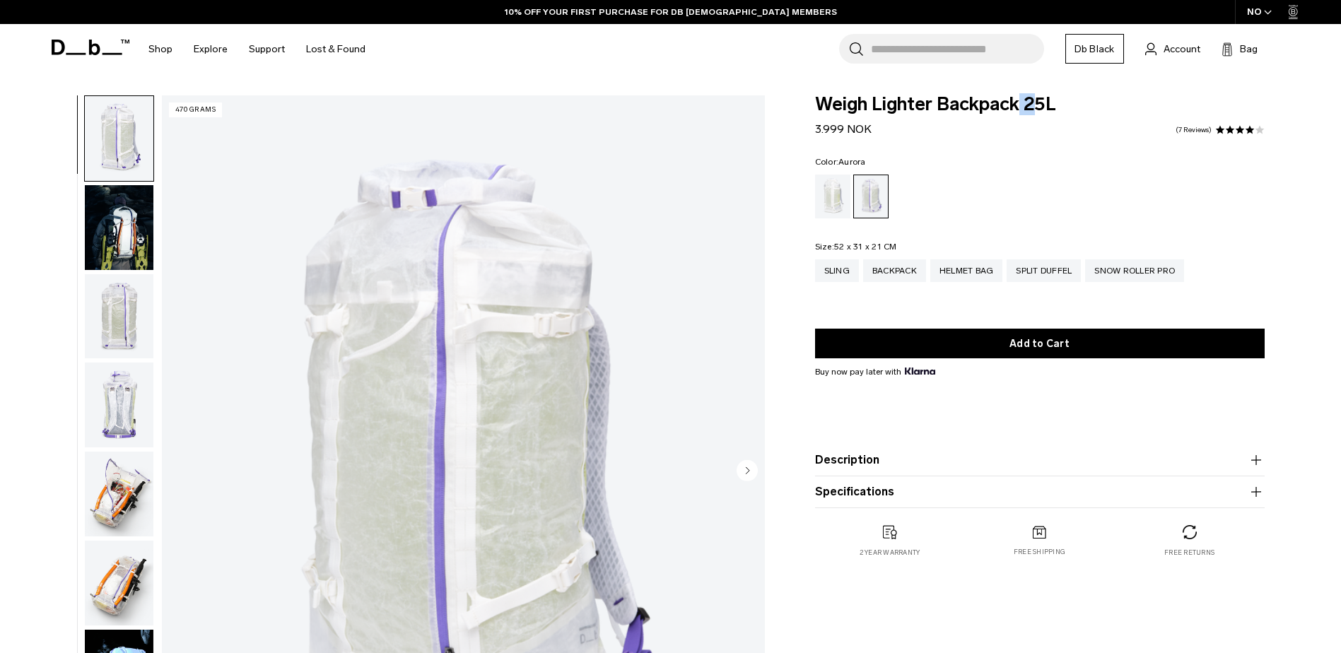
drag, startPoint x: 1022, startPoint y: 99, endPoint x: 1040, endPoint y: 101, distance: 17.8
click at [1040, 101] on span "Weigh Lighter Backpack 25L" at bounding box center [1040, 104] width 450 height 18
click at [127, 233] on img "button" at bounding box center [119, 227] width 69 height 85
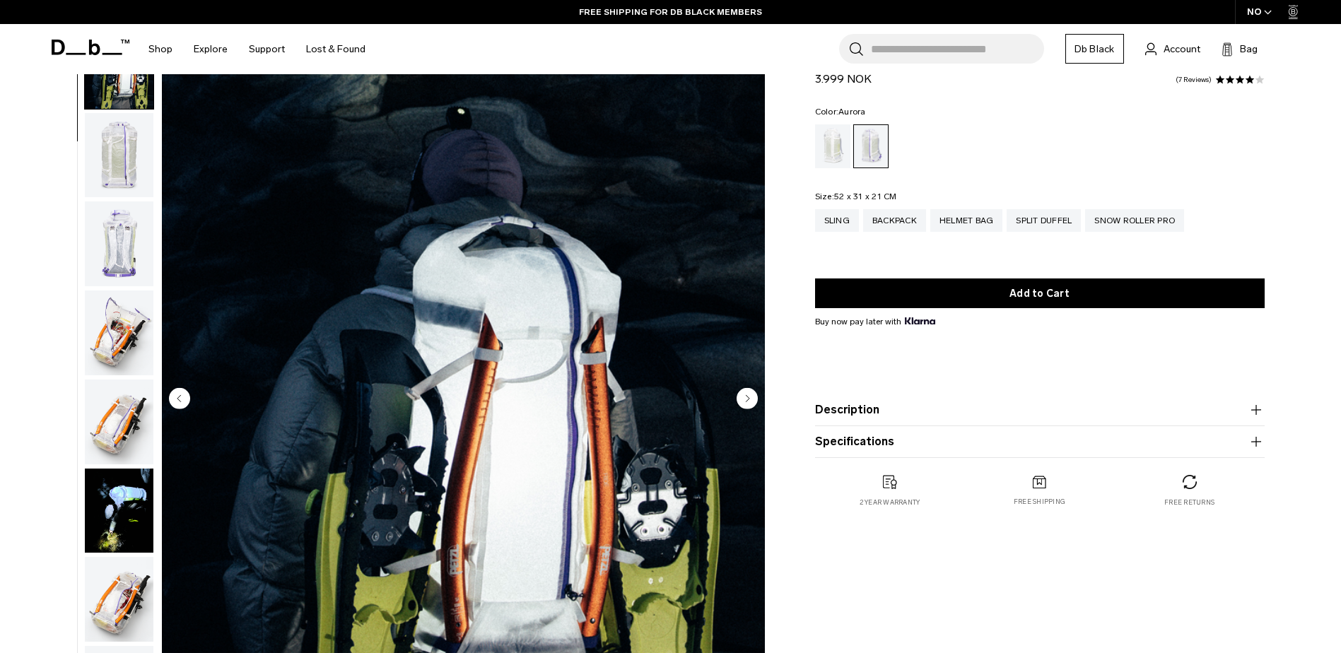
scroll to position [141, 0]
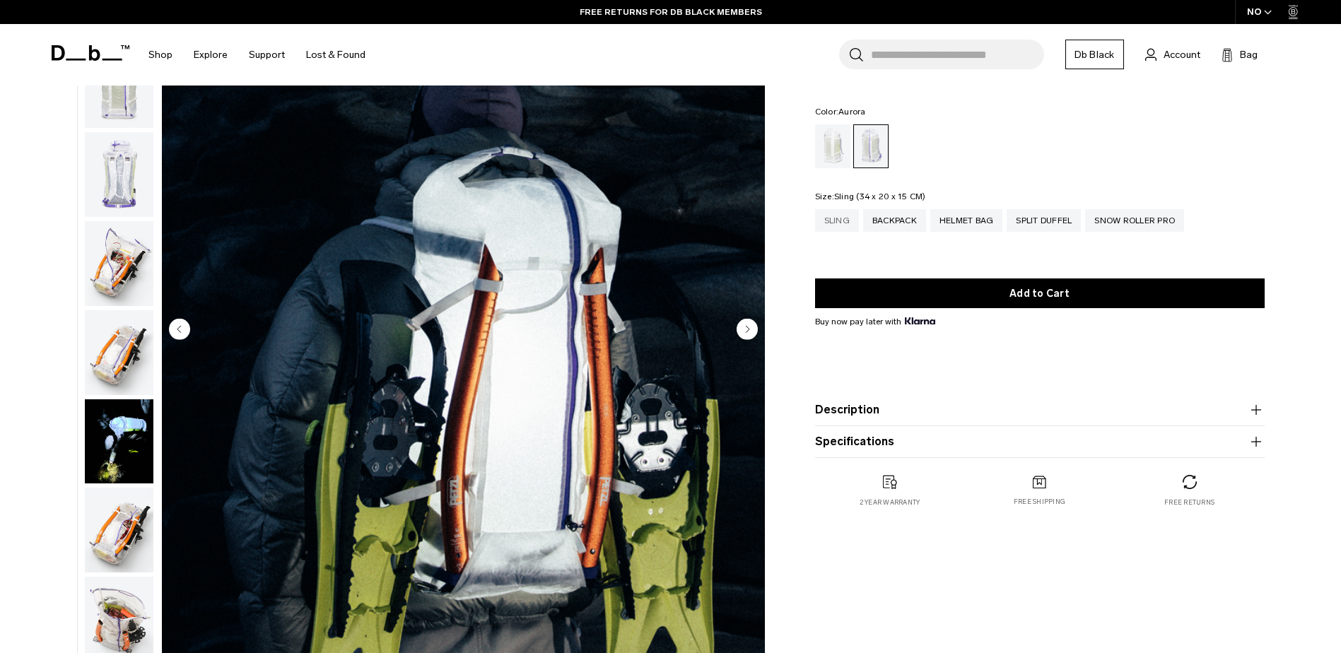
click at [850, 219] on div "Sling" at bounding box center [837, 220] width 44 height 23
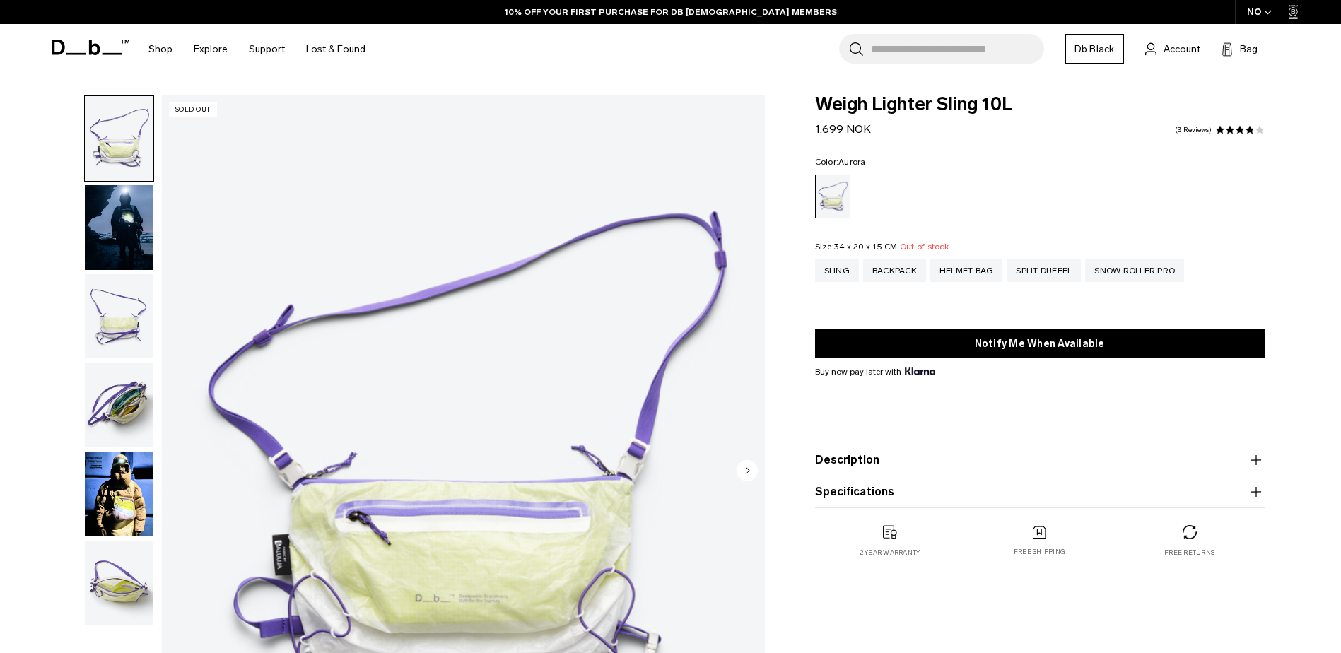
scroll to position [141, 0]
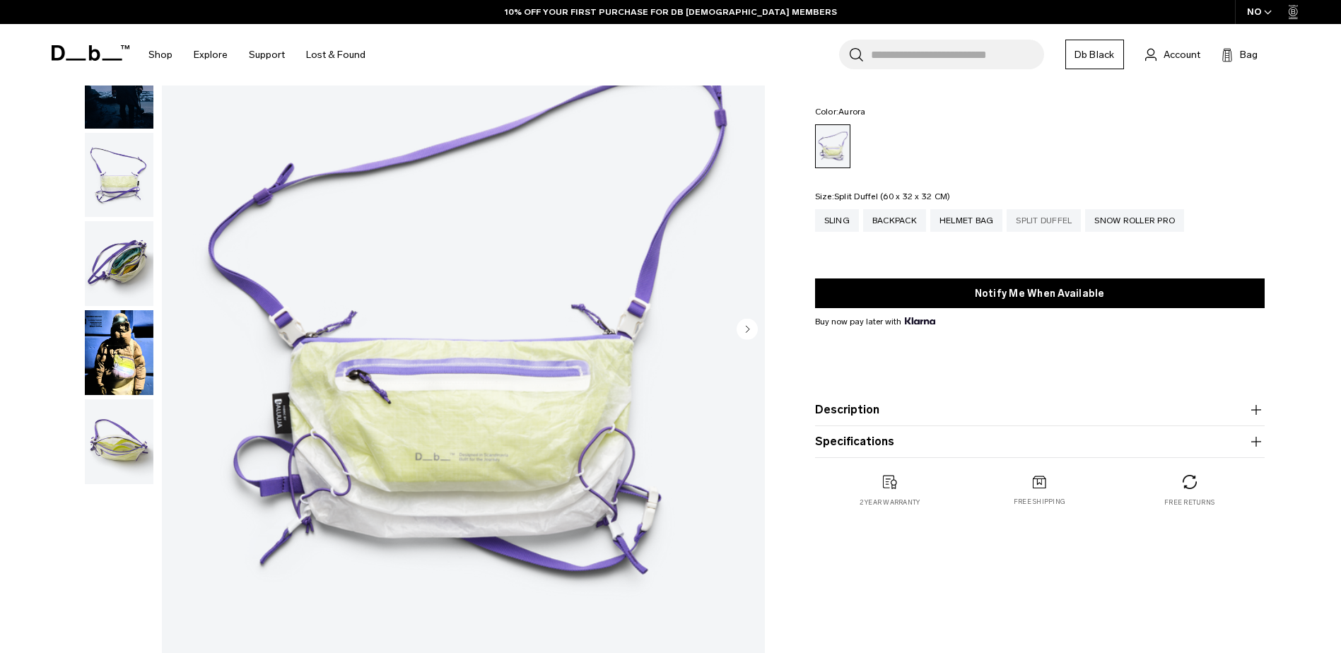
click at [1056, 228] on div "Split Duffel" at bounding box center [1044, 220] width 74 height 23
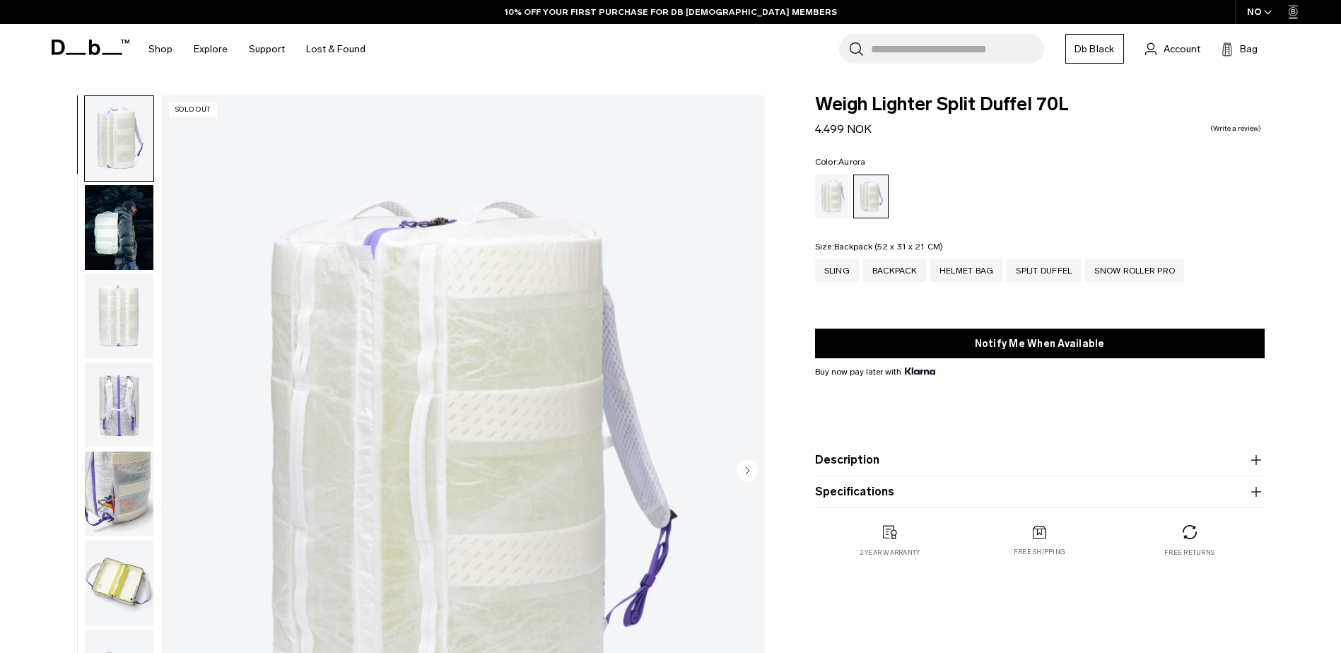
click at [881, 266] on div "Backpack" at bounding box center [894, 270] width 63 height 23
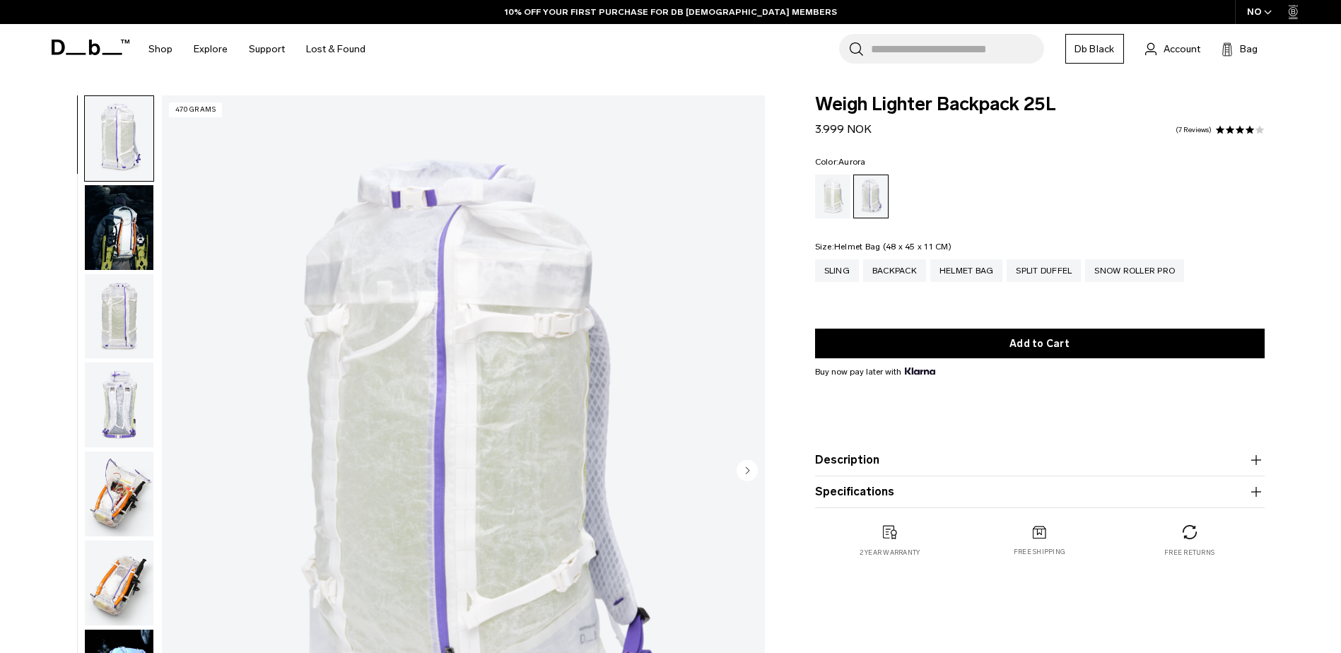
click at [981, 273] on div "Helmet Bag" at bounding box center [966, 270] width 73 height 23
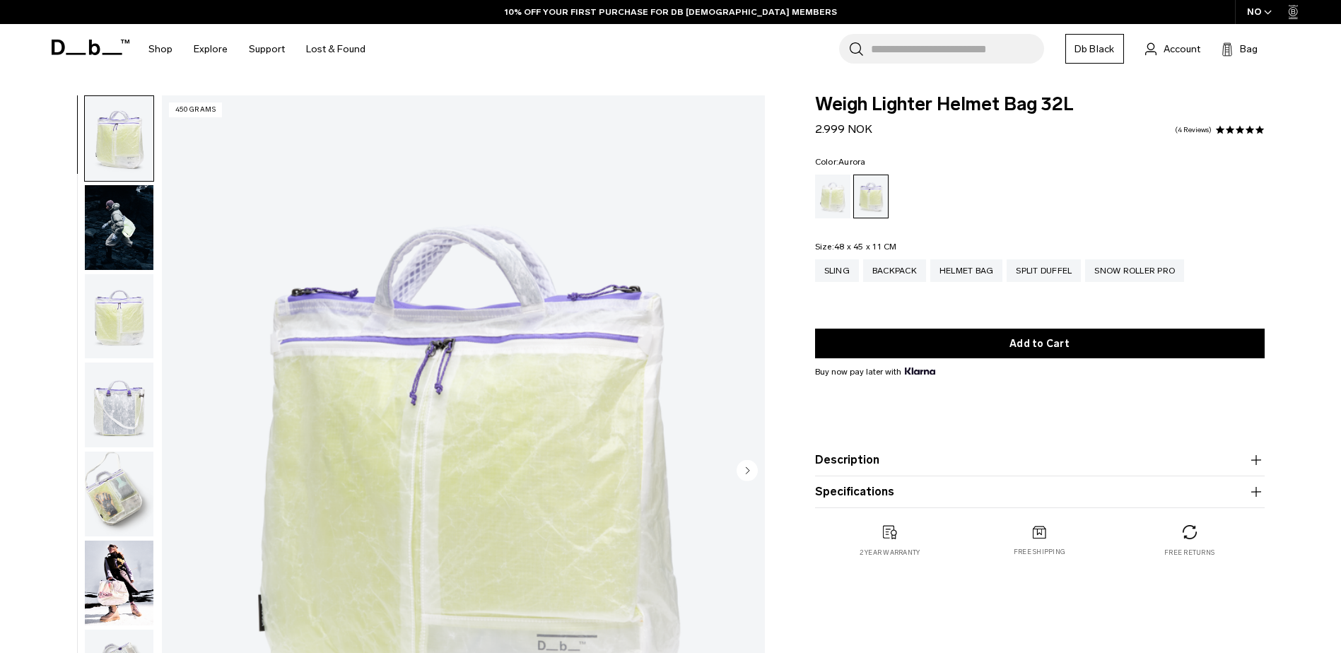
click at [118, 246] on img "button" at bounding box center [119, 227] width 69 height 85
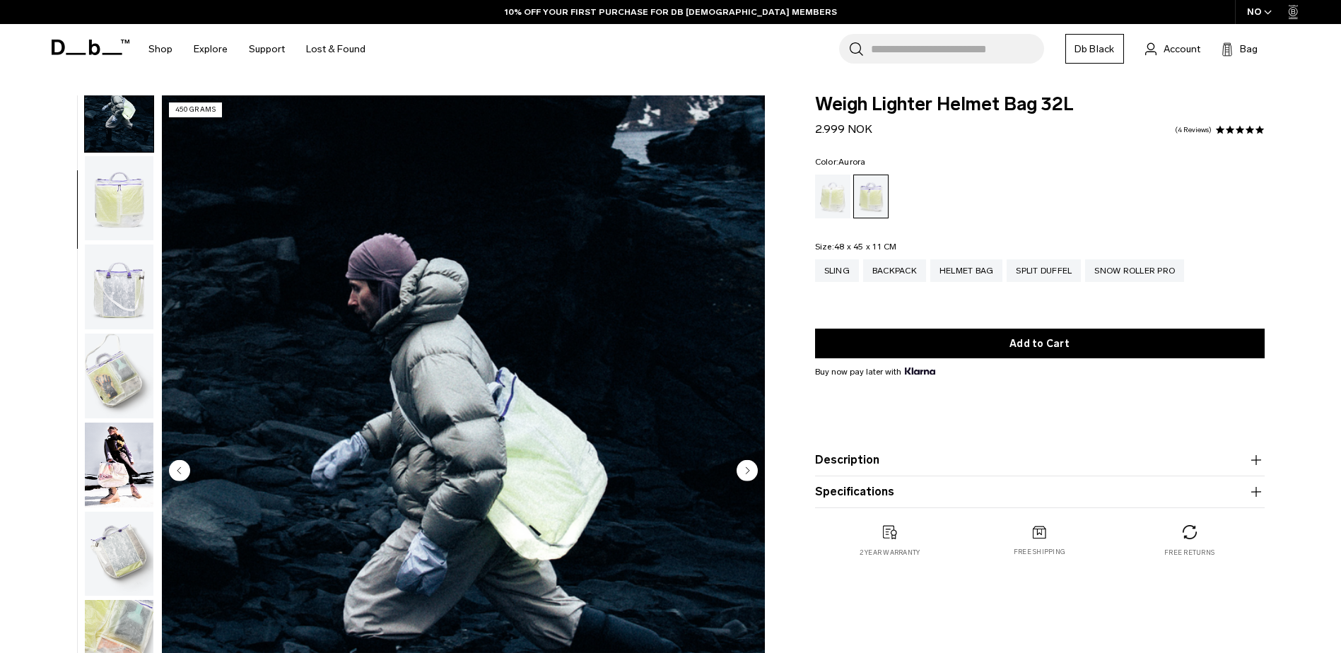
scroll to position [134, 0]
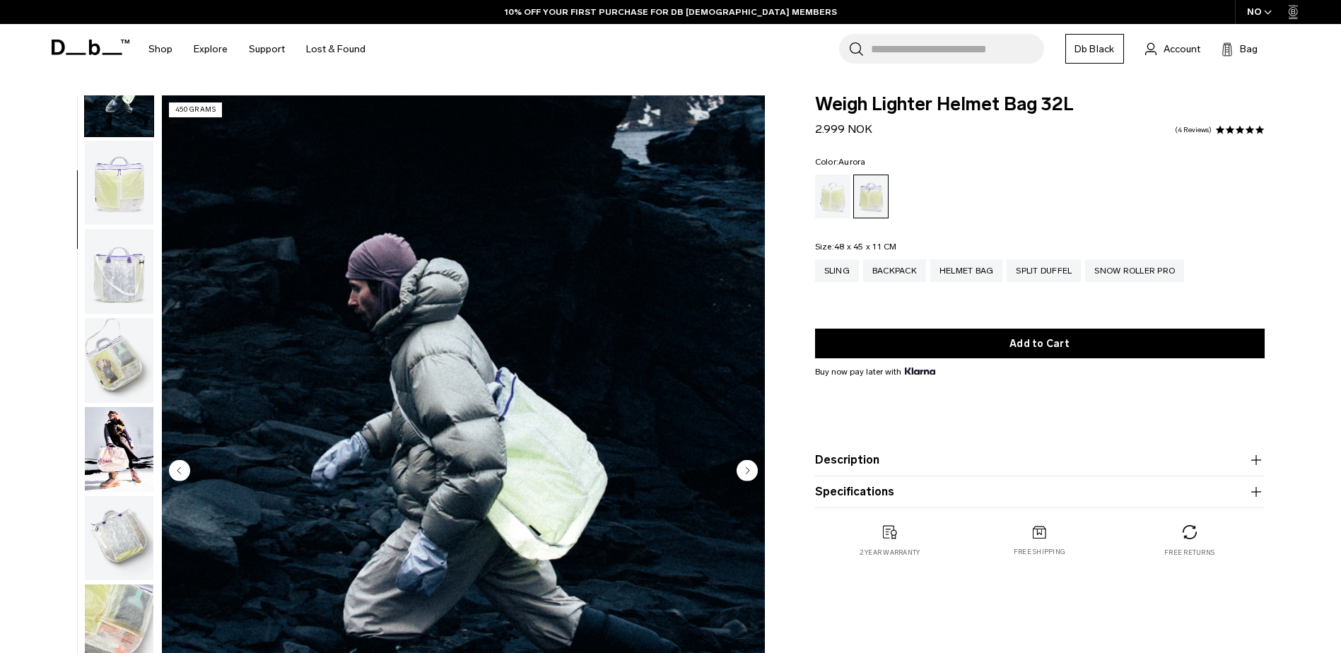
click at [118, 436] on img "button" at bounding box center [119, 449] width 69 height 85
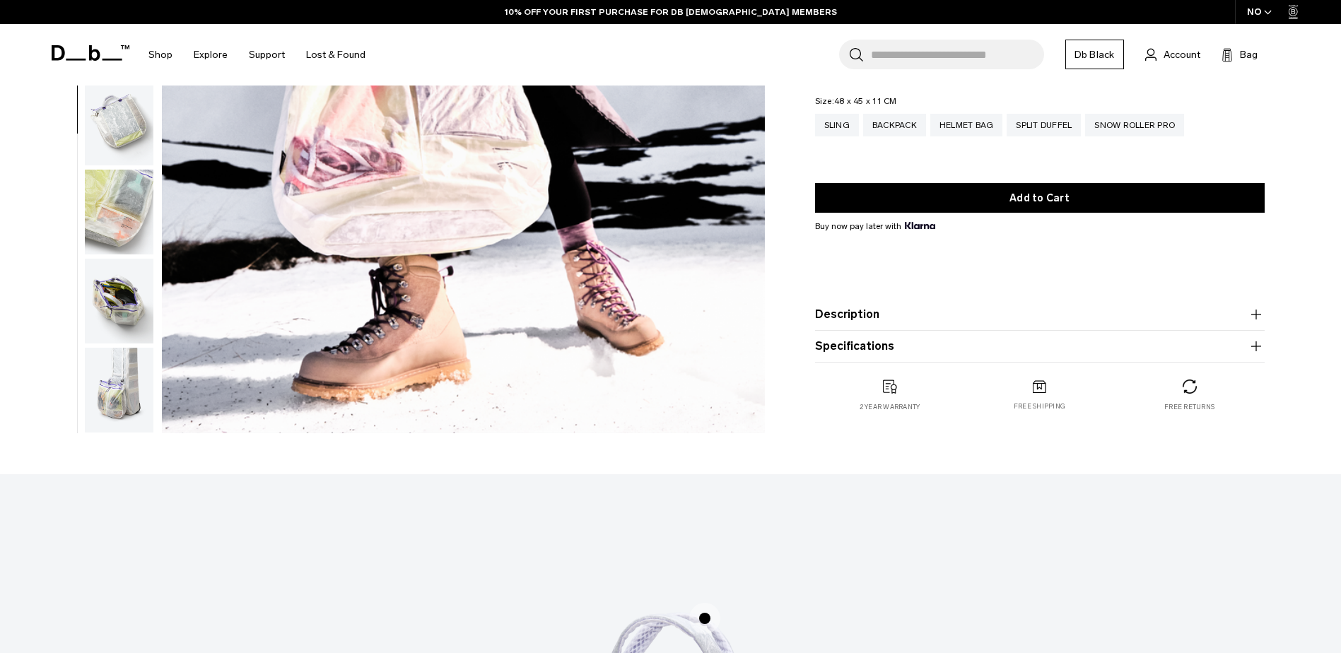
scroll to position [353, 0]
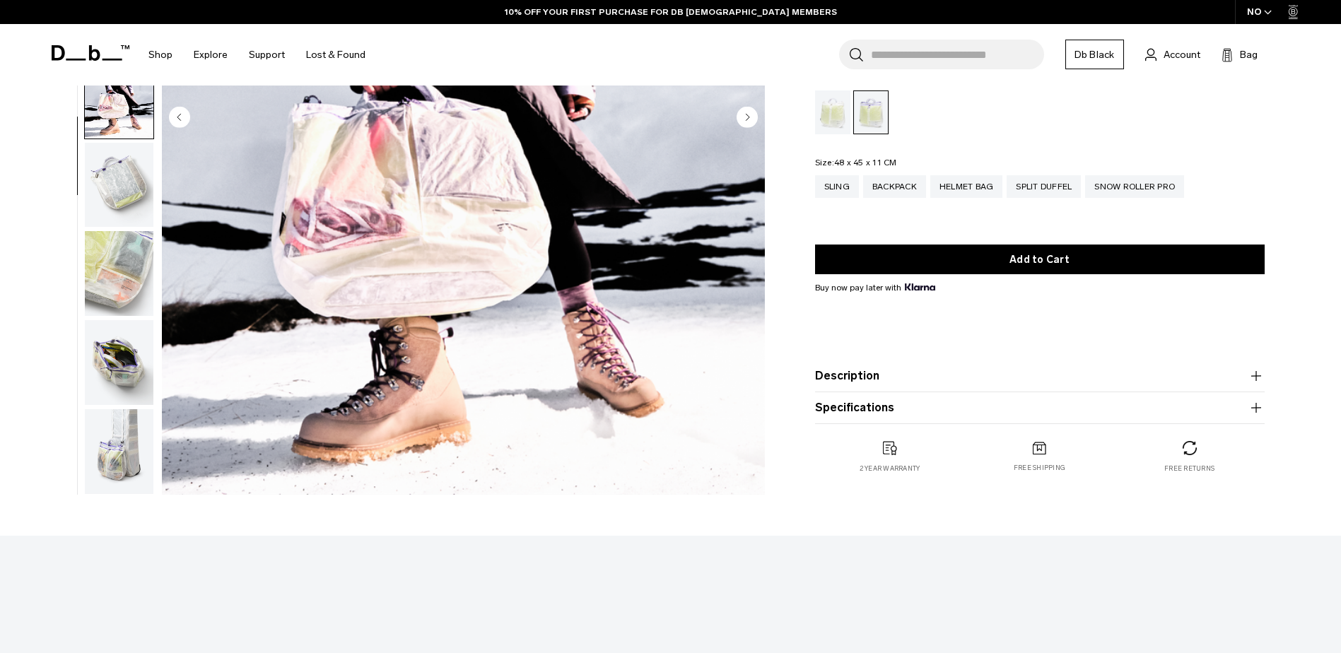
click at [128, 361] on img "button" at bounding box center [119, 362] width 69 height 85
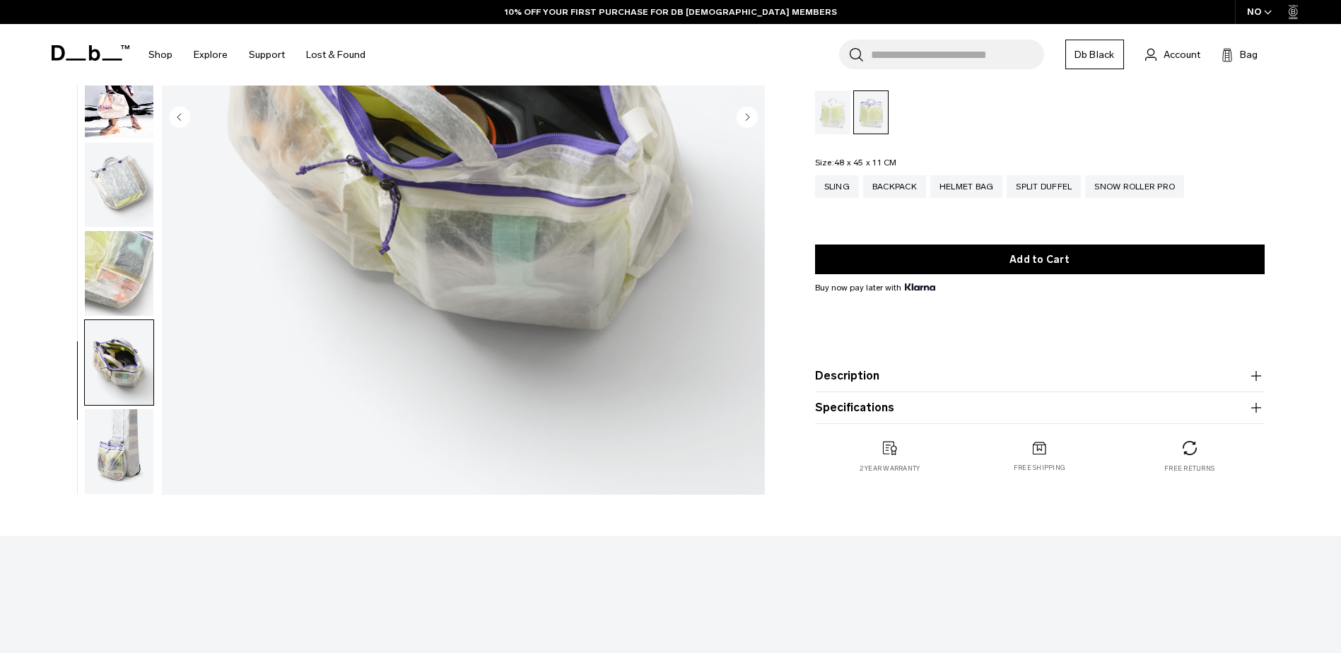
click at [105, 438] on img "button" at bounding box center [119, 451] width 69 height 85
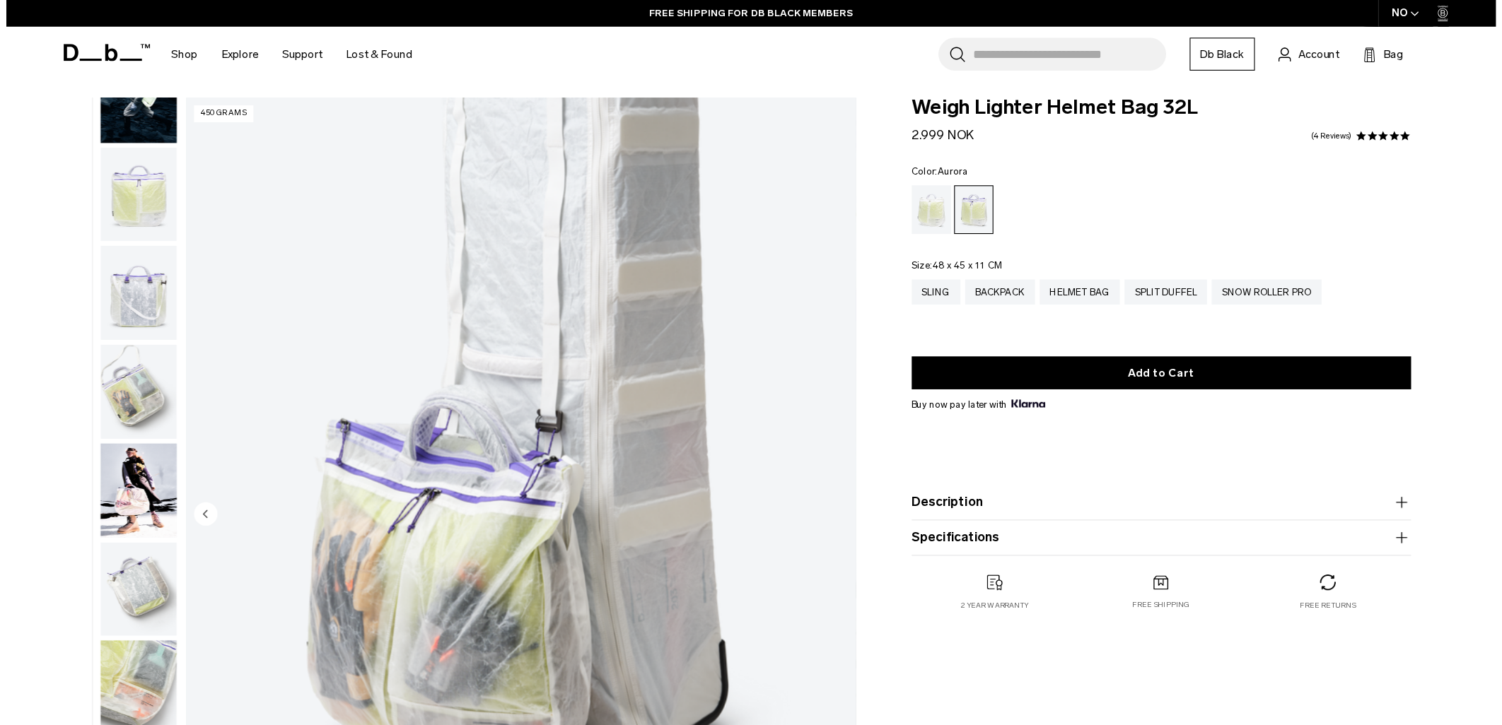
scroll to position [0, 0]
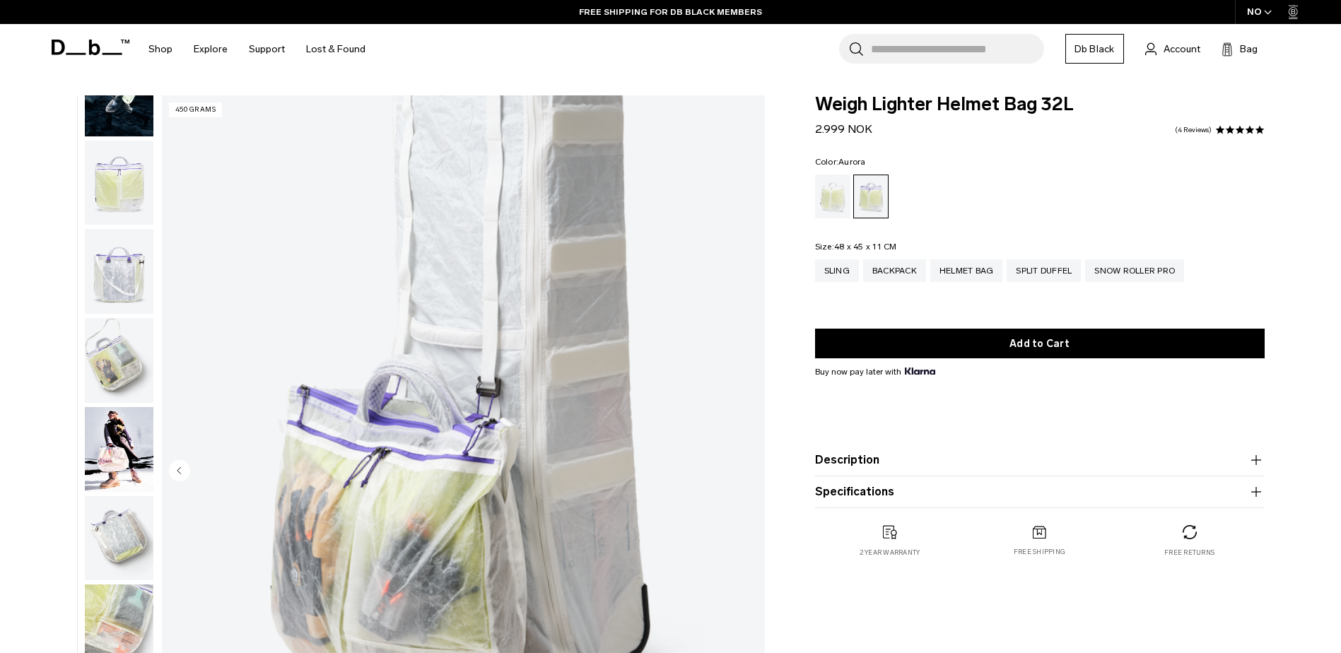
click at [502, 212] on img "10 / 10" at bounding box center [463, 471] width 603 height 753
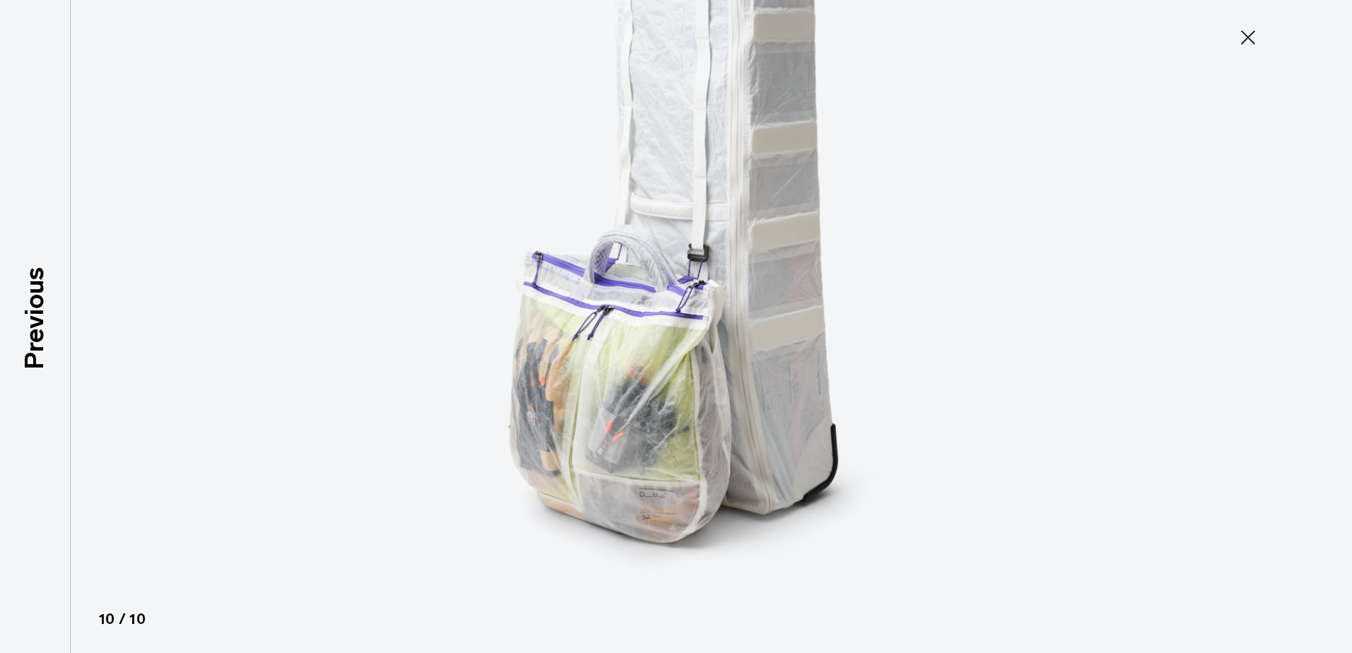
type button "Close"
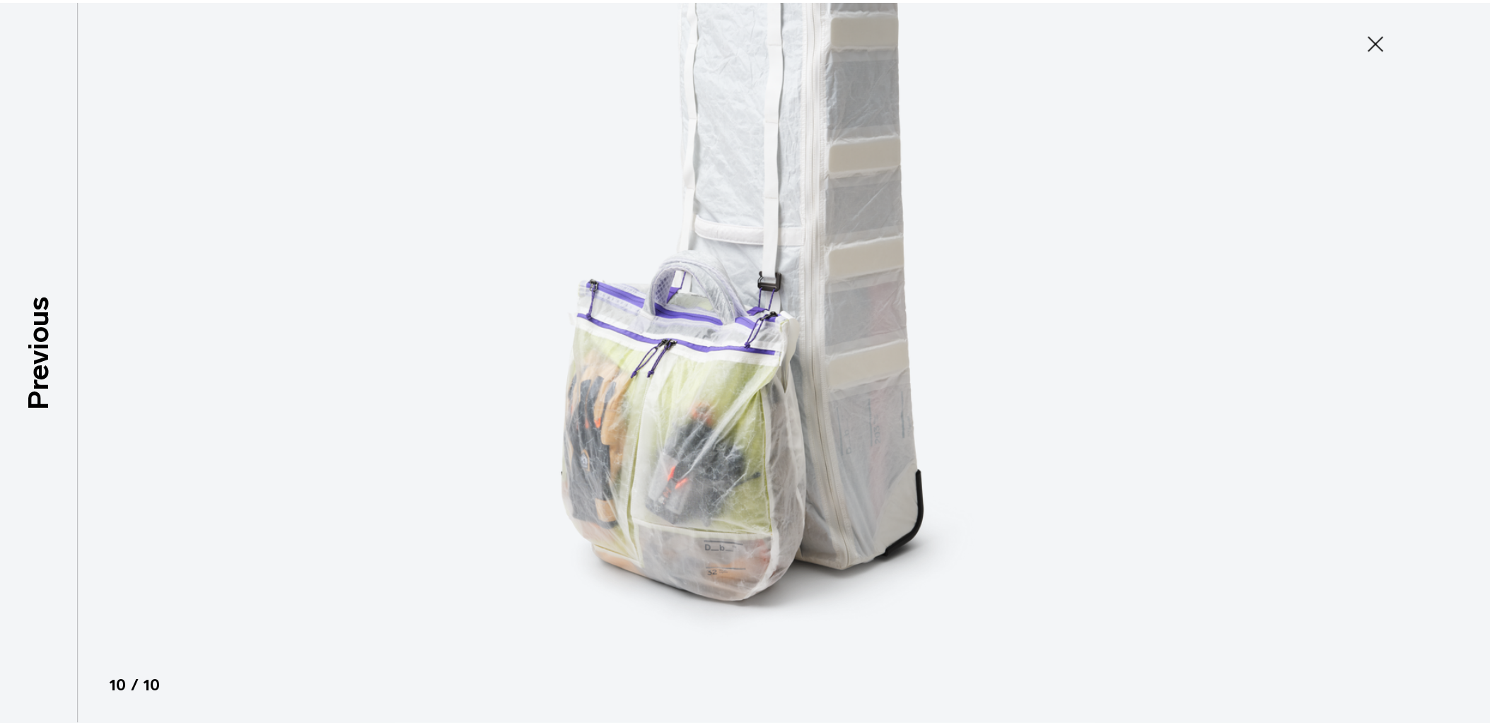
scroll to position [132, 0]
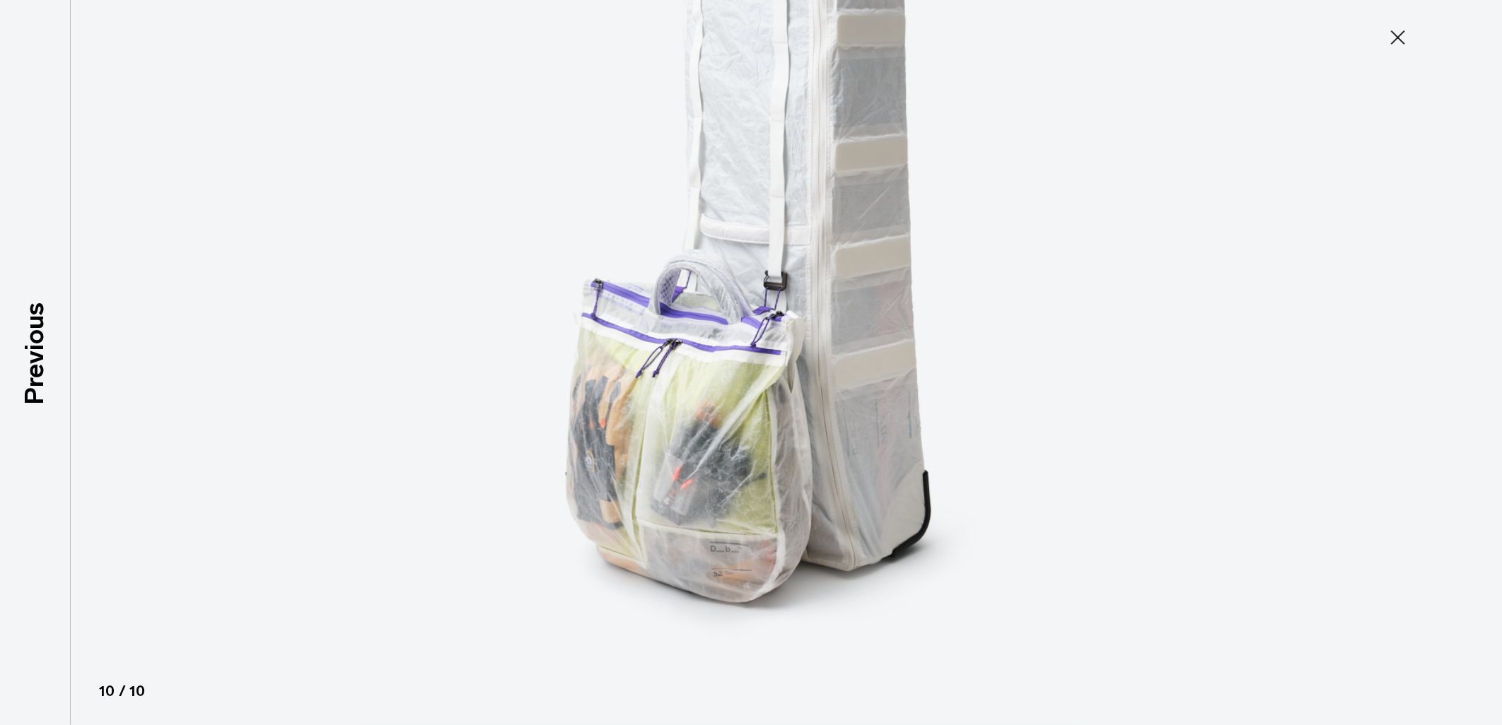
click at [896, 209] on img at bounding box center [751, 362] width 636 height 725
click at [1340, 47] on icon at bounding box center [1397, 37] width 23 height 23
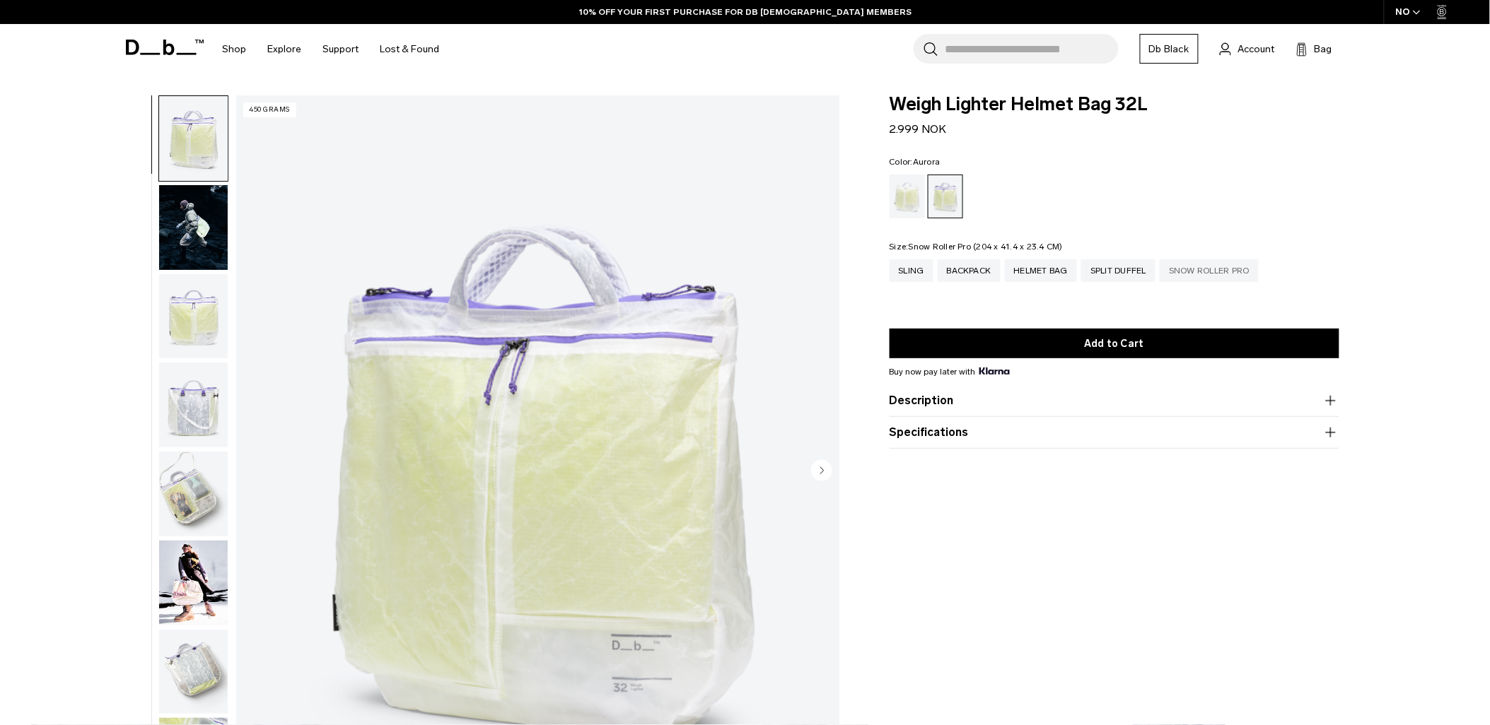
click at [1185, 274] on div "Snow Roller Pro" at bounding box center [1208, 270] width 99 height 23
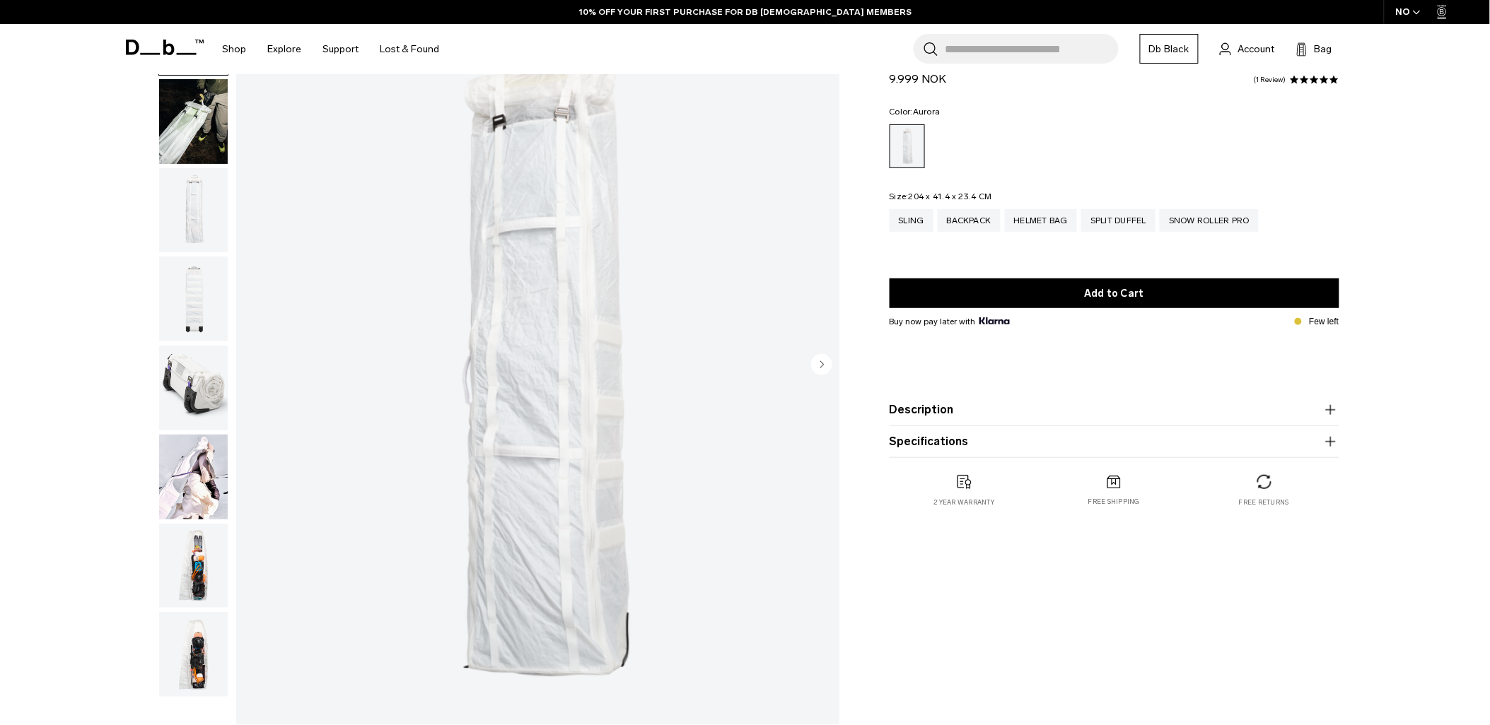
scroll to position [78, 0]
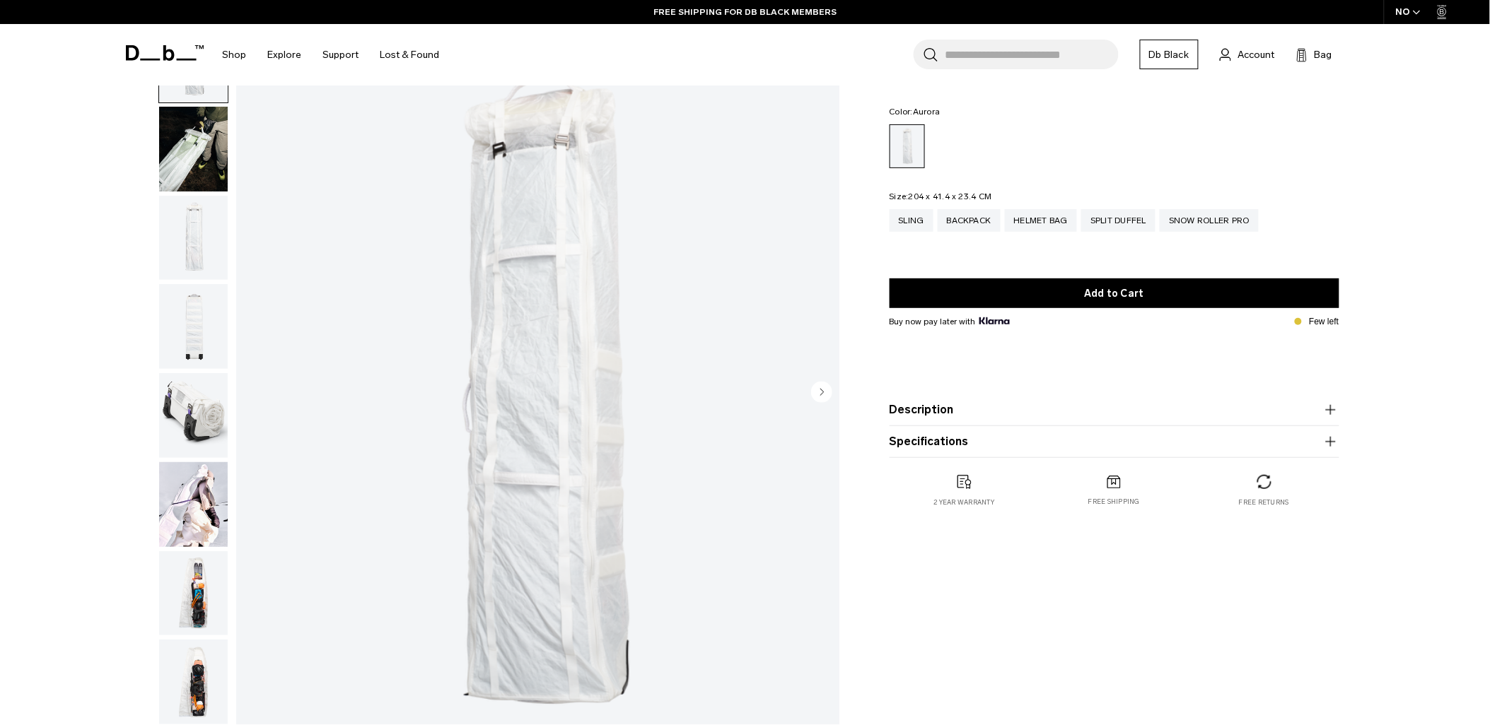
click at [175, 406] on img "button" at bounding box center [193, 415] width 69 height 85
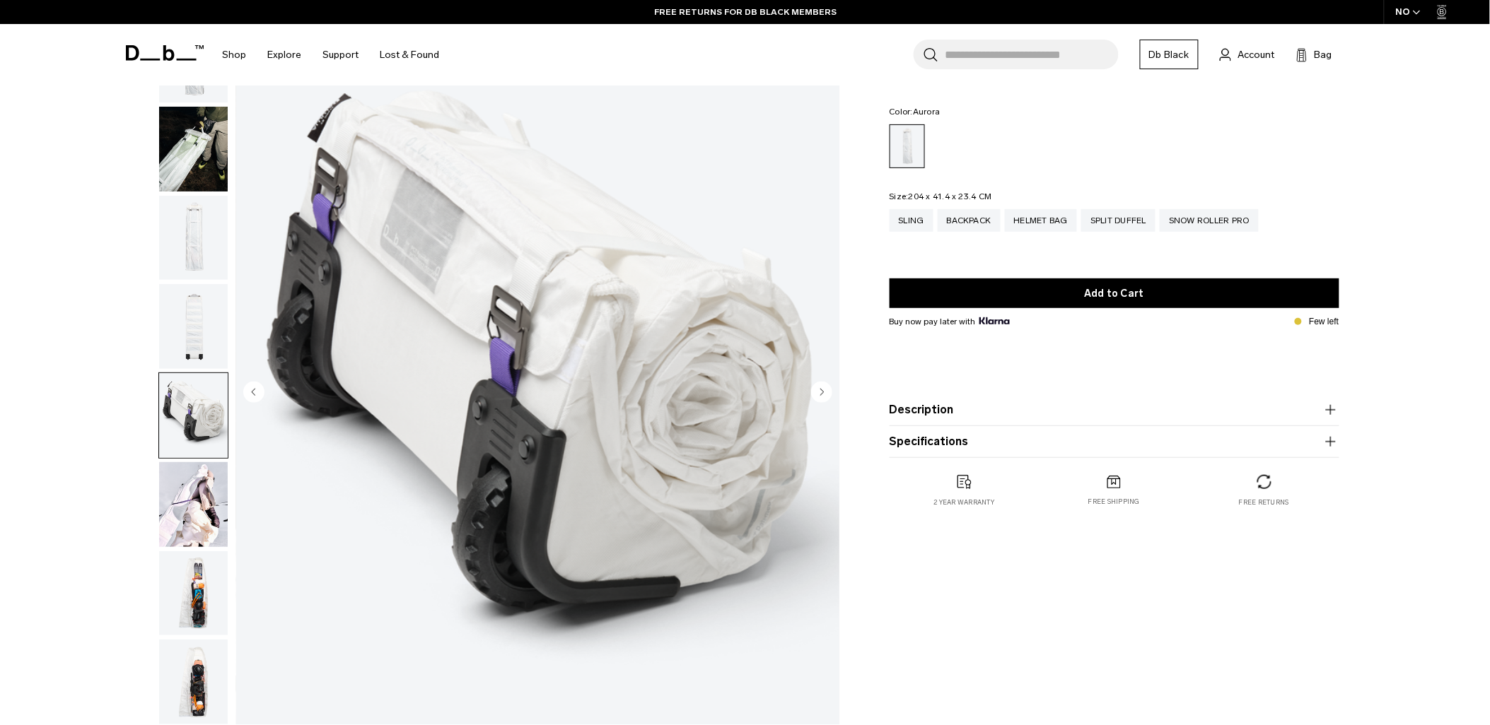
click at [187, 498] on img "button" at bounding box center [193, 504] width 69 height 85
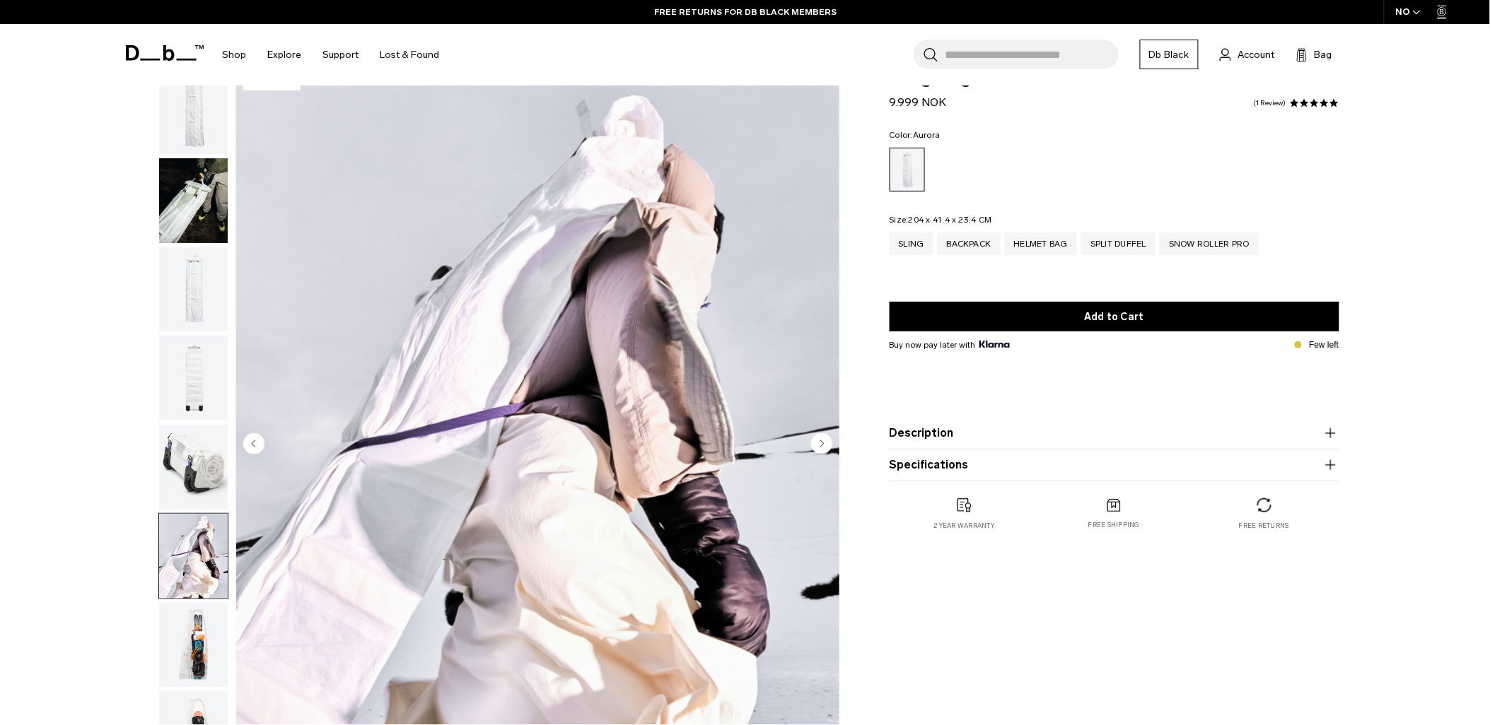
scroll to position [0, 0]
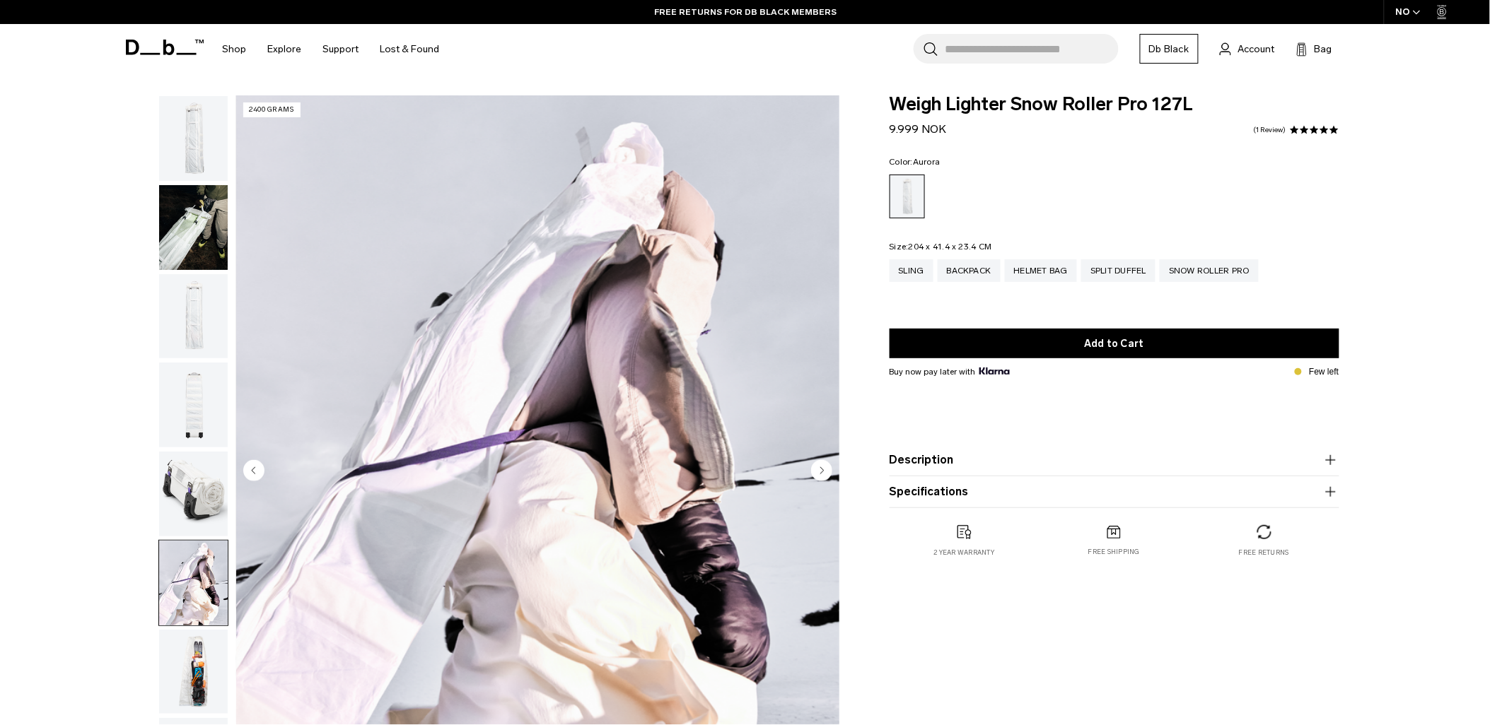
click at [187, 665] on img "button" at bounding box center [193, 672] width 69 height 85
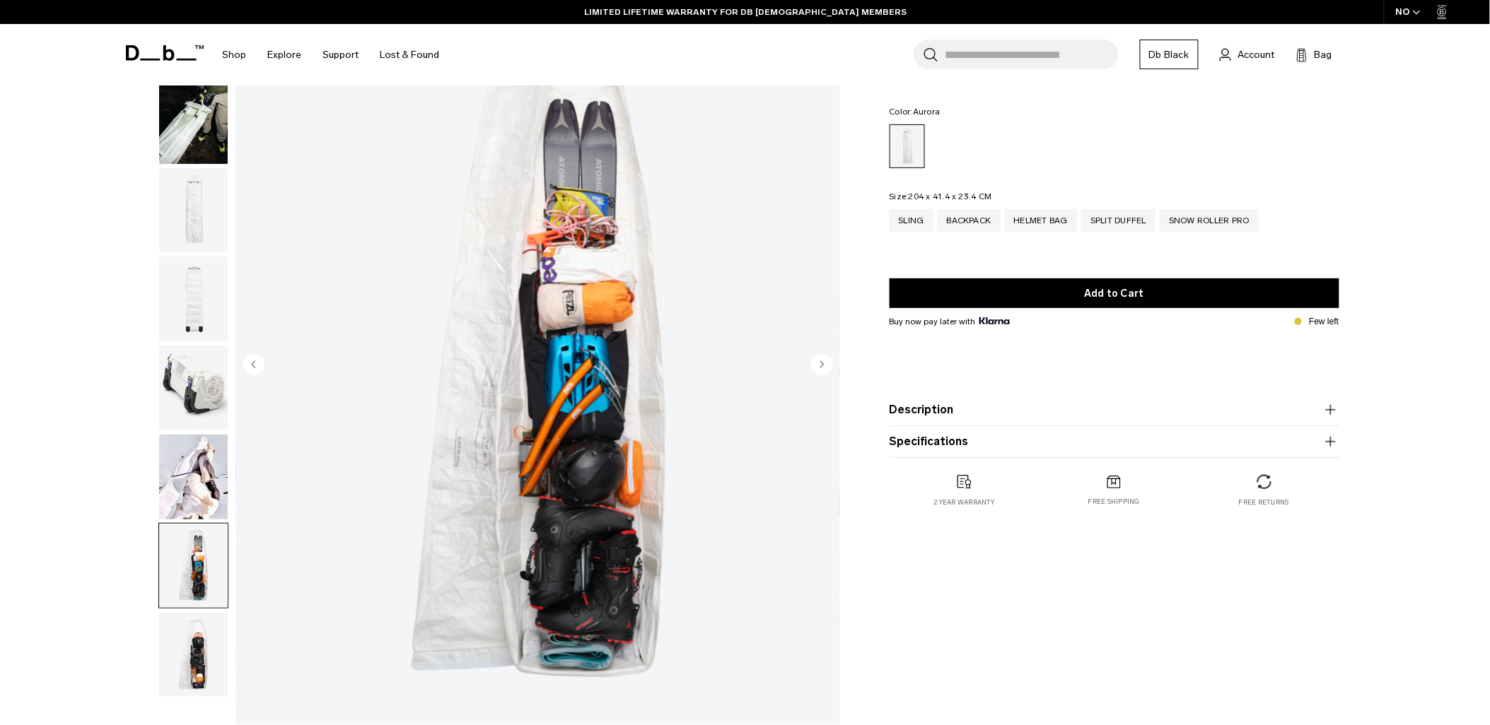
scroll to position [78, 0]
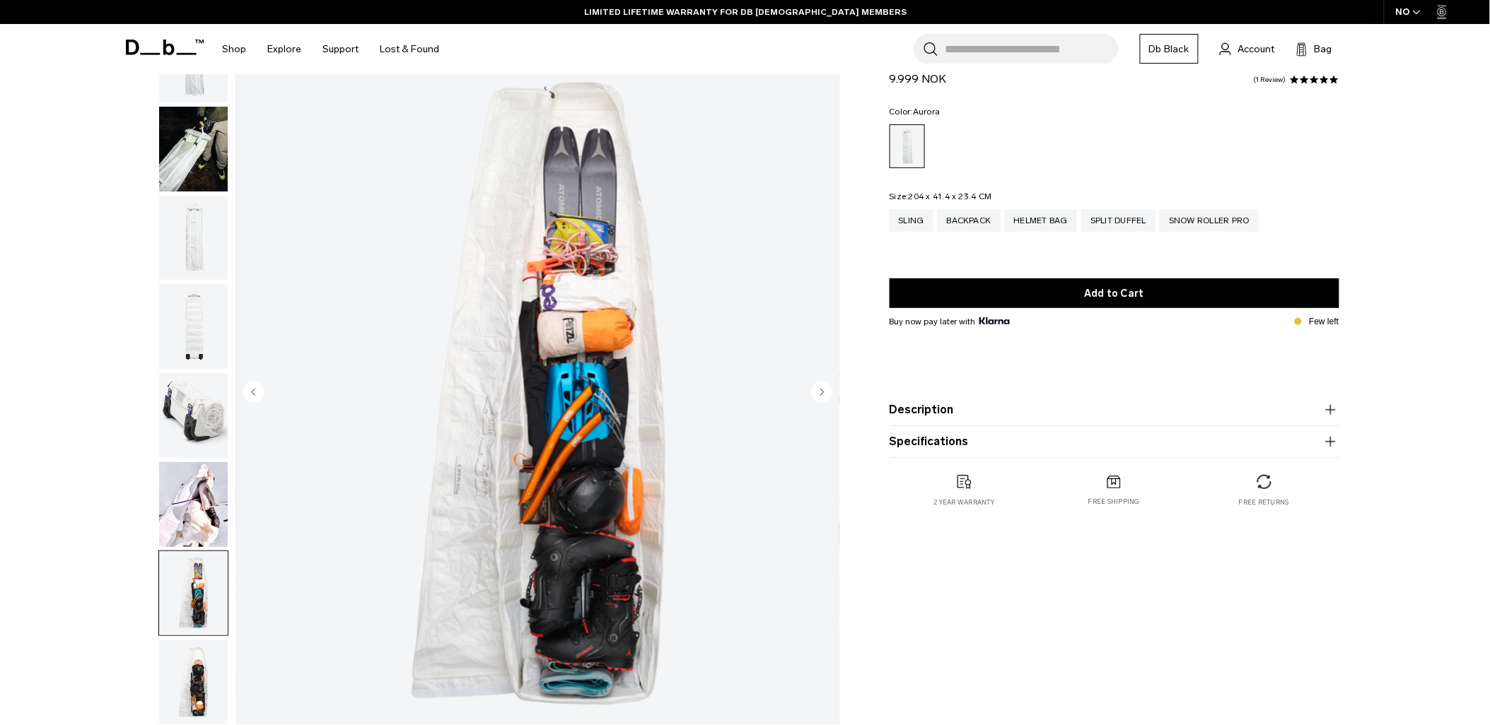
click at [219, 674] on img "button" at bounding box center [193, 682] width 69 height 85
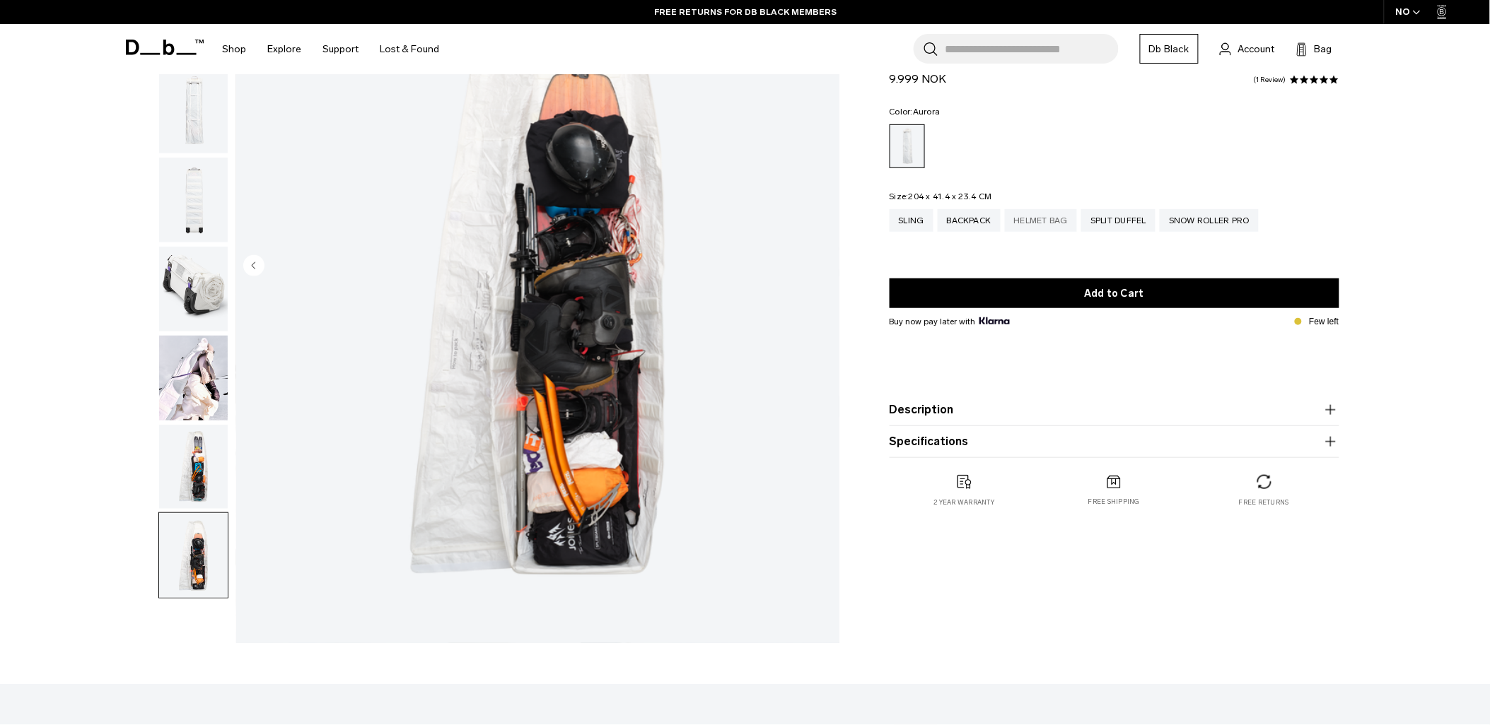
scroll to position [0, 0]
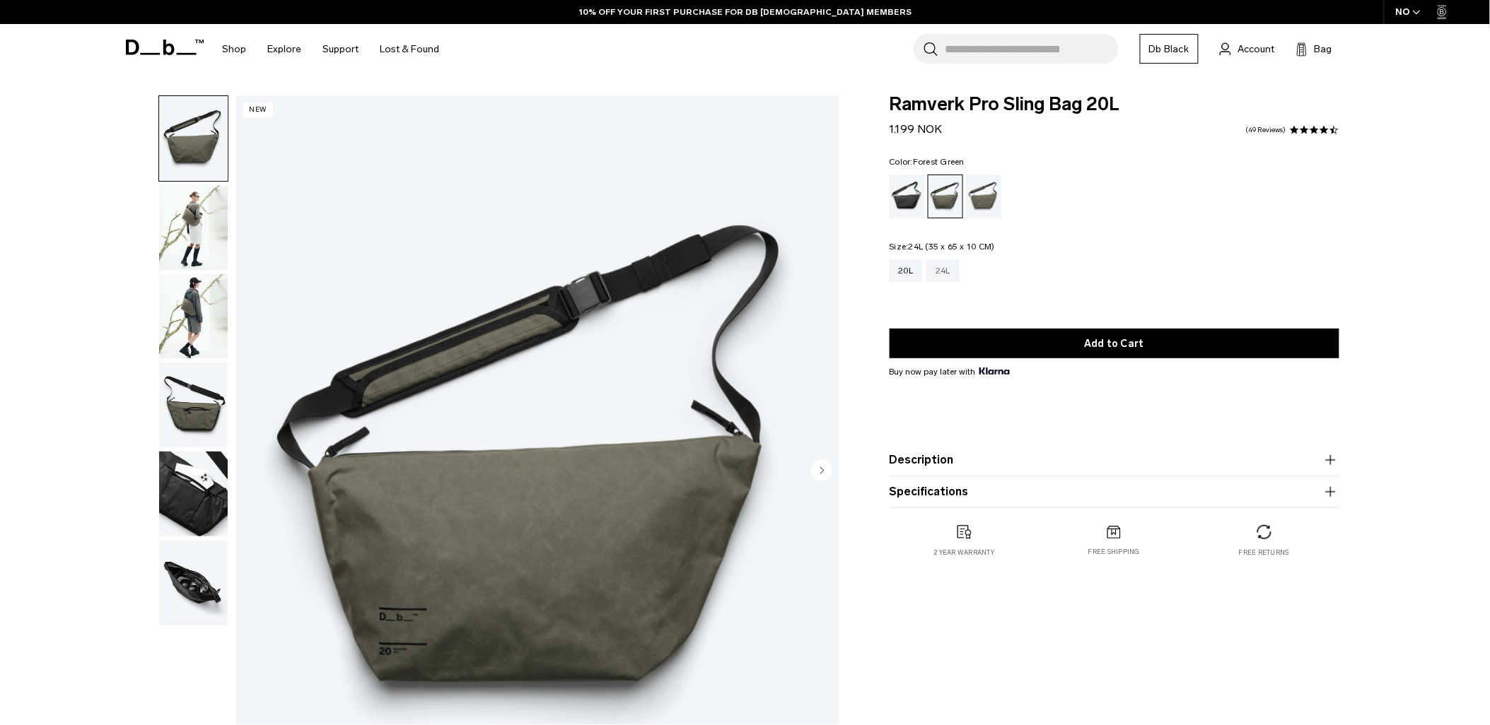
click at [952, 276] on div "24L" at bounding box center [942, 270] width 33 height 23
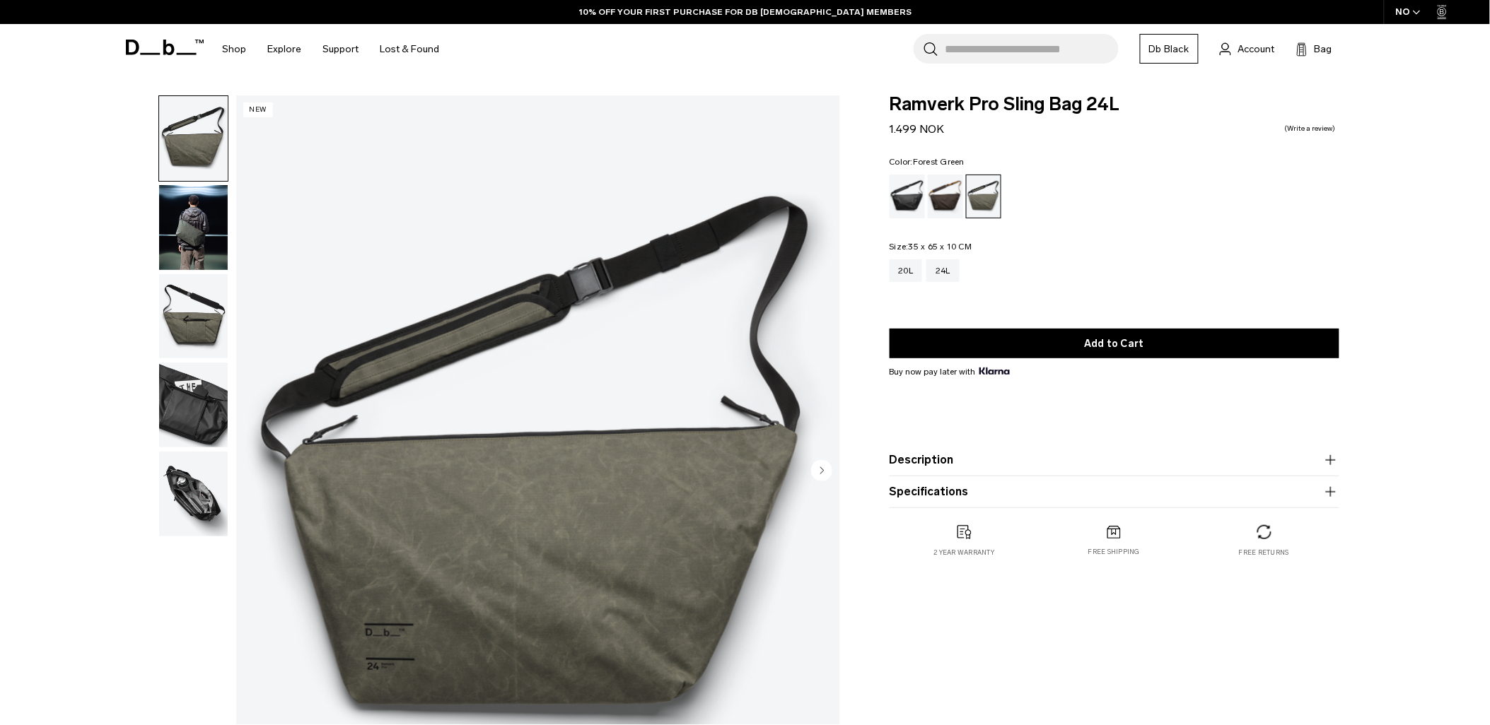
click at [156, 238] on div at bounding box center [189, 471] width 77 height 753
click at [185, 238] on img "button" at bounding box center [193, 227] width 69 height 85
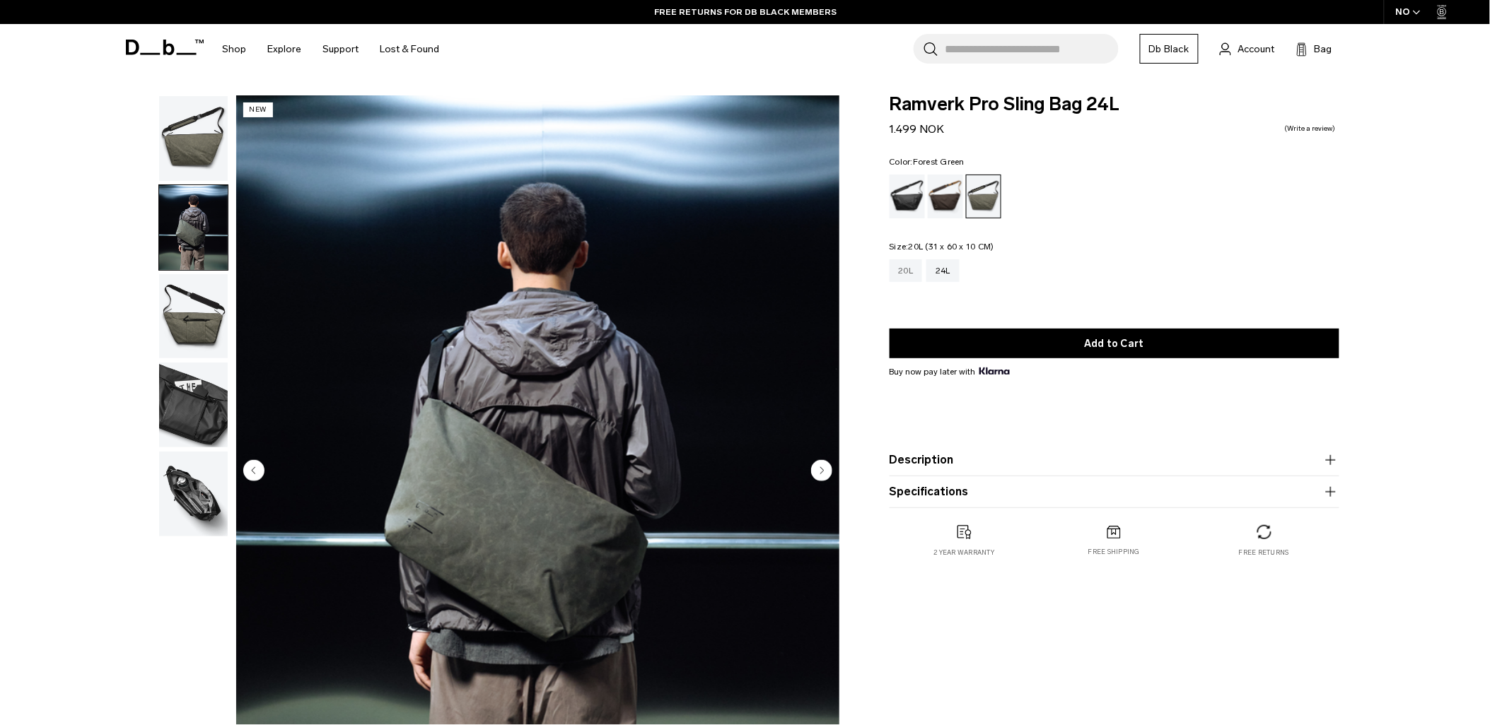
click at [912, 269] on div "20L" at bounding box center [905, 270] width 33 height 23
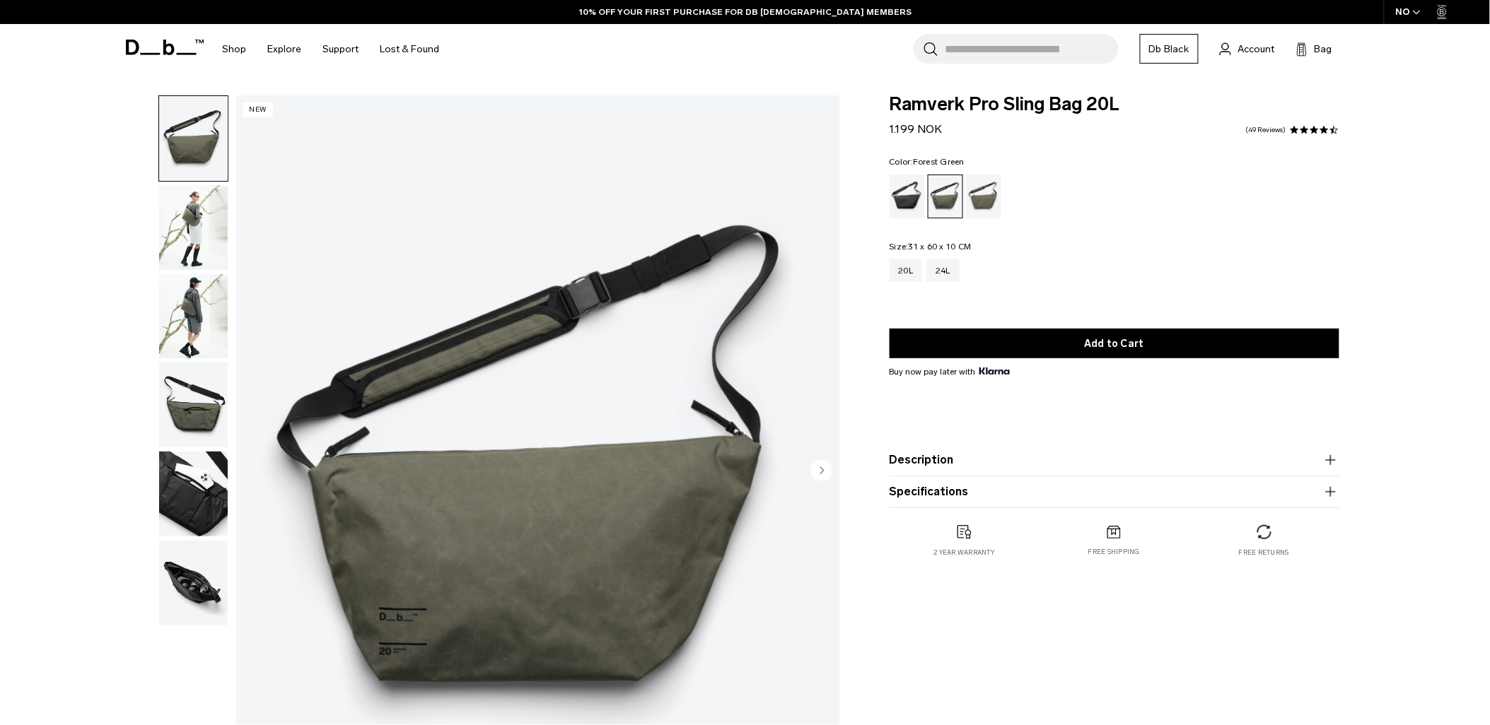
click at [205, 293] on img "button" at bounding box center [193, 316] width 69 height 85
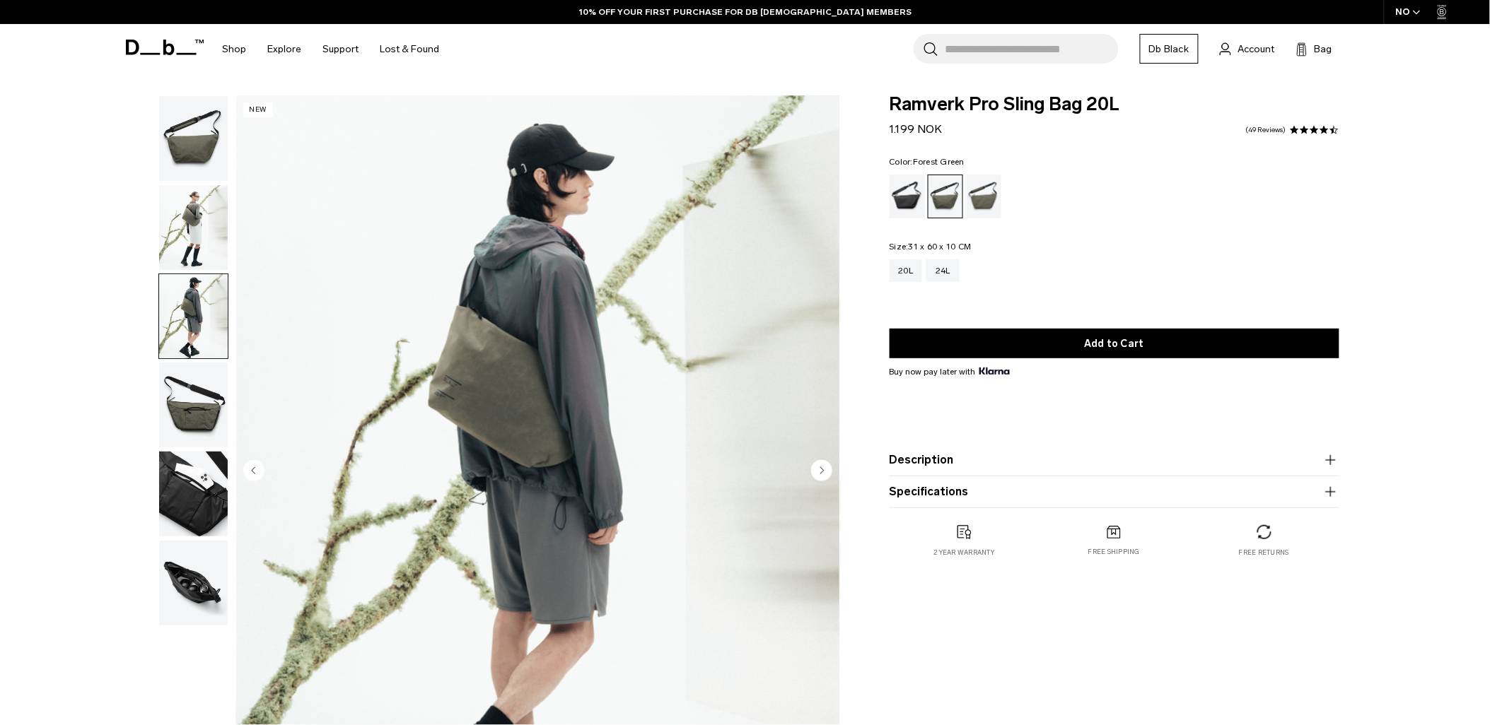
click at [189, 242] on img "button" at bounding box center [193, 227] width 69 height 85
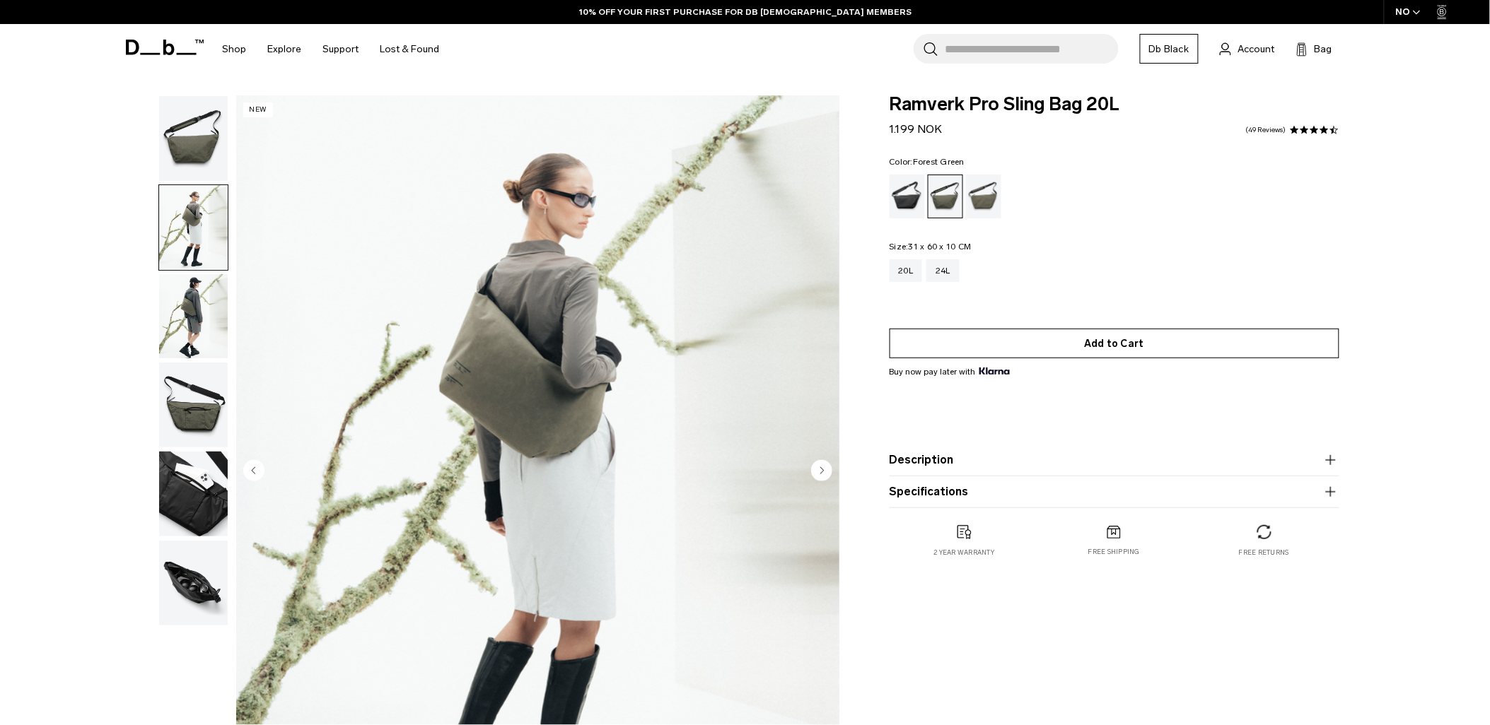
click at [1024, 356] on button "Add to Cart" at bounding box center [1114, 344] width 450 height 30
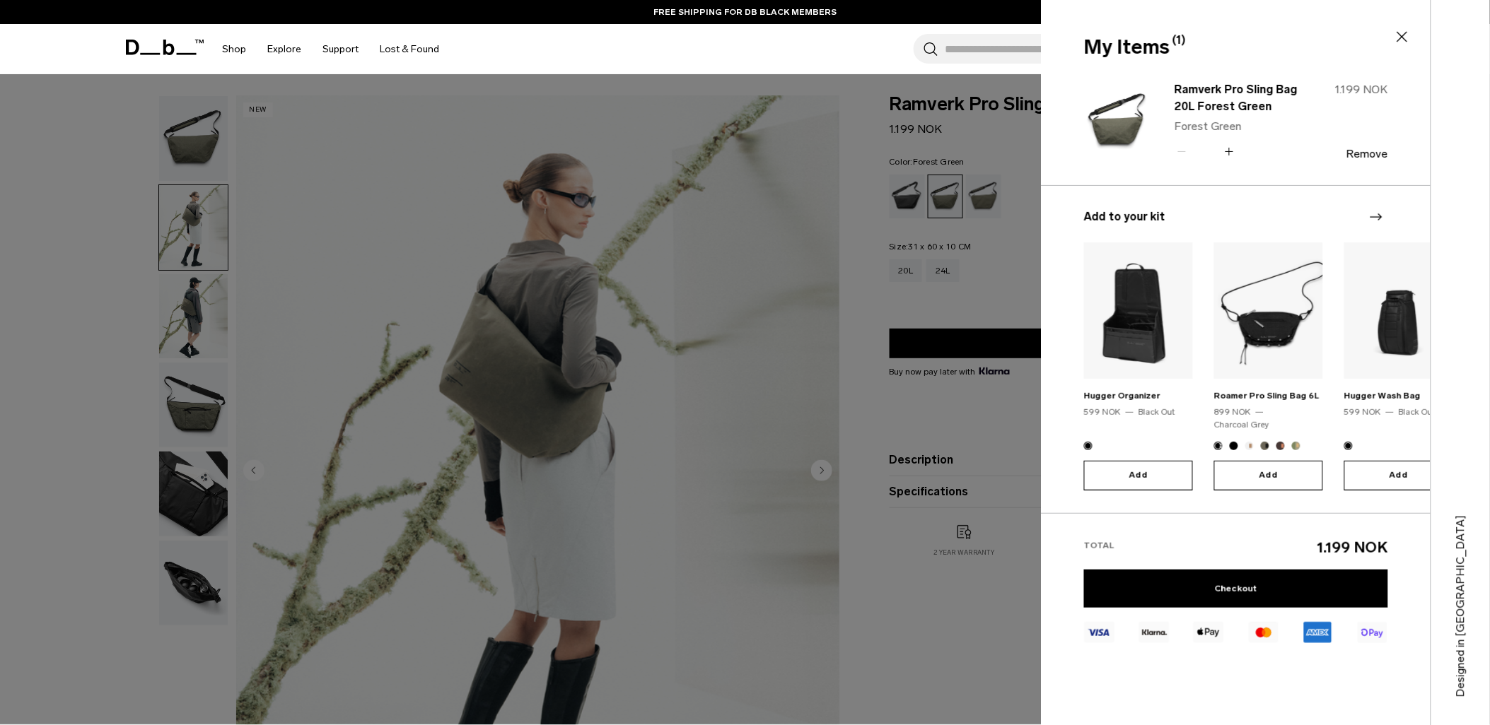
click at [853, 483] on div at bounding box center [745, 362] width 1490 height 725
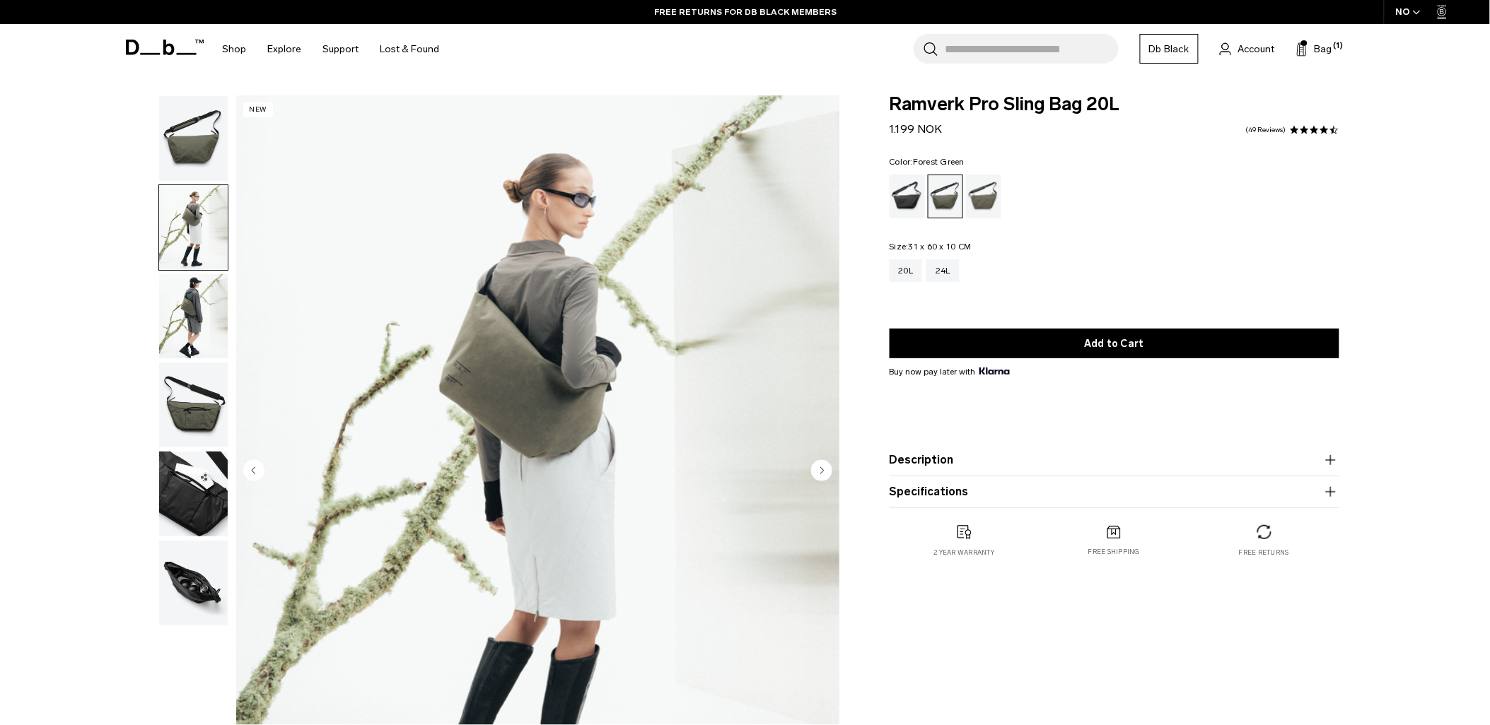
click at [166, 40] on icon at bounding box center [165, 48] width 78 height 16
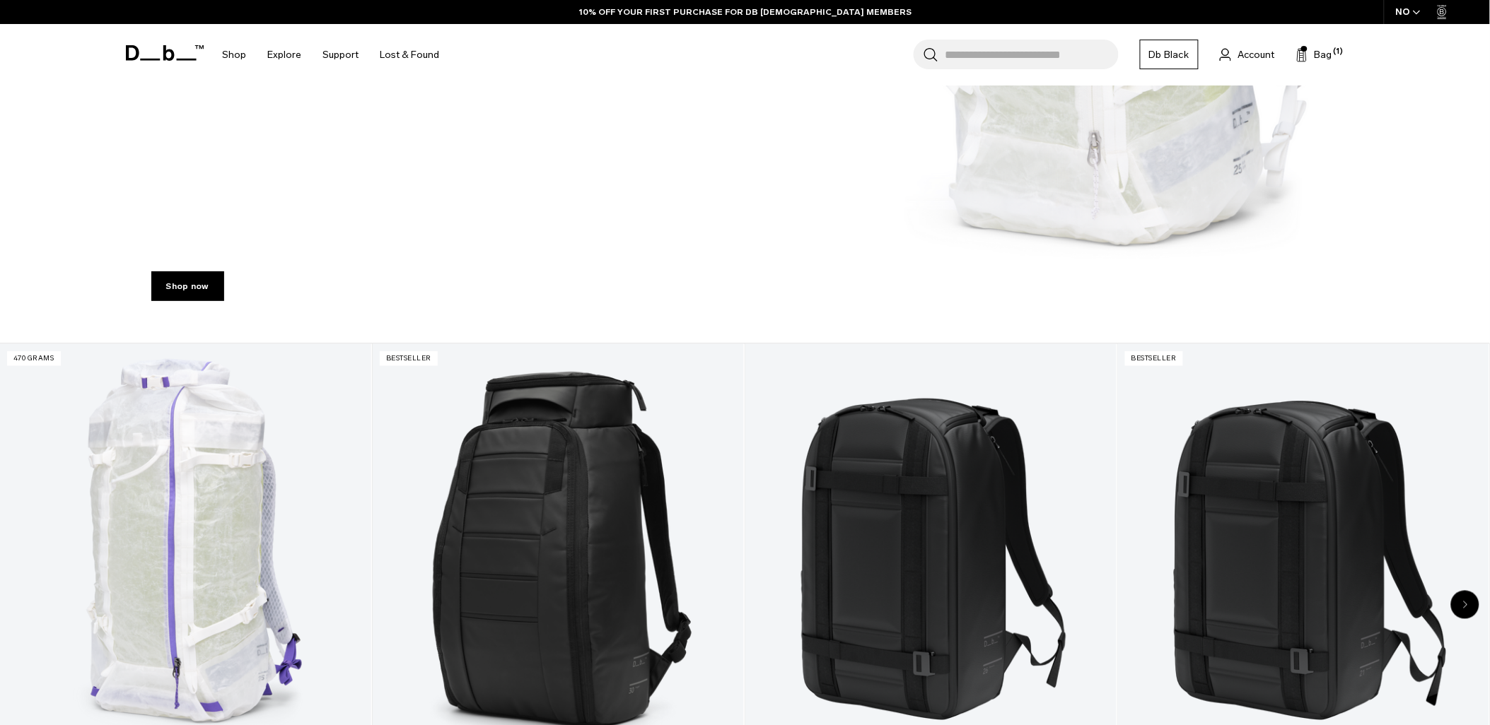
scroll to position [785, 0]
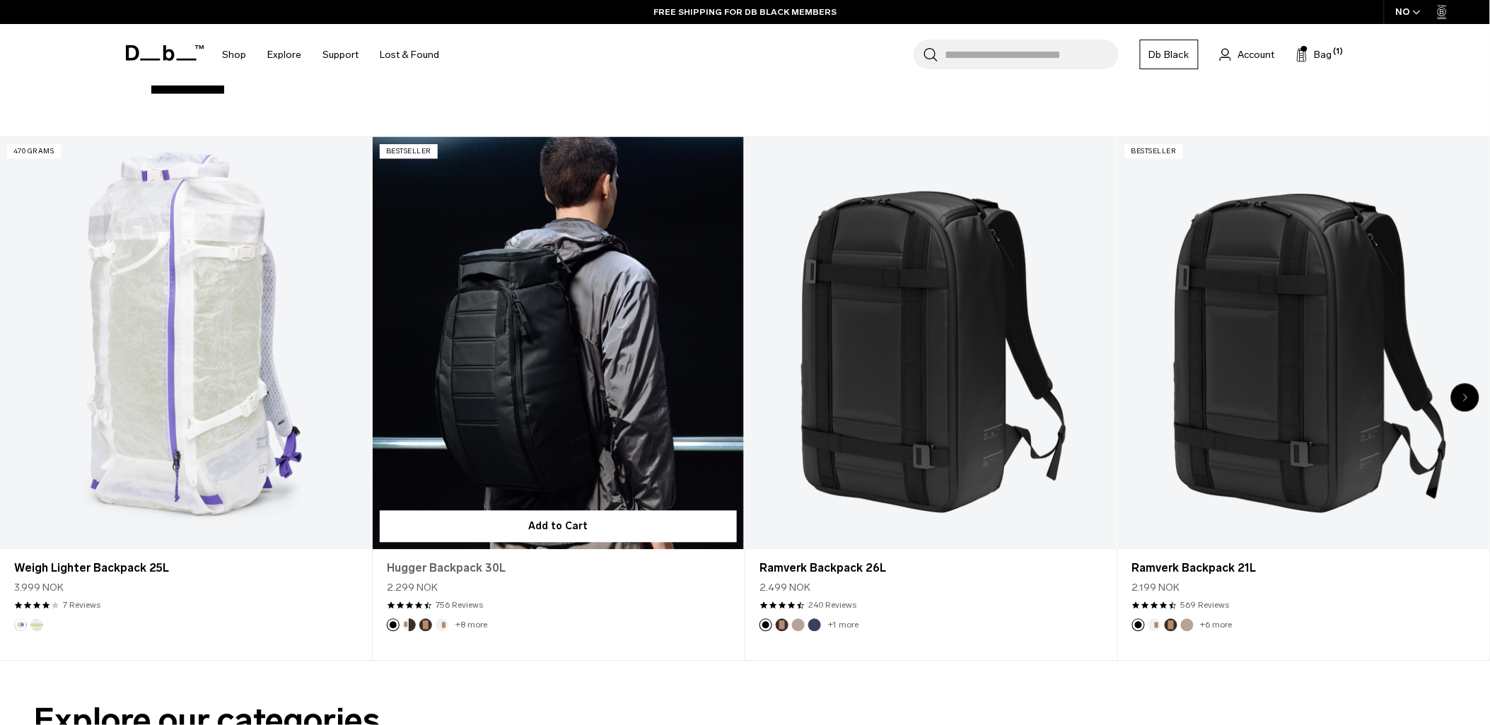
click at [443, 569] on link "Hugger Backpack 30L" at bounding box center [558, 569] width 343 height 17
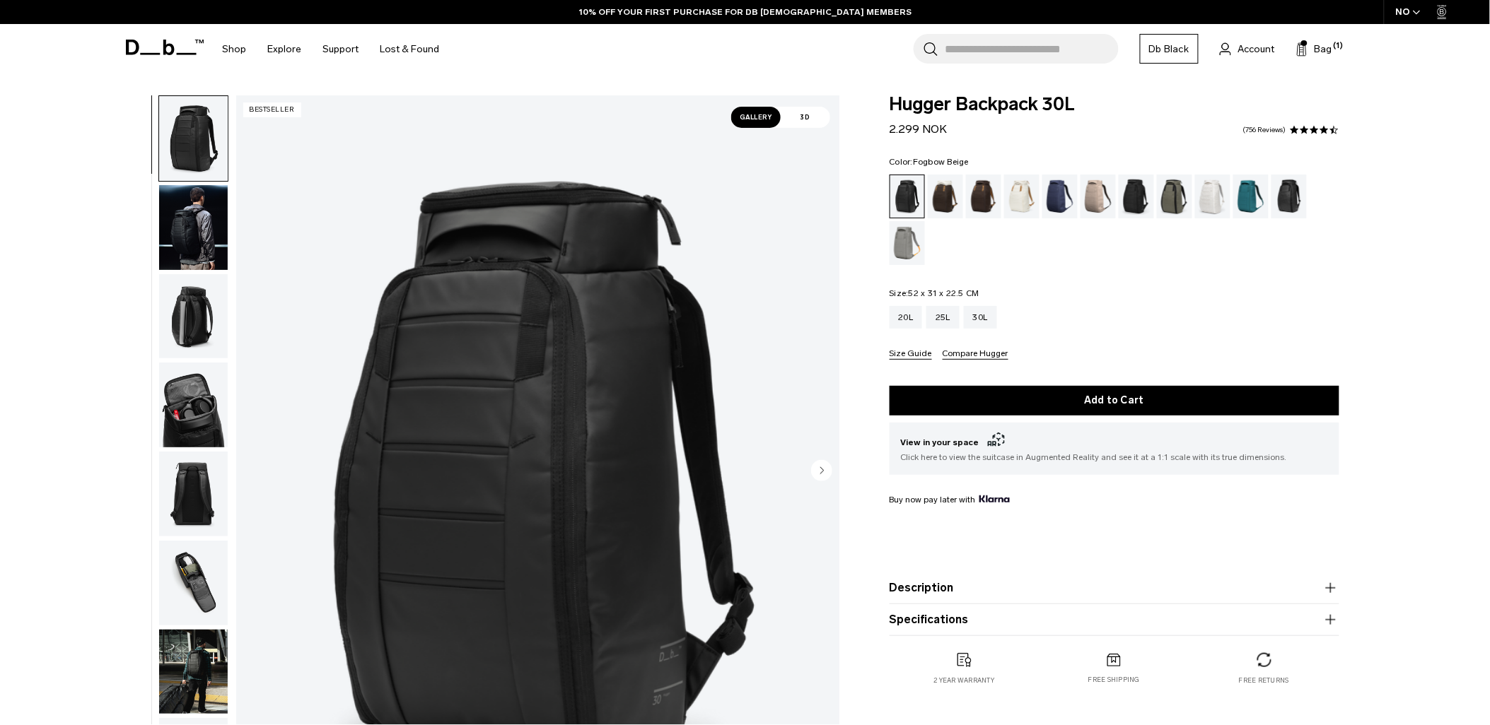
click at [1085, 199] on div "Fogbow Beige" at bounding box center [1098, 197] width 36 height 44
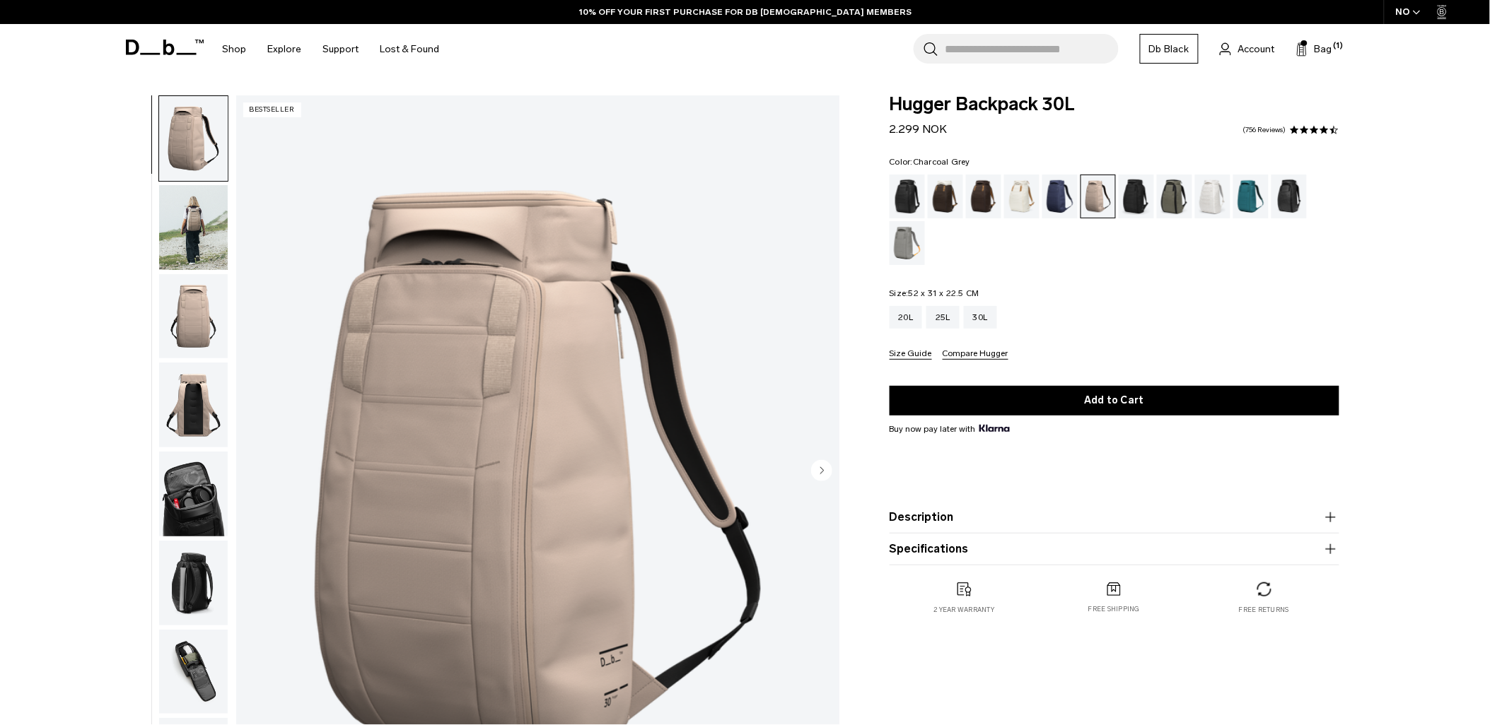
click at [1130, 204] on div "Charcoal Grey" at bounding box center [1136, 197] width 36 height 44
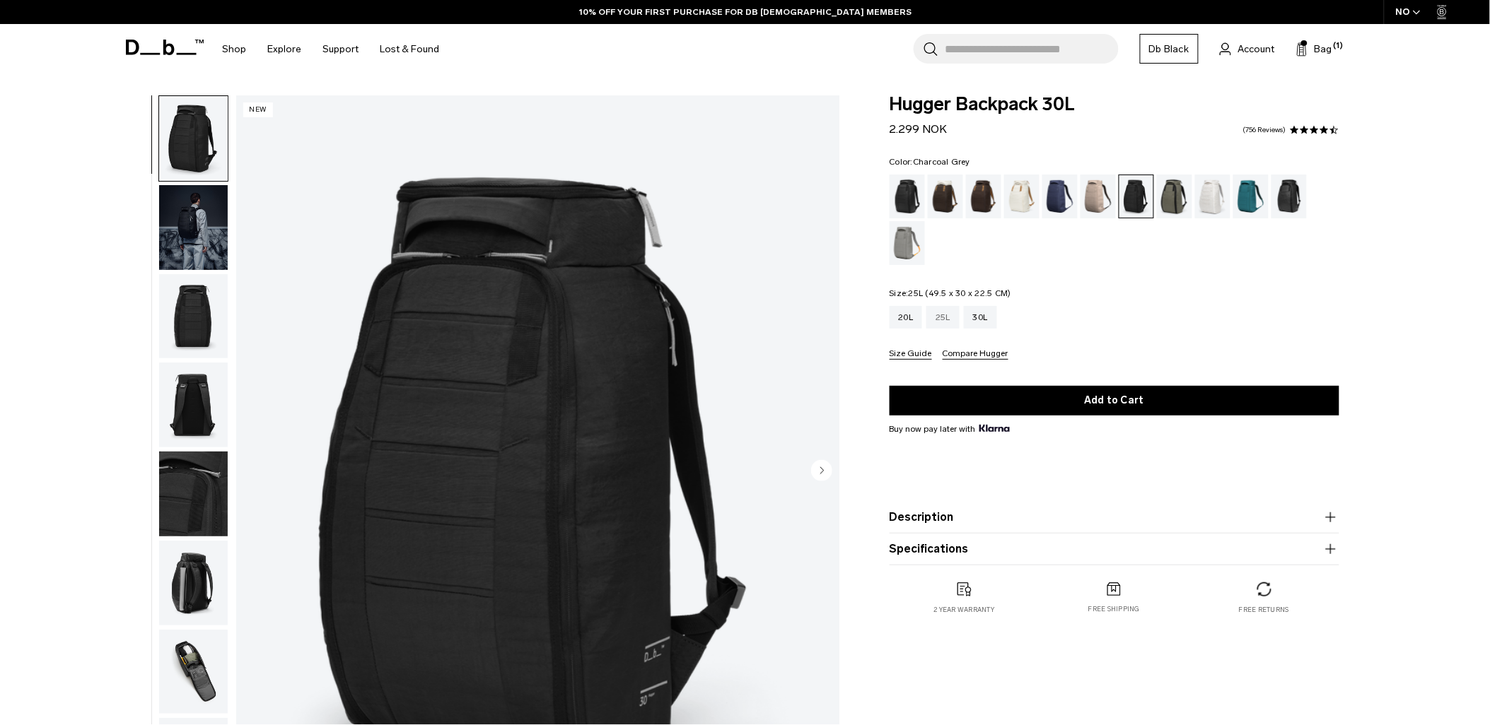
click at [937, 312] on div "25L" at bounding box center [942, 317] width 33 height 23
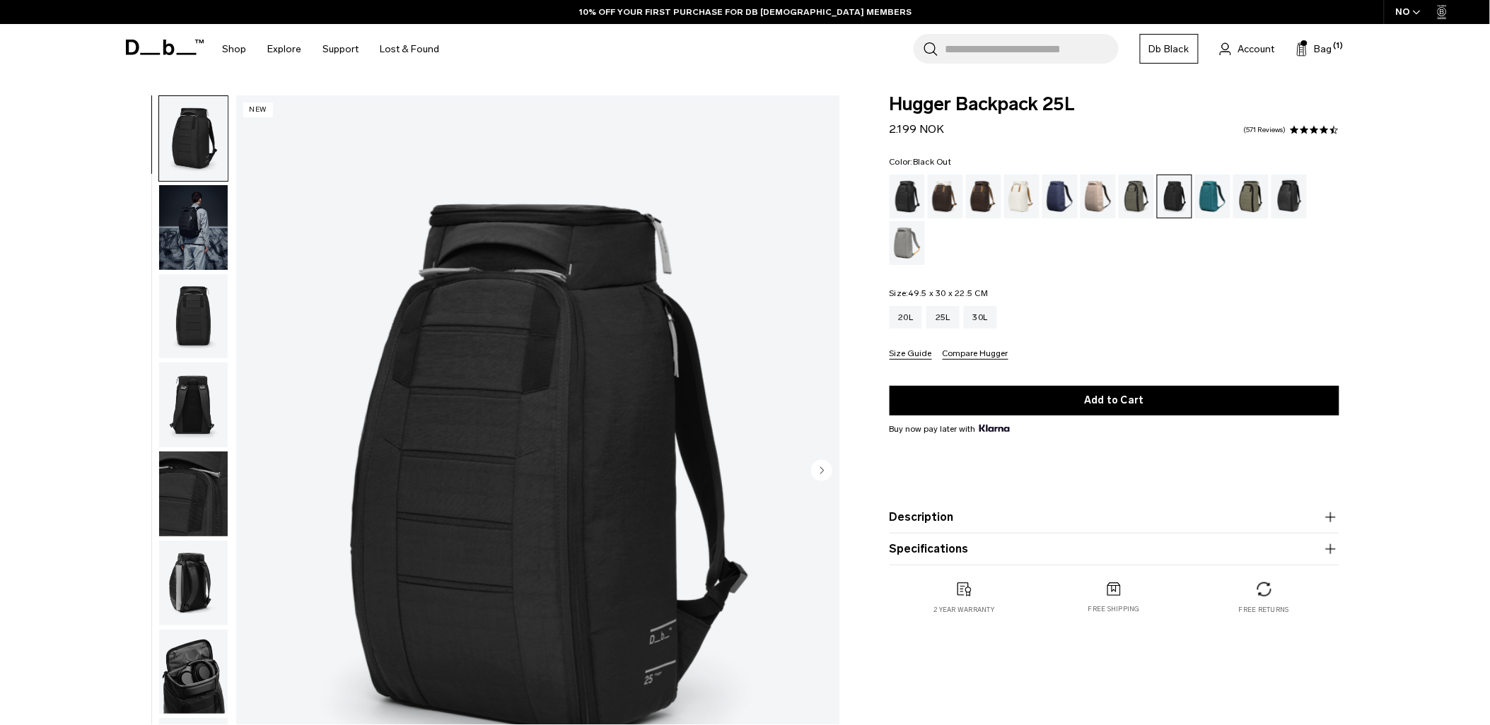
click at [903, 191] on div "Black Out" at bounding box center [907, 197] width 36 height 44
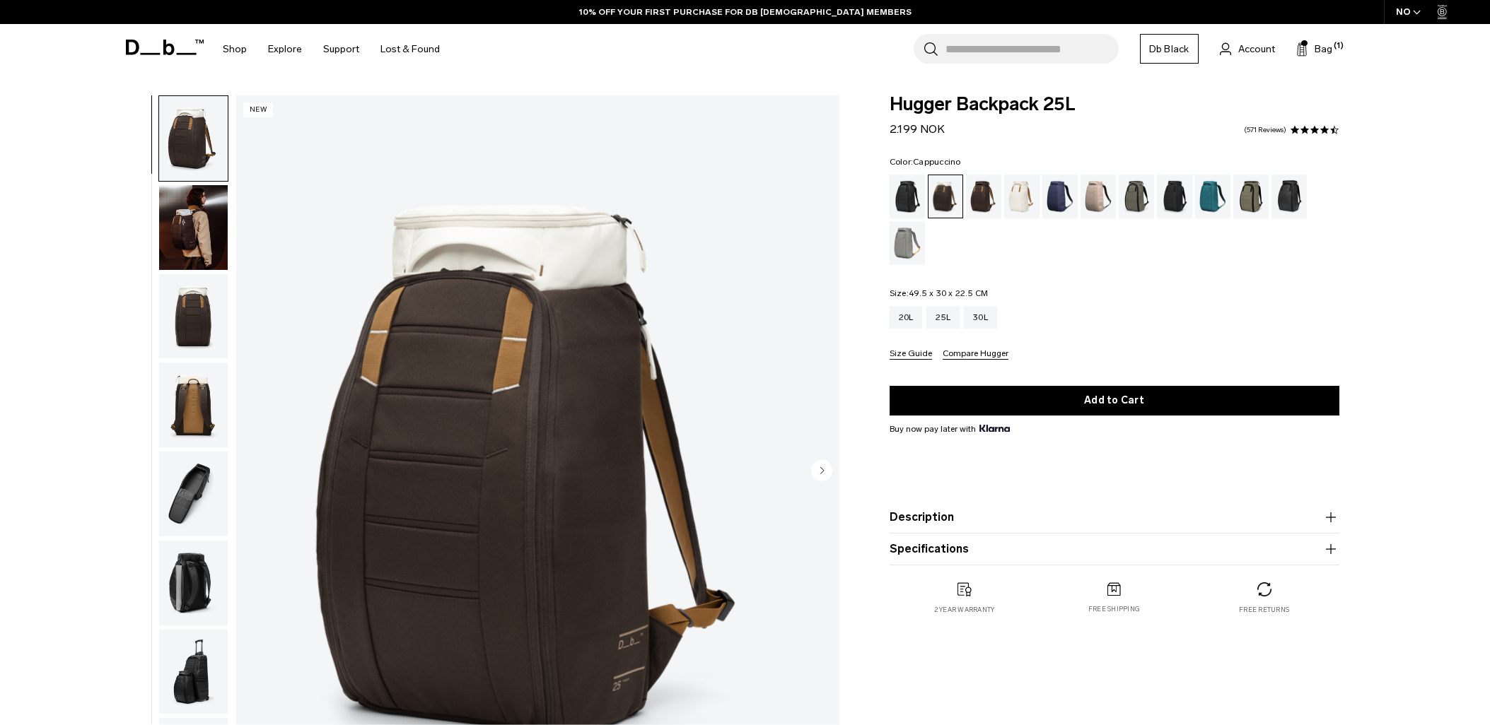
click at [884, 201] on div "Hugger Backpack 25L 2.199 NOK 4.5 star rating 571 Reviews Color: Cappuccino Out…" at bounding box center [1114, 369] width 534 height 548
click at [903, 196] on div "Black Out" at bounding box center [907, 197] width 36 height 44
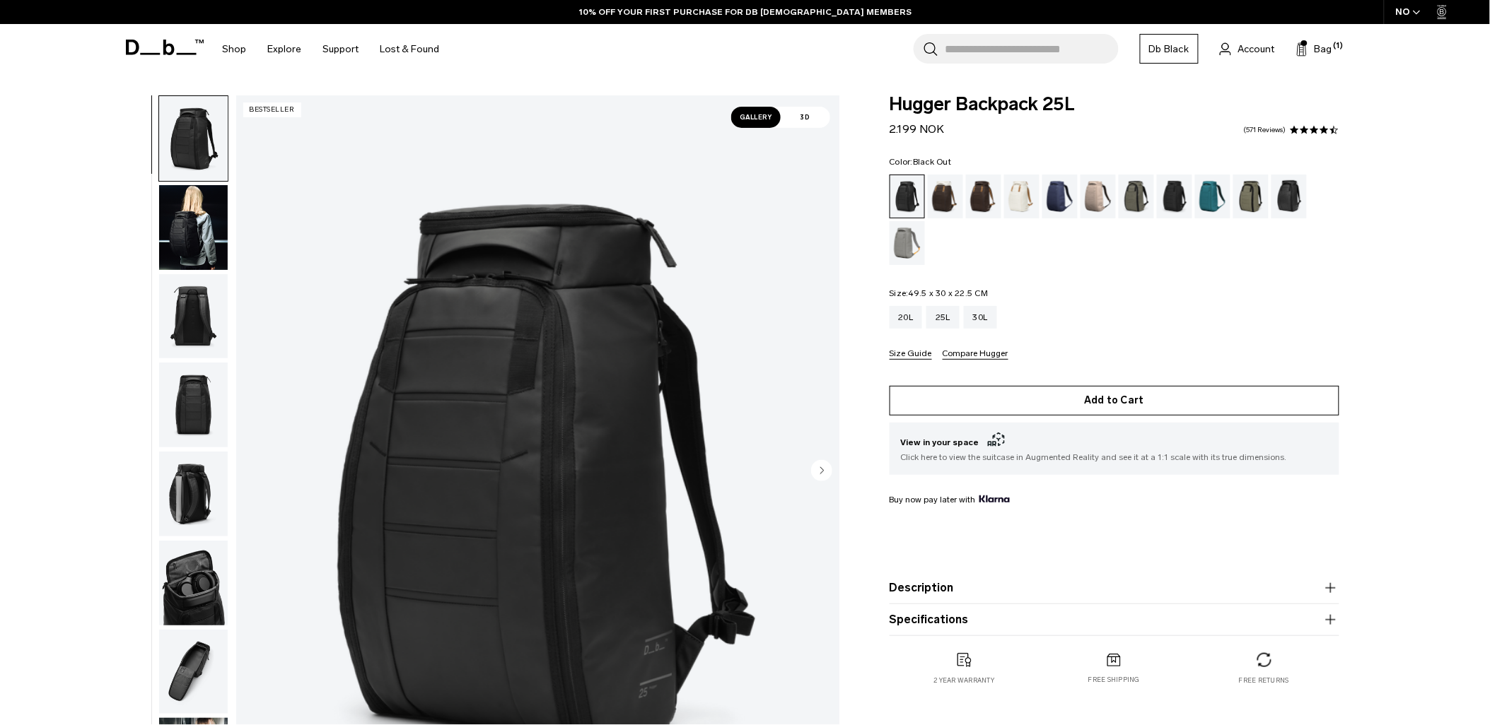
click at [988, 406] on button "Add to Cart" at bounding box center [1114, 401] width 450 height 30
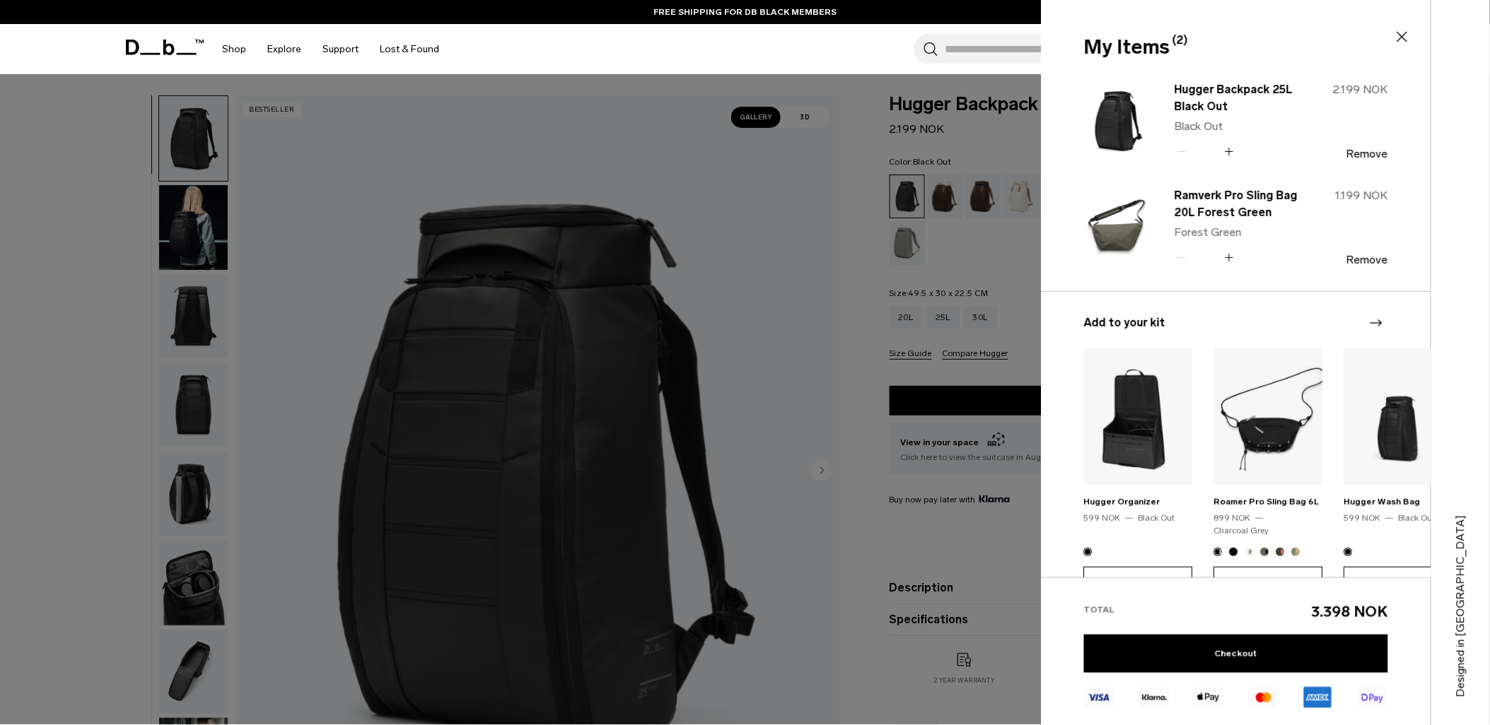
drag, startPoint x: 1120, startPoint y: 497, endPoint x: 1155, endPoint y: 502, distance: 35.7
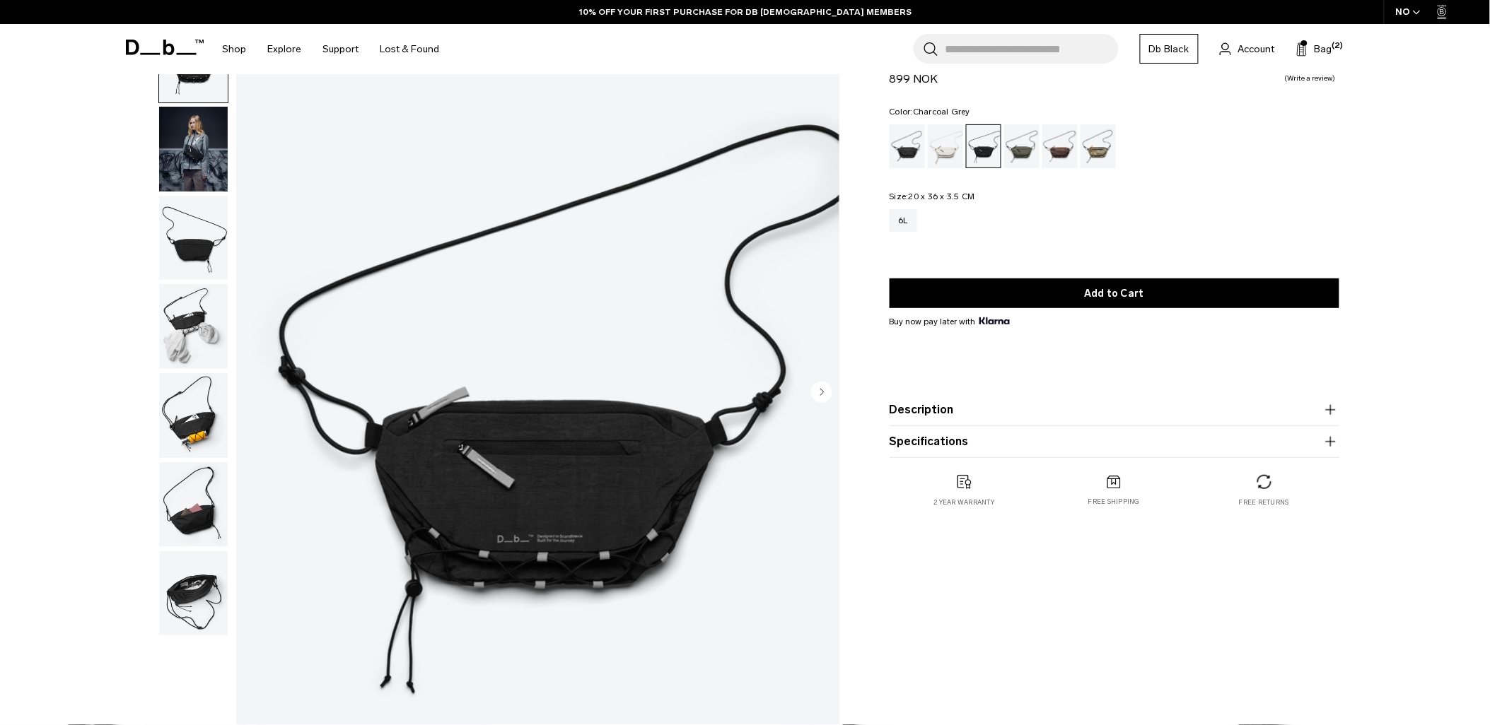
scroll to position [78, 0]
click at [196, 264] on img "button" at bounding box center [193, 238] width 69 height 85
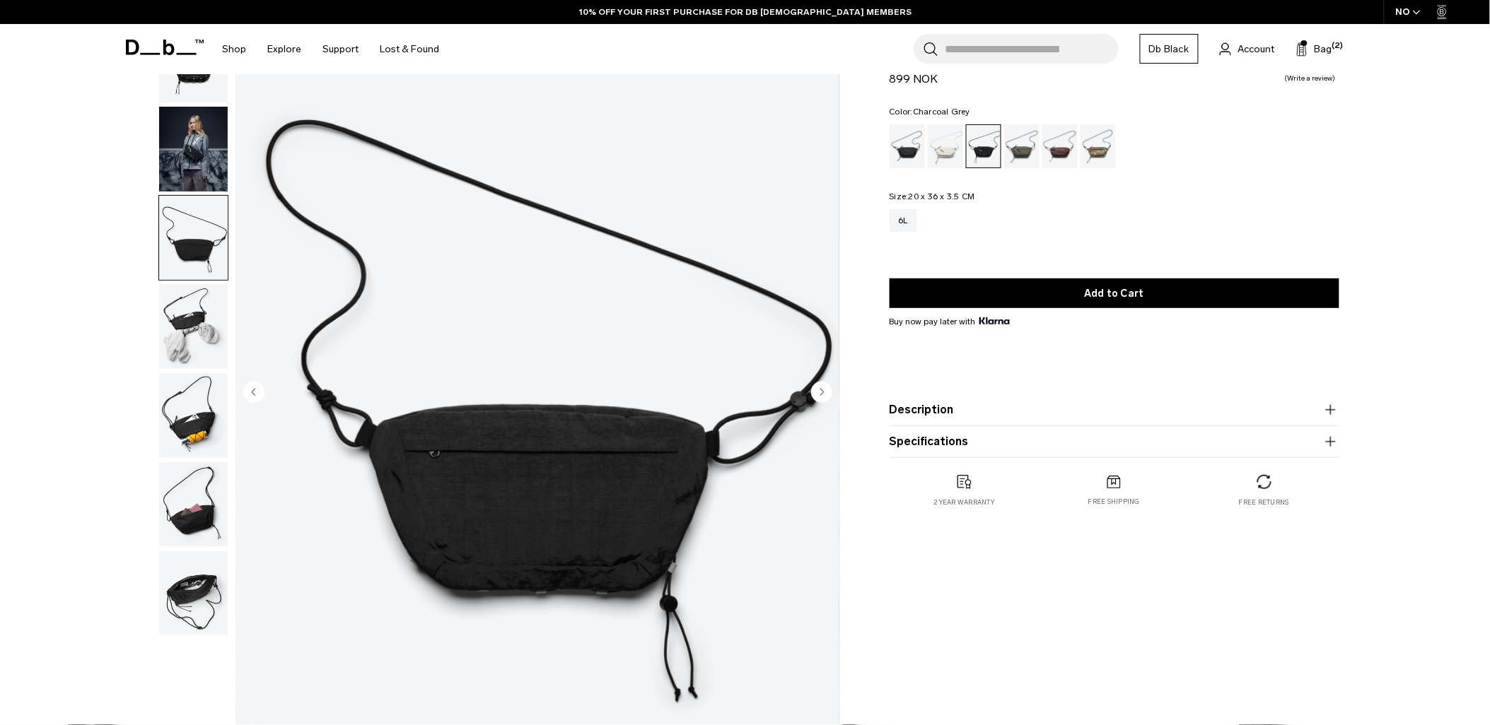
scroll to position [0, 0]
click at [189, 318] on img "button" at bounding box center [193, 326] width 69 height 85
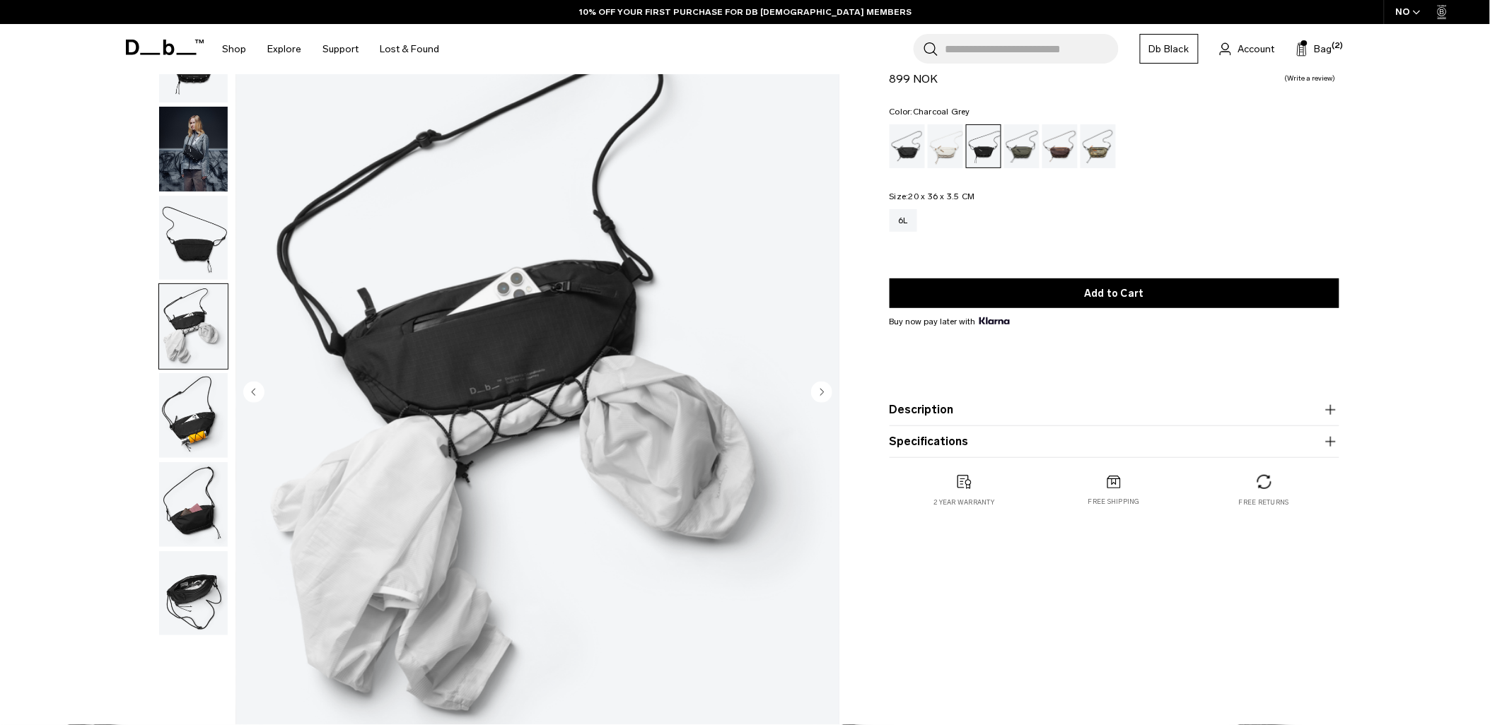
click at [189, 373] on img "button" at bounding box center [193, 415] width 69 height 85
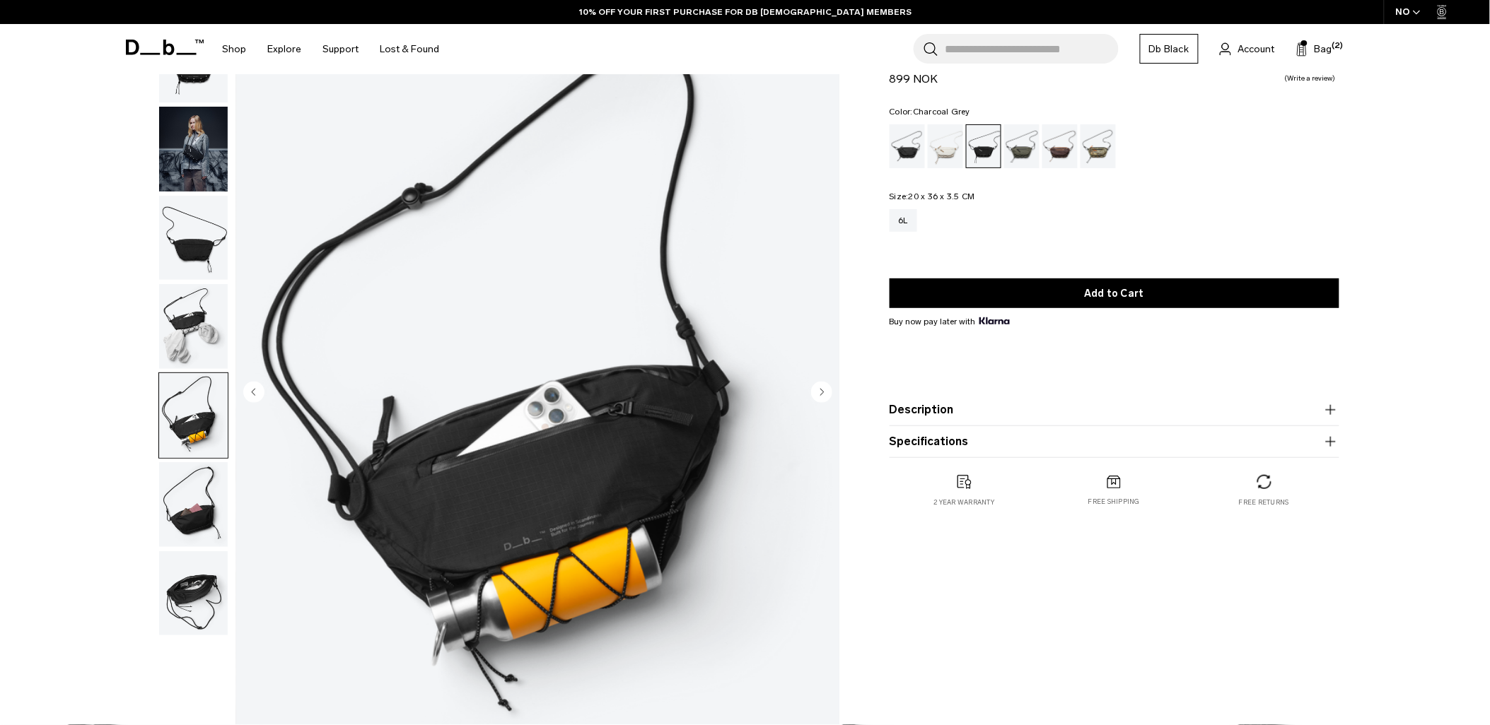
click at [187, 458] on ul at bounding box center [193, 326] width 70 height 619
click at [194, 454] on img "button" at bounding box center [193, 415] width 69 height 85
click at [189, 491] on img "button" at bounding box center [193, 504] width 69 height 85
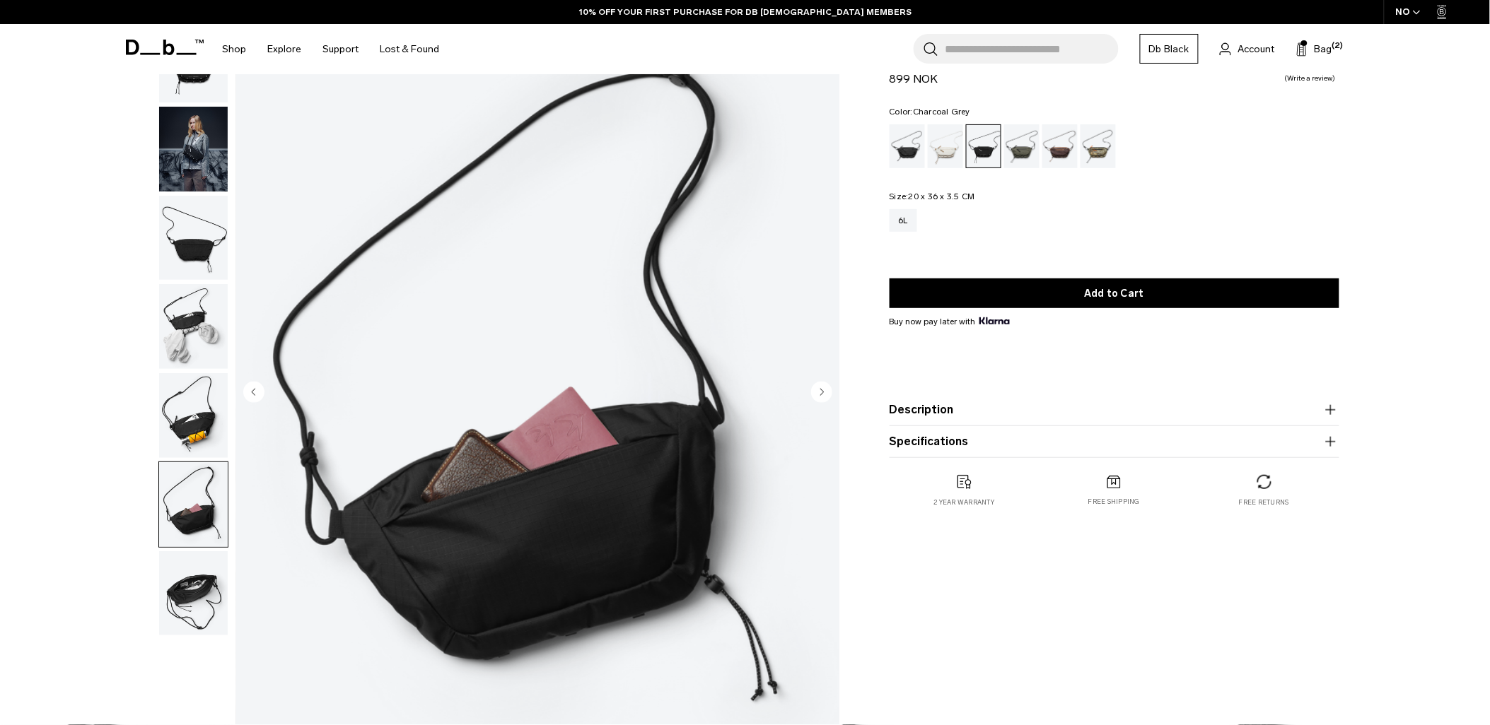
click at [185, 578] on img "button" at bounding box center [193, 593] width 69 height 85
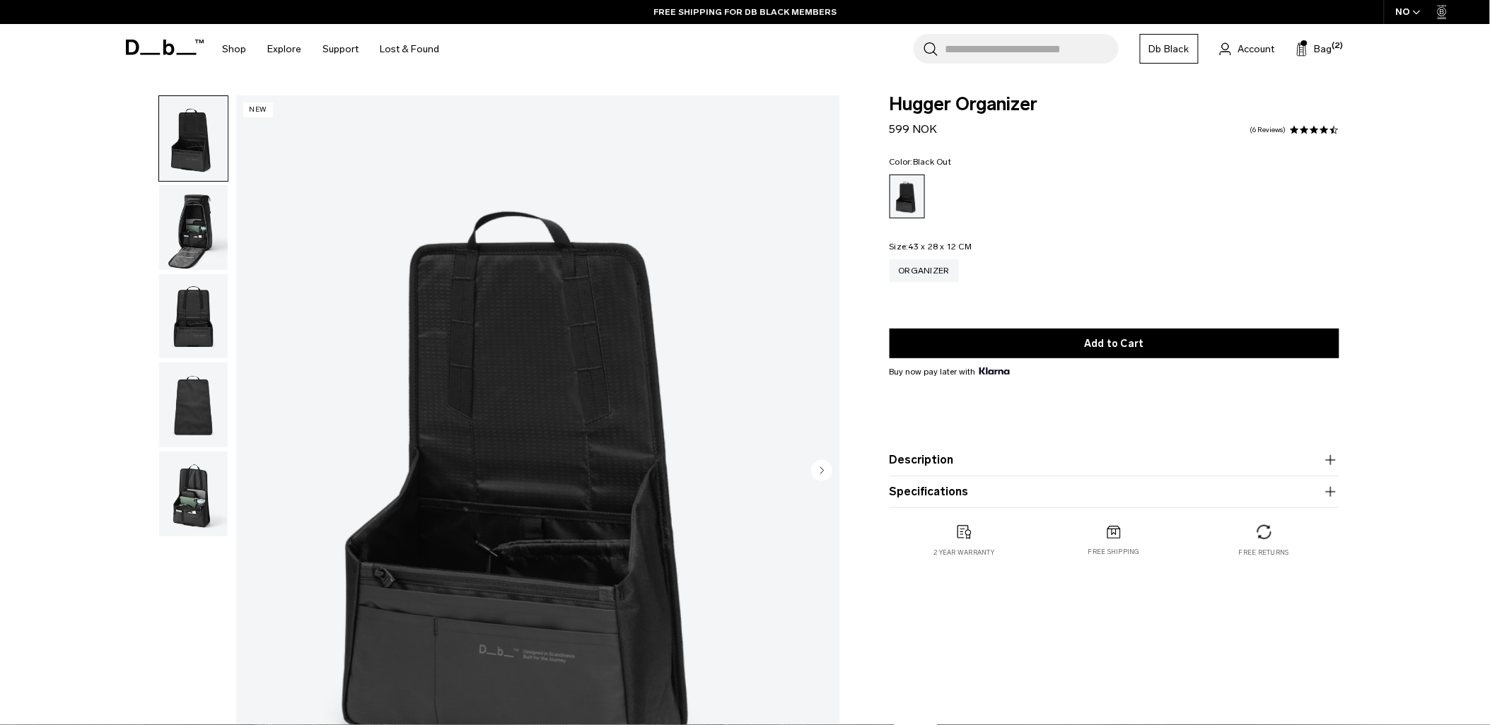
scroll to position [78, 0]
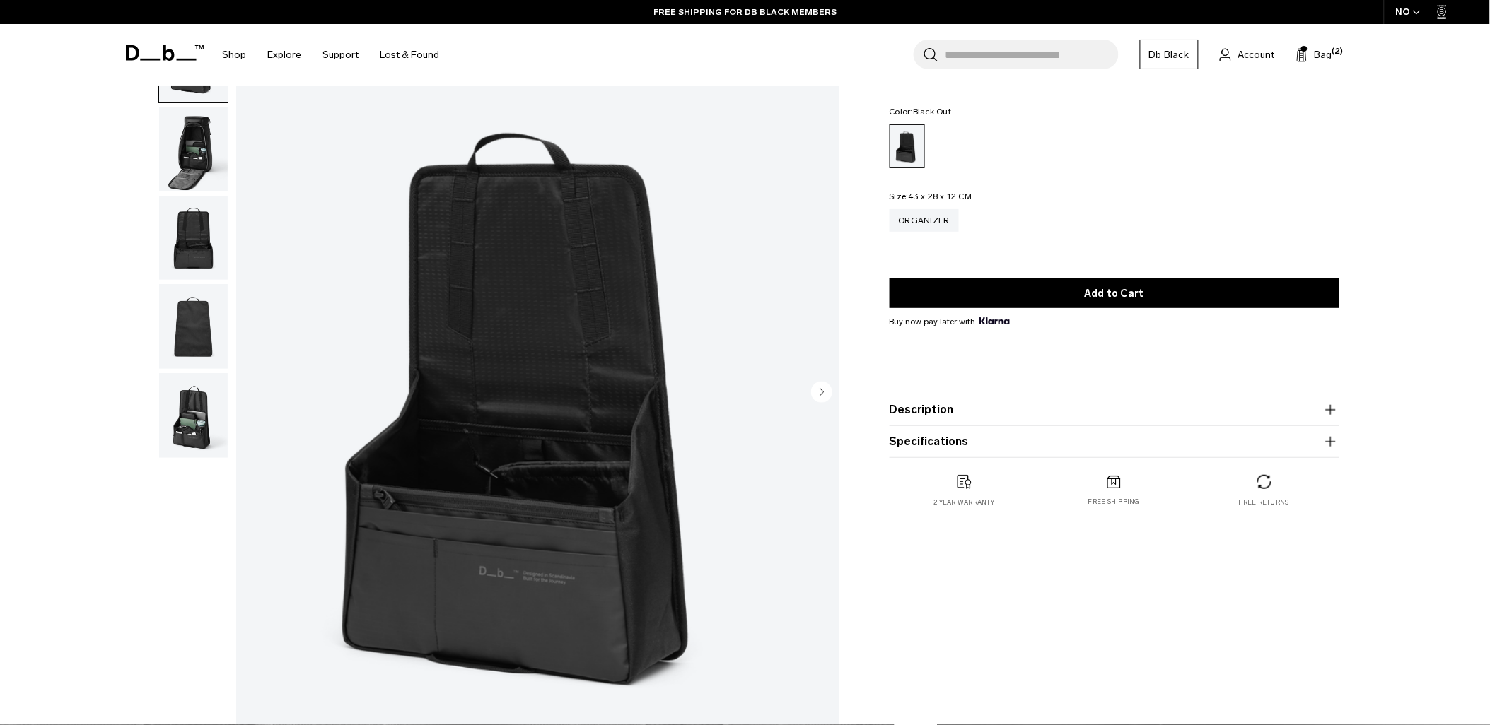
click at [204, 160] on img "button" at bounding box center [193, 149] width 69 height 85
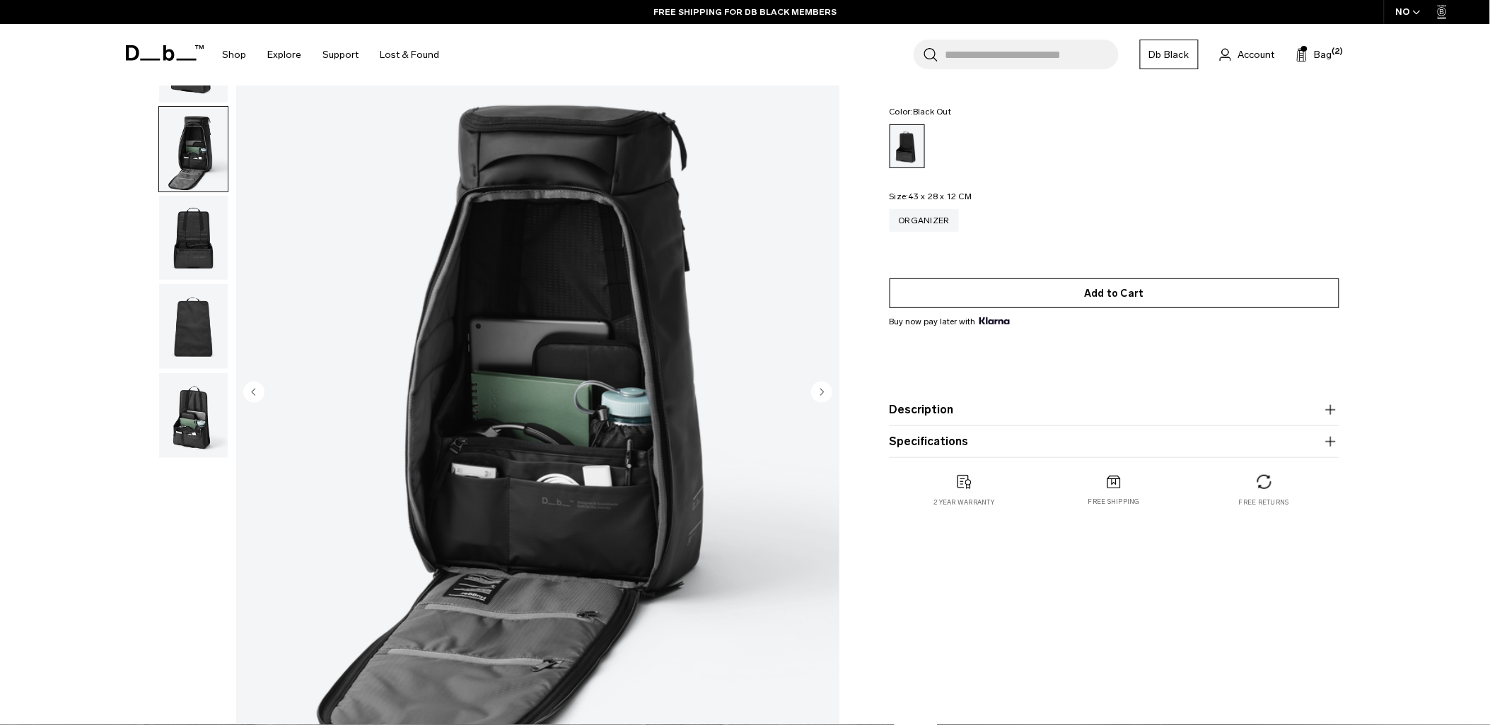
click at [981, 293] on button "Add to Cart" at bounding box center [1114, 294] width 450 height 30
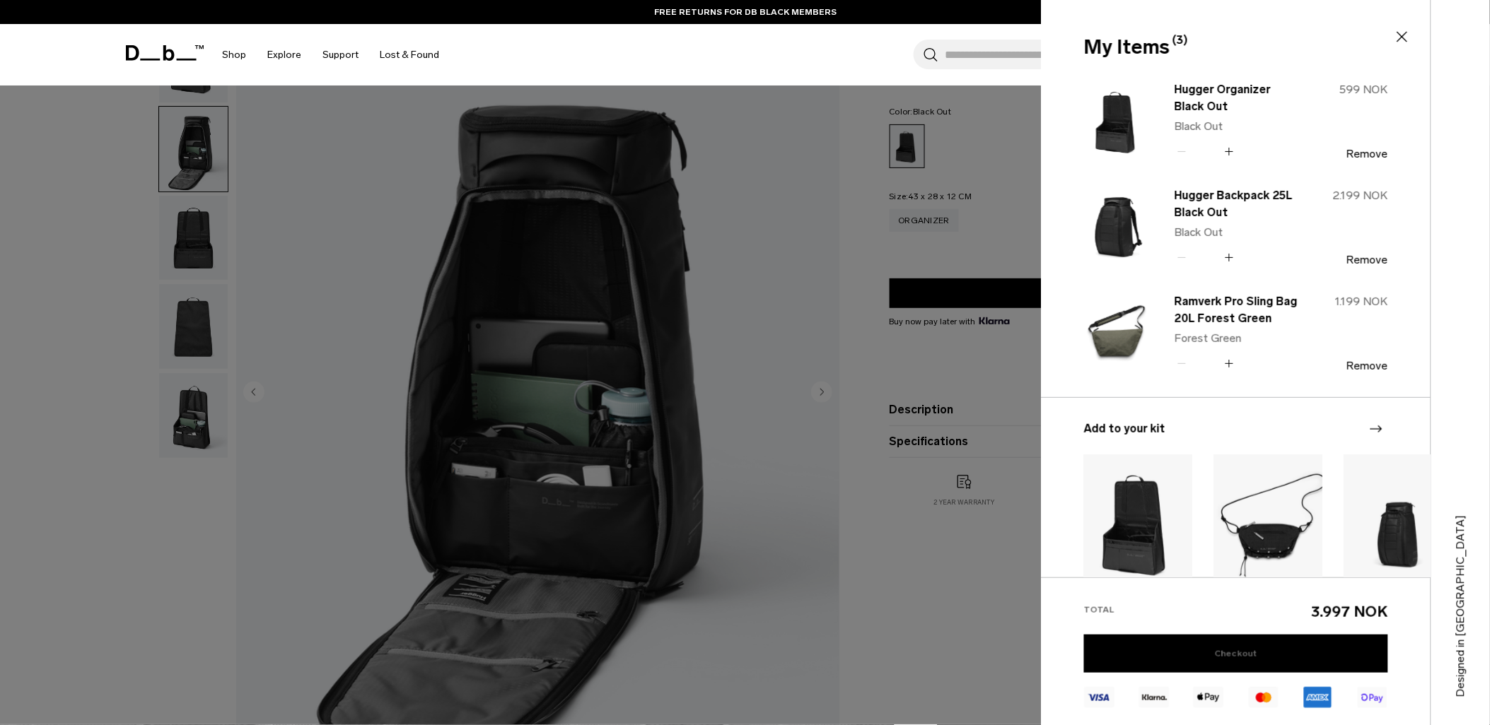
click at [1229, 646] on link "Checkout" at bounding box center [1236, 654] width 304 height 38
